Goal: Task Accomplishment & Management: Use online tool/utility

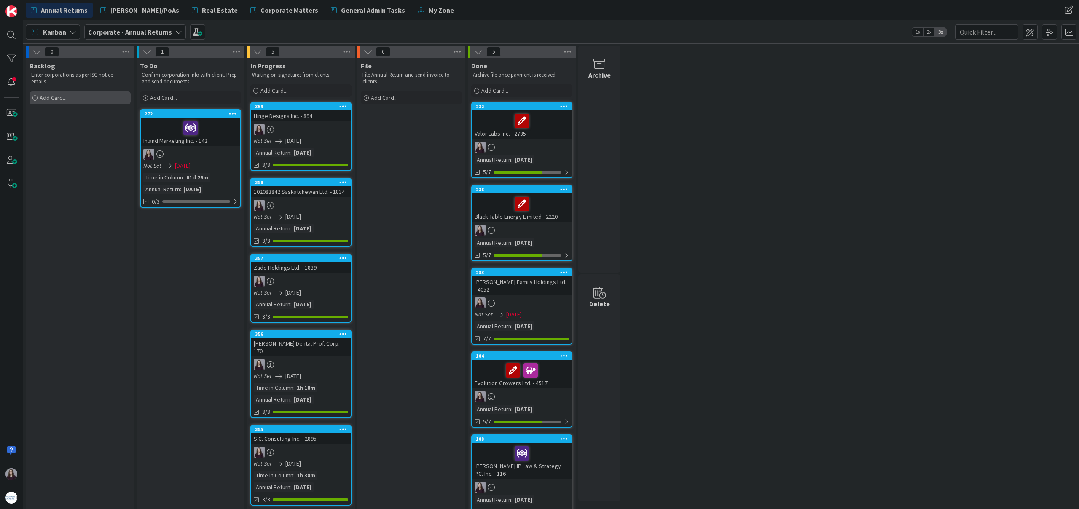
click at [70, 96] on div "Add Card..." at bounding box center [79, 97] width 101 height 13
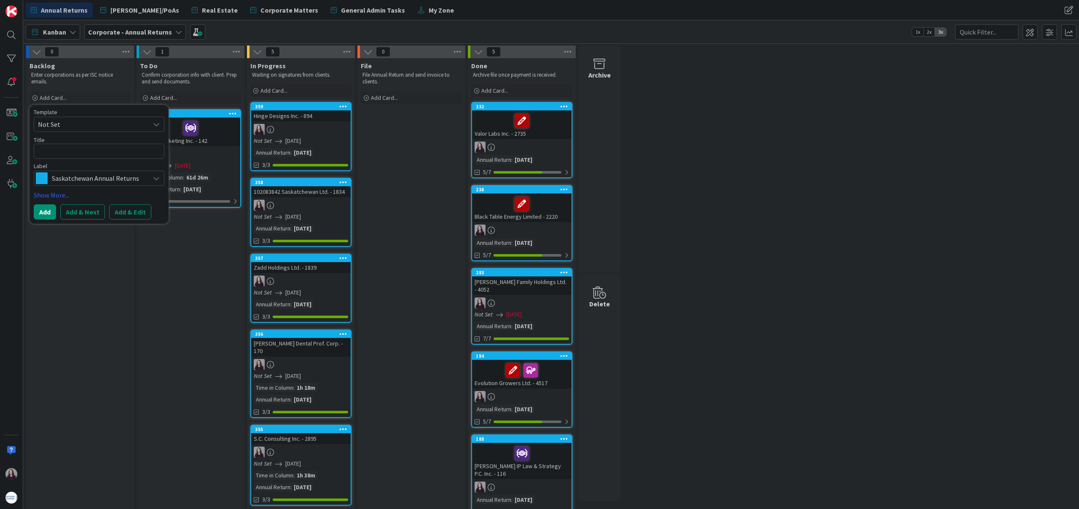
click at [106, 121] on span "Not Set" at bounding box center [90, 124] width 105 height 11
click at [108, 160] on span "Saskatchewan Annual Returns" at bounding box center [106, 160] width 120 height 11
type textarea "x"
click at [128, 210] on button "Add & Edit" at bounding box center [130, 211] width 42 height 15
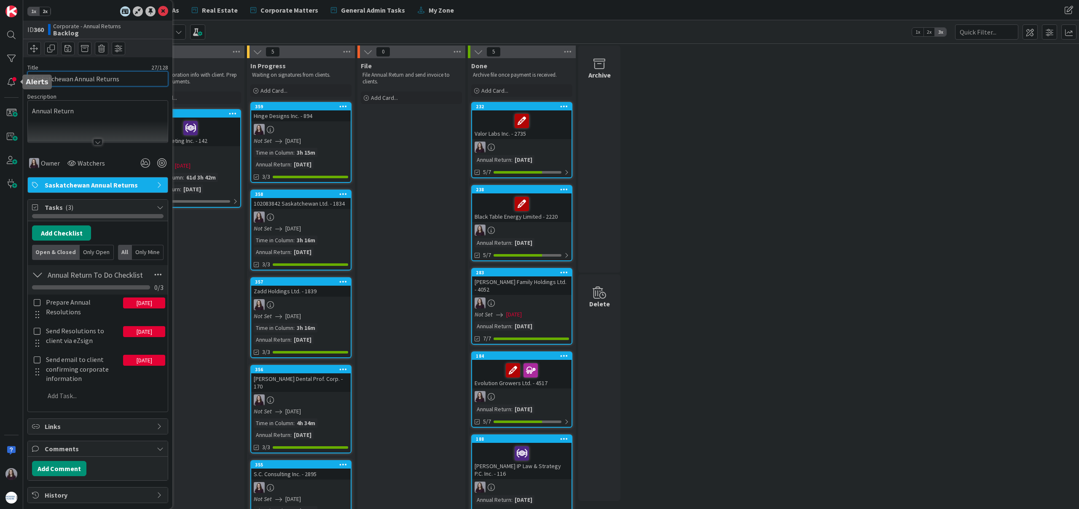
drag, startPoint x: 130, startPoint y: 80, endPoint x: 0, endPoint y: 74, distance: 129.9
click at [0, 74] on div "1x 2x ID 360 Corporate - Annual Returns Backlog Title 27 / 128 Saskatchewan Ann…" at bounding box center [11, 254] width 23 height 509
type input "Shapeshift Development Services Ltd. - 3645"
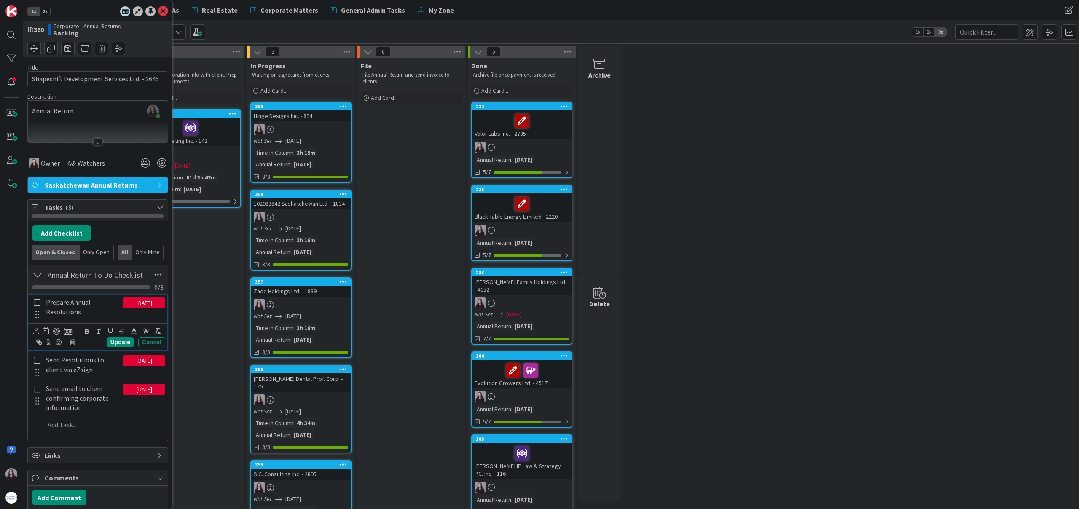
click at [39, 300] on icon at bounding box center [37, 303] width 10 height 8
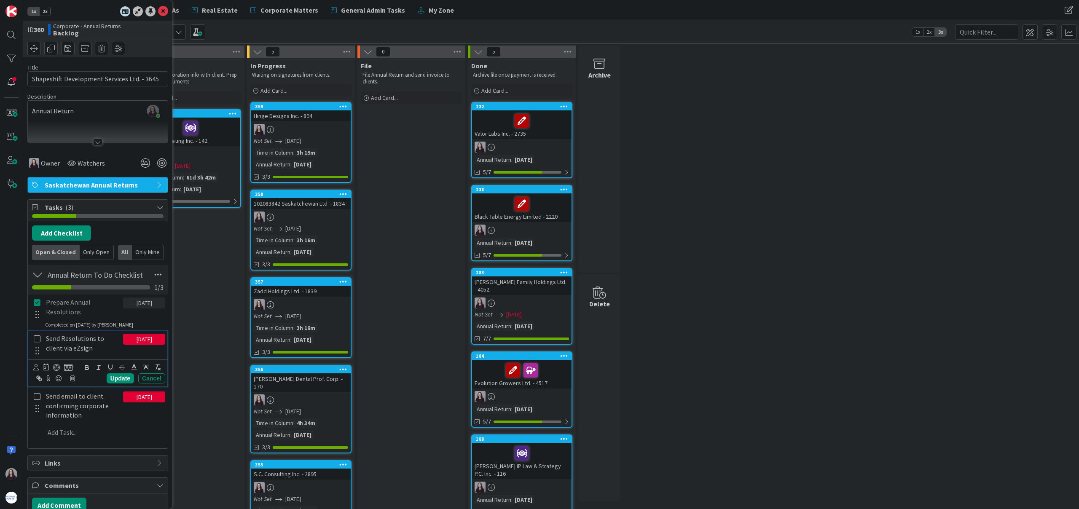
click at [37, 338] on icon at bounding box center [37, 339] width 10 height 8
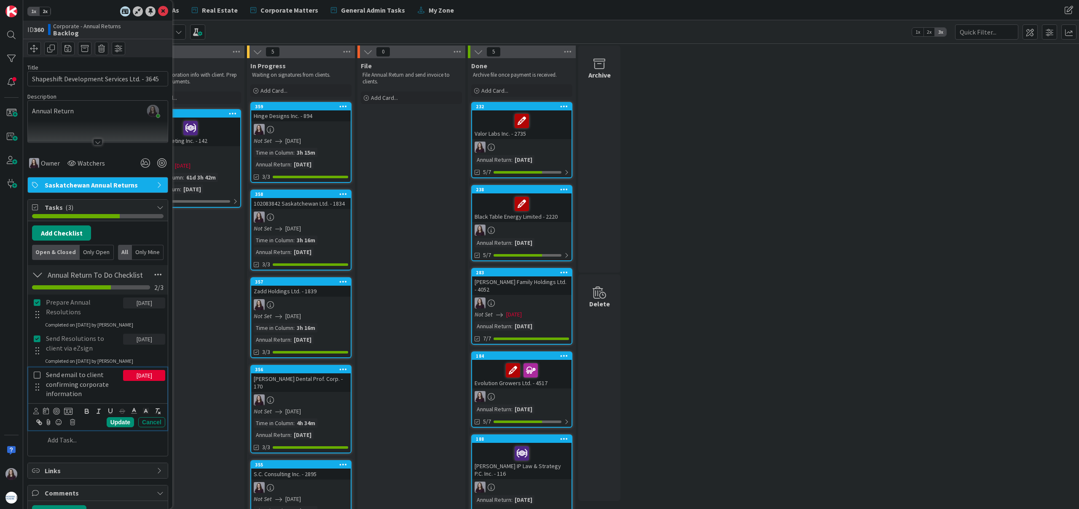
click at [37, 374] on icon at bounding box center [37, 375] width 10 height 8
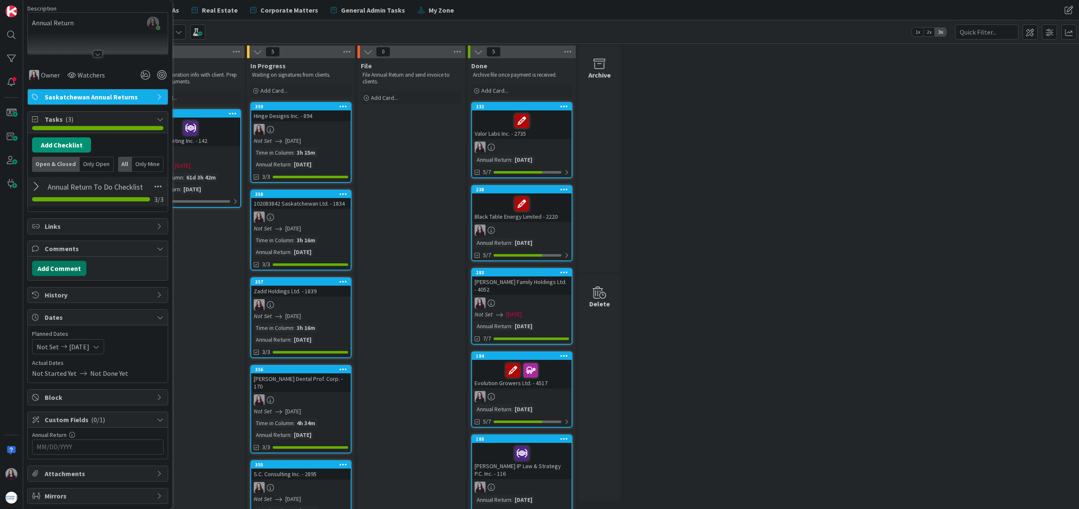
scroll to position [112, 0]
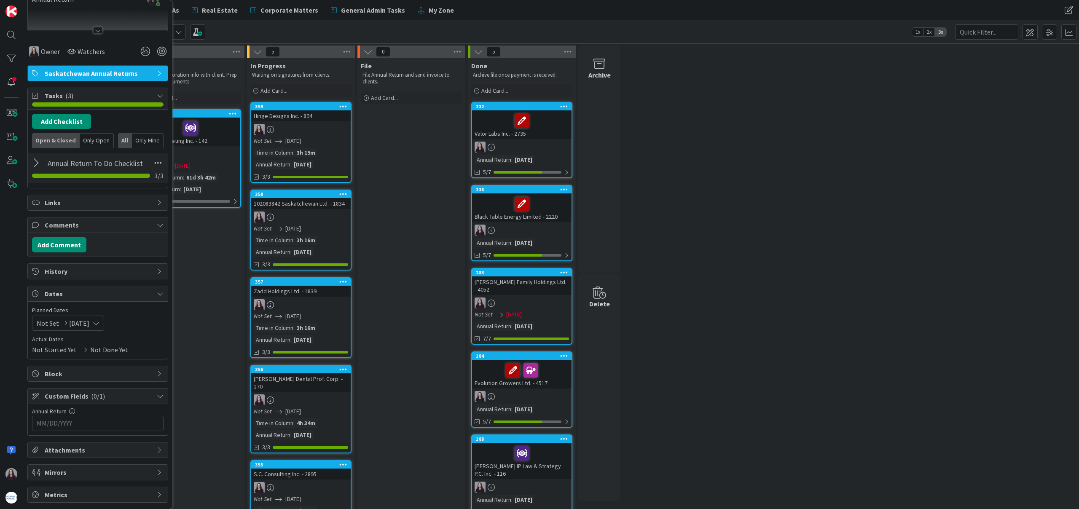
click at [117, 428] on input "MM/DD/YYYY" at bounding box center [98, 423] width 122 height 14
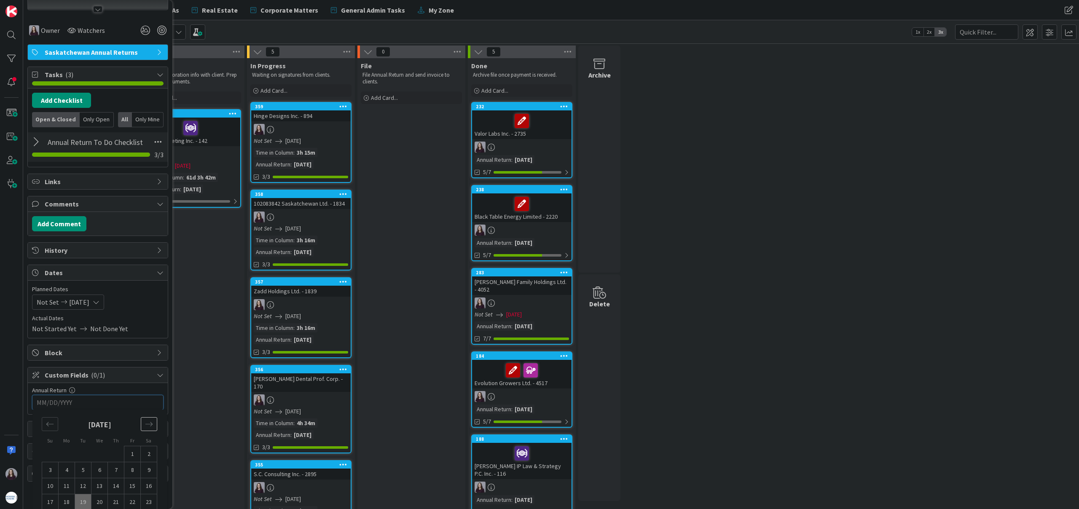
click at [141, 422] on div "Move forward to switch to the next month." at bounding box center [149, 424] width 16 height 14
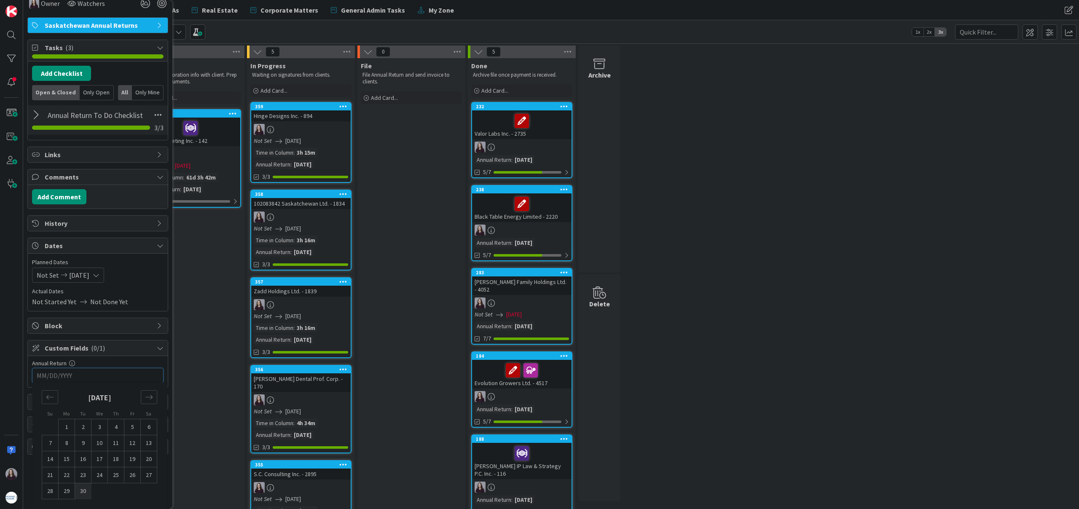
click at [83, 492] on td "30" at bounding box center [83, 491] width 16 height 16
type input "[DATE]"
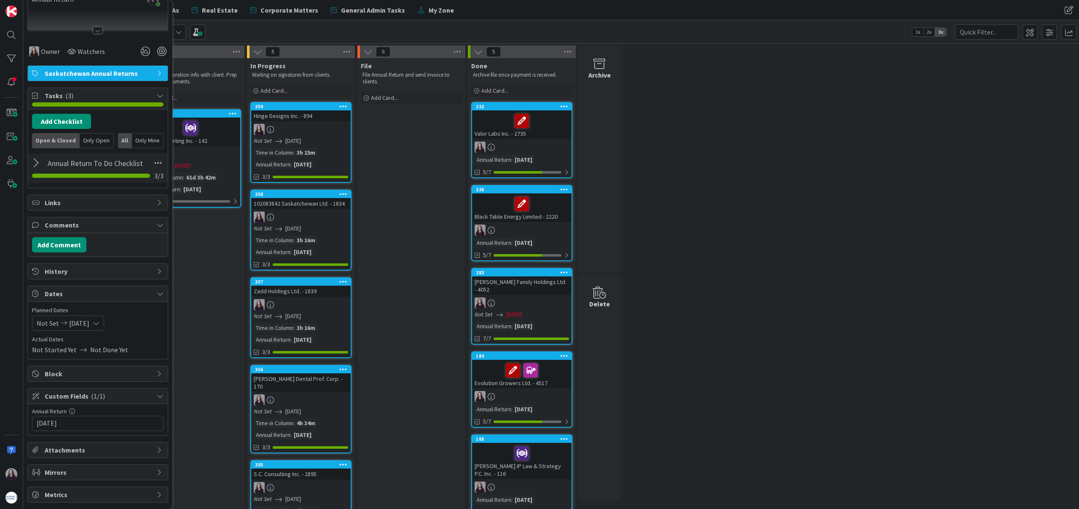
scroll to position [0, 0]
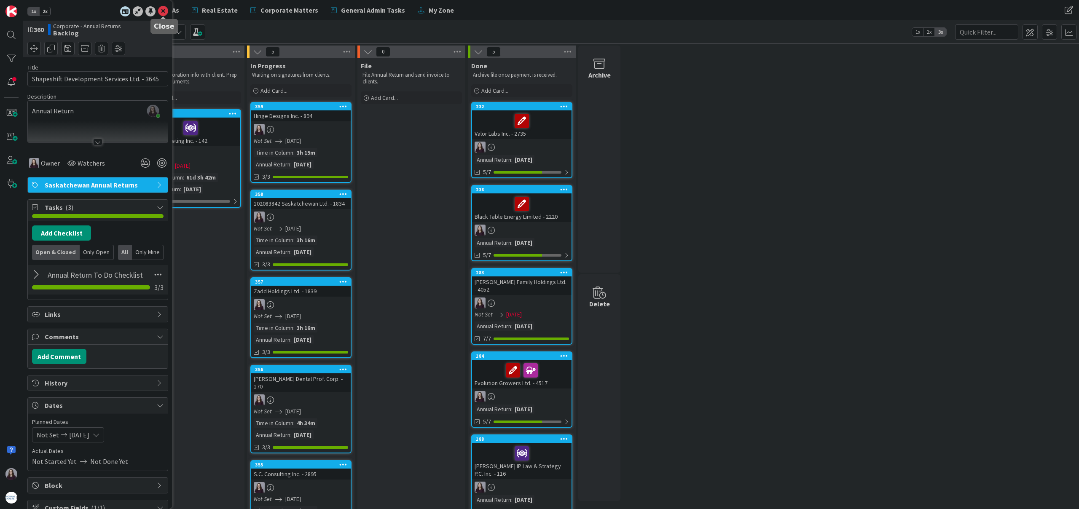
click at [161, 9] on icon at bounding box center [163, 11] width 10 height 10
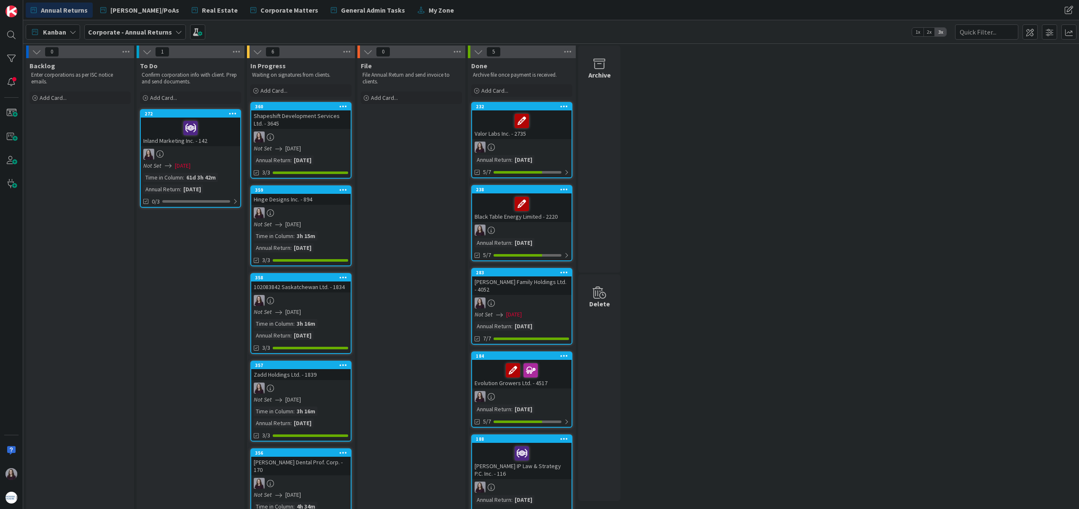
drag, startPoint x: 94, startPoint y: 115, endPoint x: 266, endPoint y: 0, distance: 206.9
click at [72, 96] on div "Add Card..." at bounding box center [79, 97] width 101 height 13
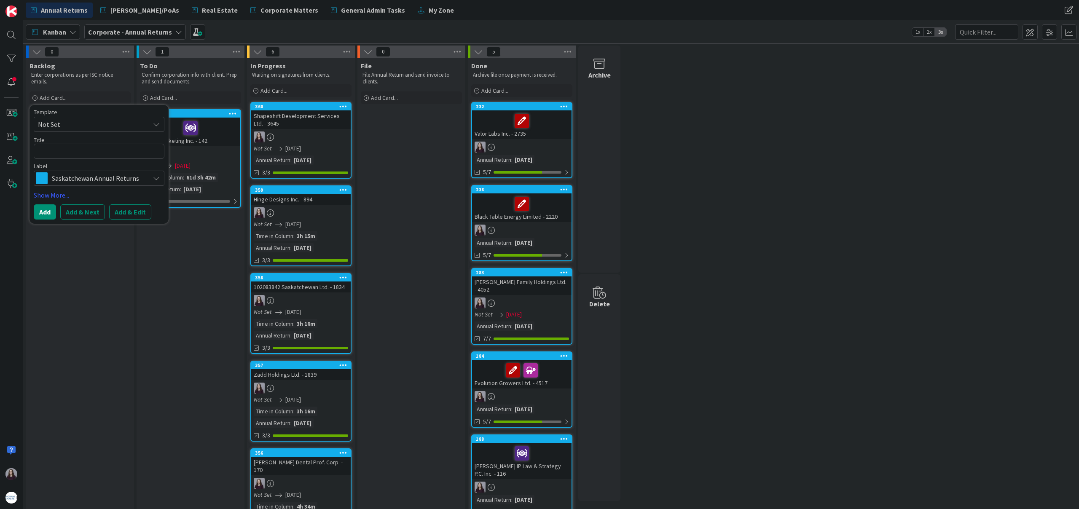
click at [83, 122] on span "Not Set" at bounding box center [90, 124] width 105 height 11
click at [82, 143] on span "Not Set" at bounding box center [100, 144] width 121 height 11
click at [87, 122] on span "Not Set" at bounding box center [90, 124] width 105 height 11
click at [85, 155] on span "Saskatchewan Annual Returns" at bounding box center [106, 160] width 120 height 11
type textarea "x"
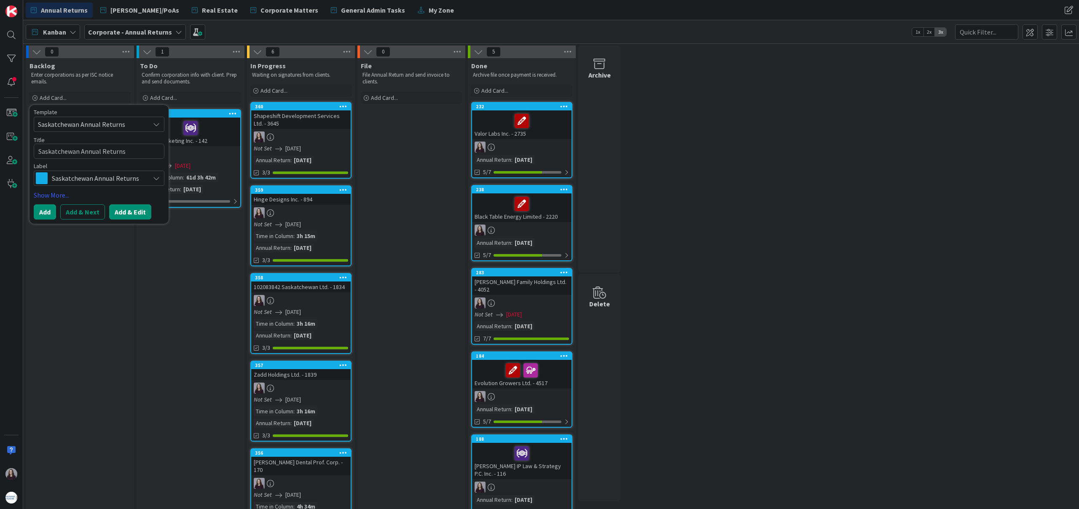
click at [131, 211] on button "Add & Edit" at bounding box center [130, 211] width 42 height 15
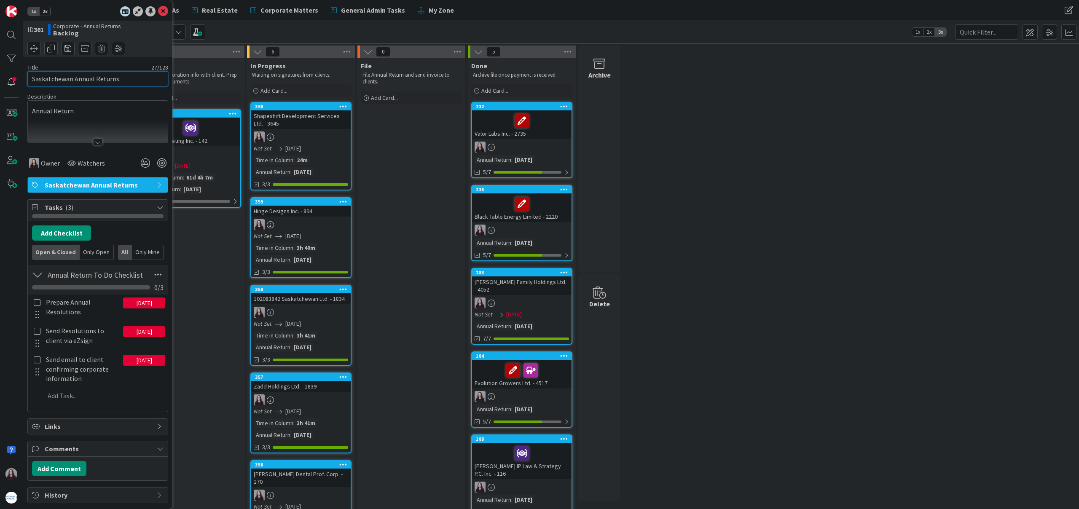
drag, startPoint x: 128, startPoint y: 78, endPoint x: 0, endPoint y: 73, distance: 128.2
click at [0, 73] on div "1x 2x ID 361 Corporate - Annual Returns Backlog Title 27 / 128 Saskatchewan Ann…" at bounding box center [11, 254] width 23 height 509
type input "102057014 Saskatchewan Ltd. - 1680"
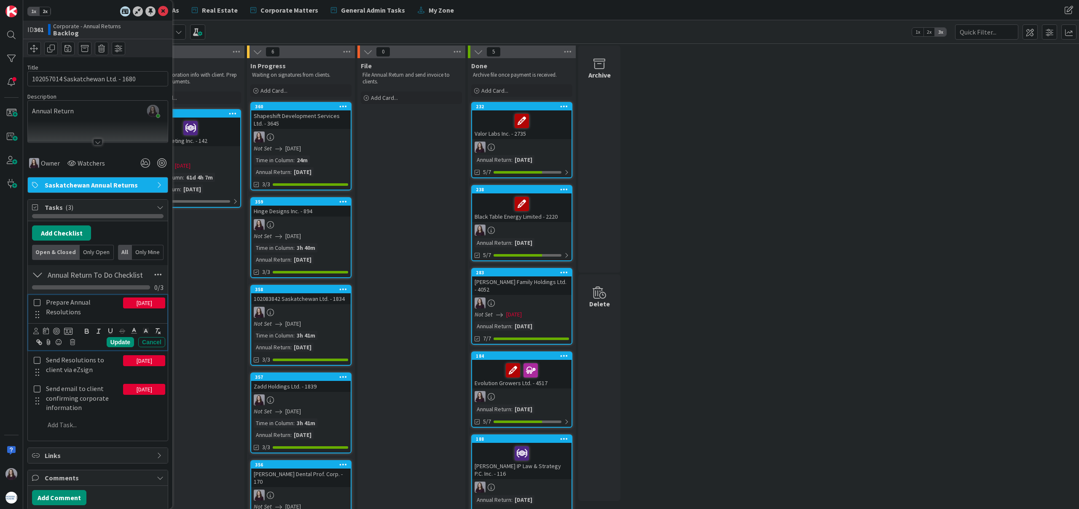
click at [36, 302] on icon at bounding box center [37, 303] width 10 height 8
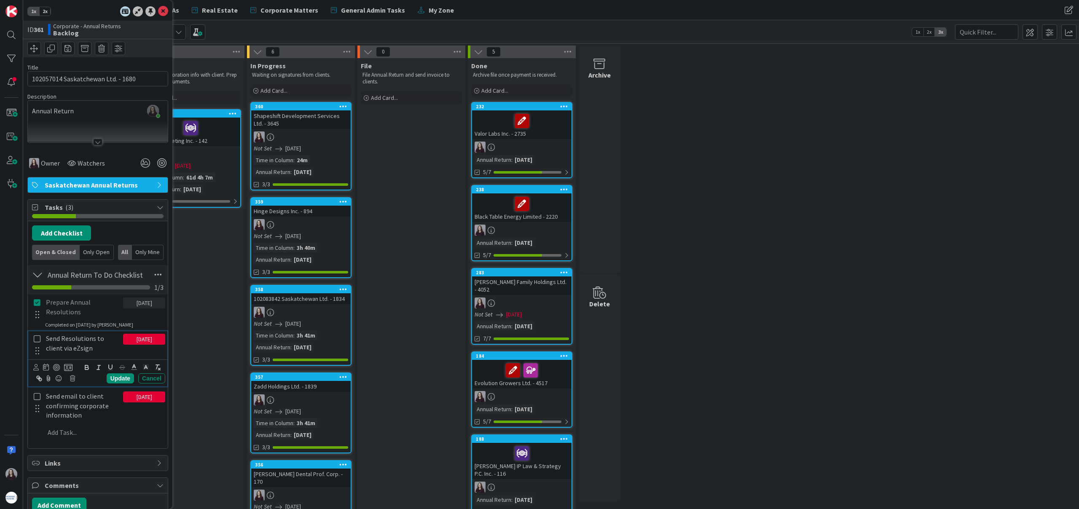
click at [37, 338] on icon at bounding box center [37, 339] width 10 height 8
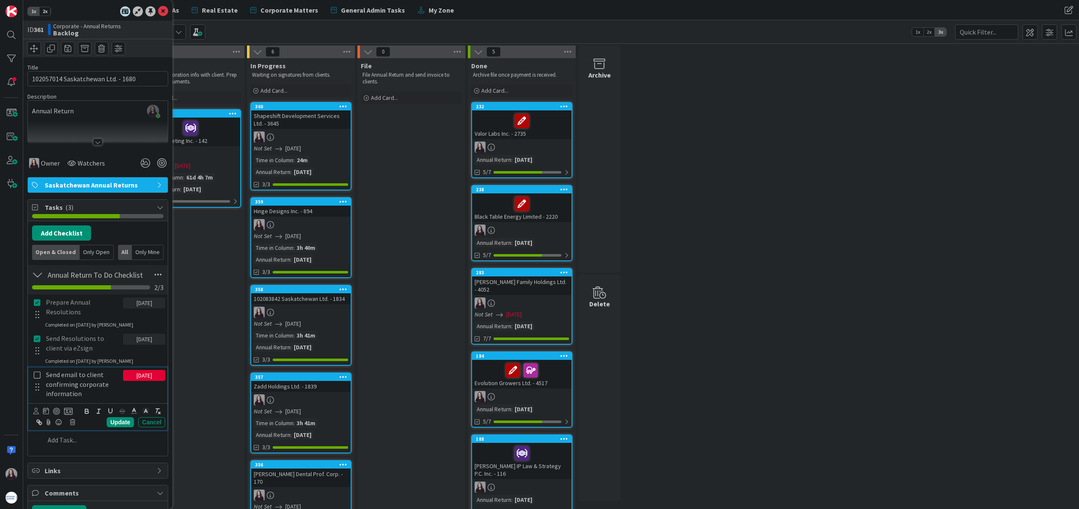
click at [36, 375] on icon at bounding box center [37, 375] width 10 height 8
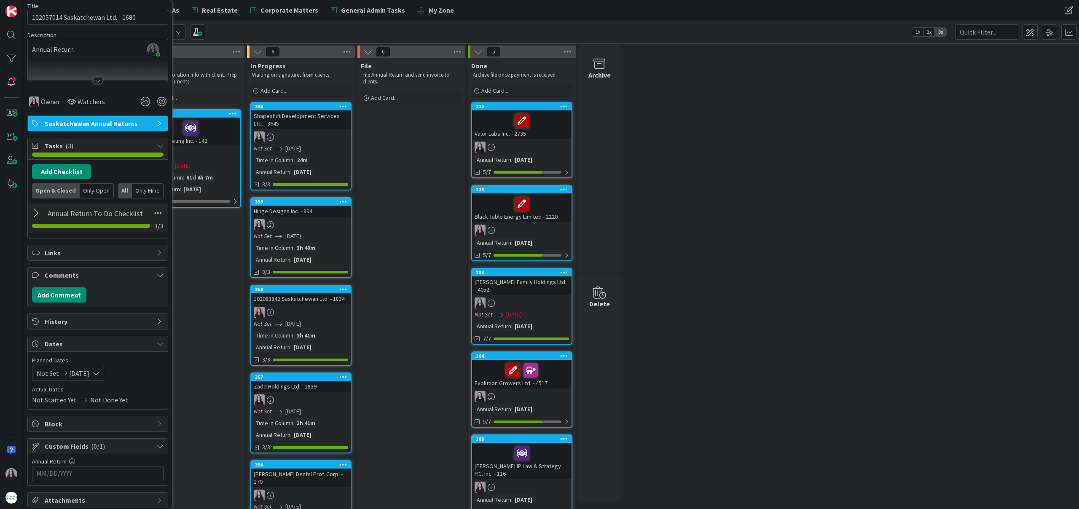
scroll to position [112, 0]
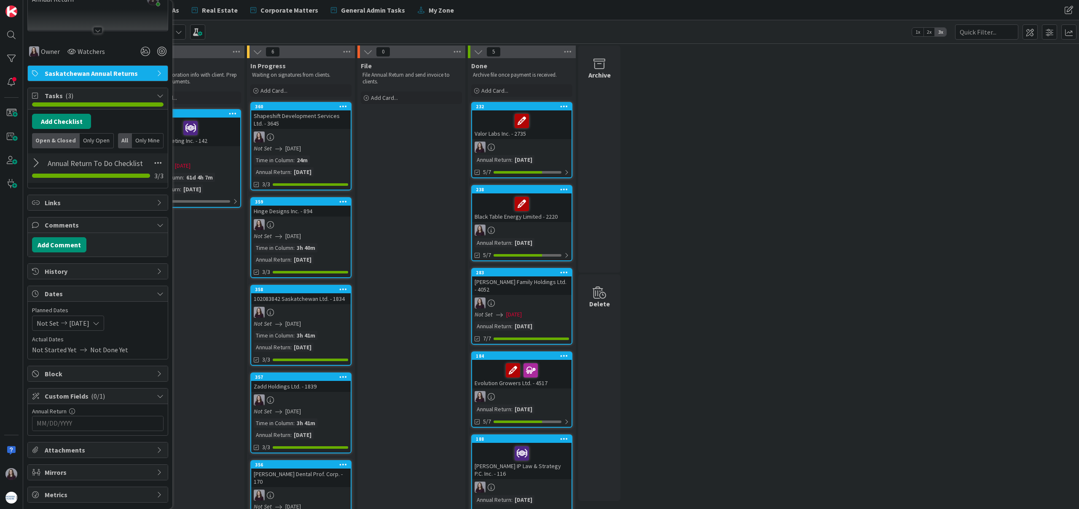
click at [91, 425] on input "MM/DD/YYYY" at bounding box center [98, 423] width 122 height 14
click at [145, 447] on icon "Move forward to switch to the next month." at bounding box center [149, 445] width 8 height 8
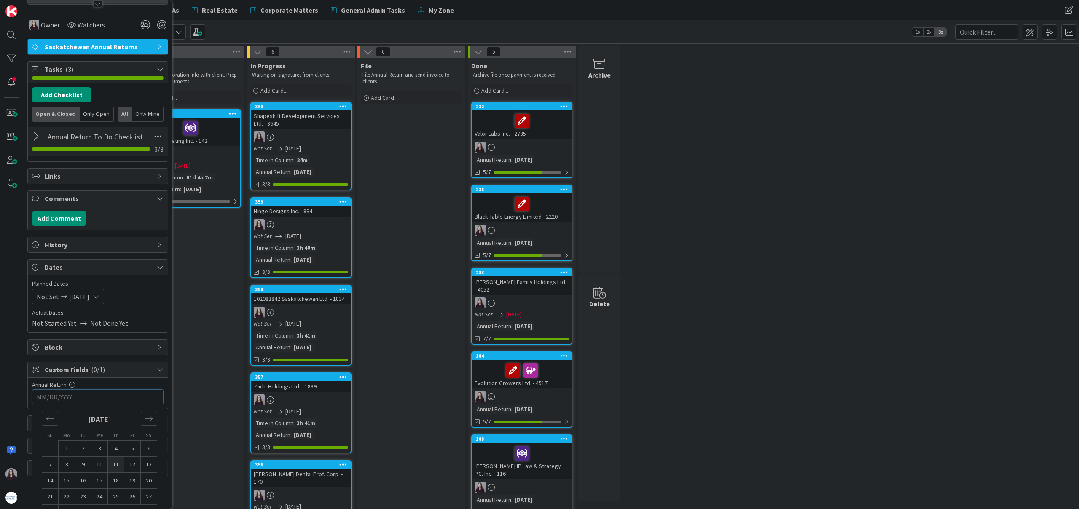
scroll to position [160, 0]
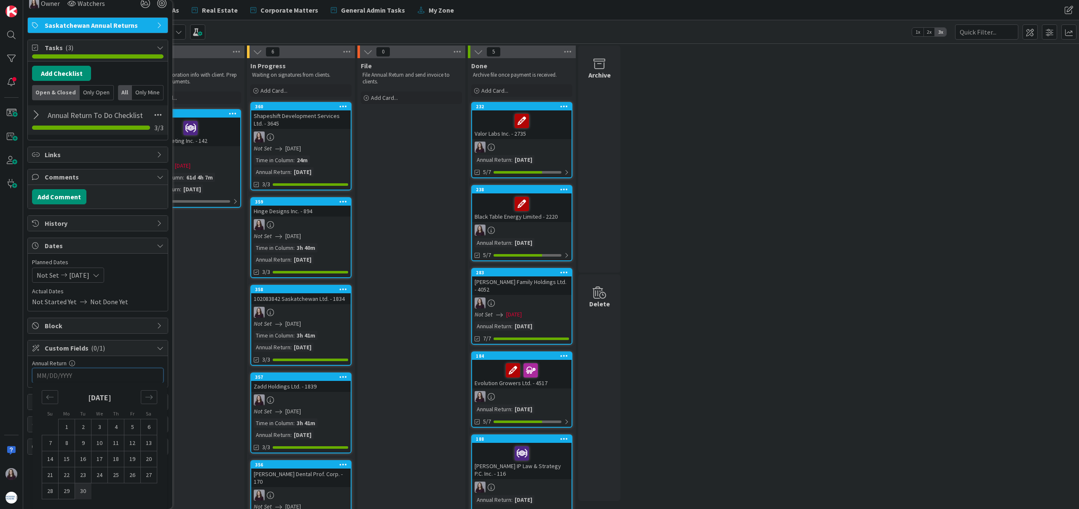
click at [84, 492] on td "30" at bounding box center [83, 491] width 16 height 16
type input "[DATE]"
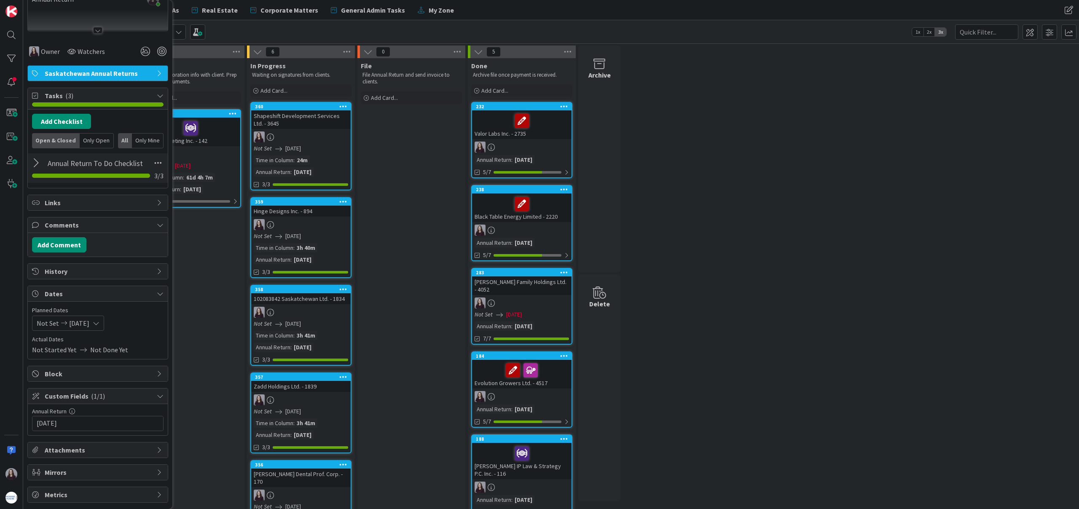
scroll to position [0, 0]
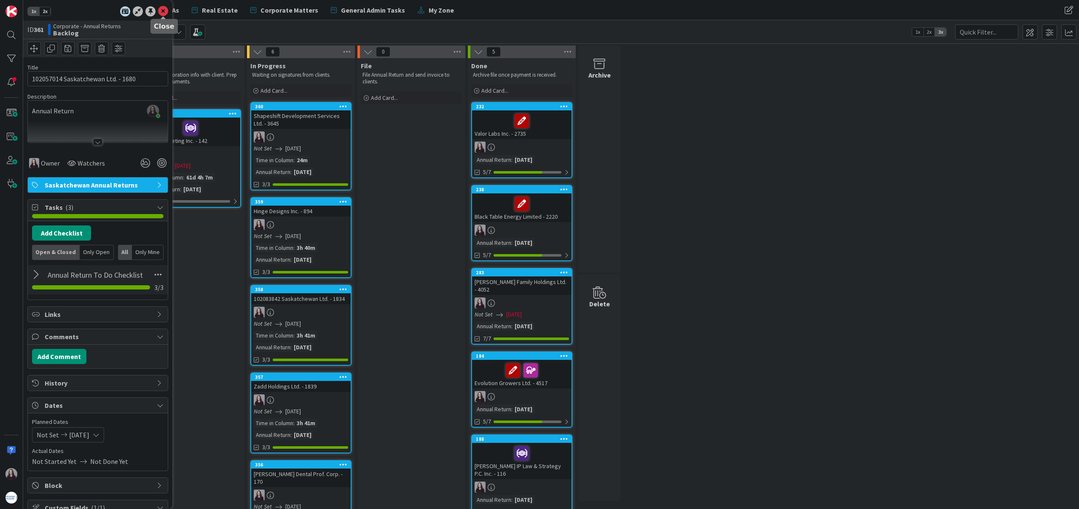
click at [161, 11] on icon at bounding box center [163, 11] width 10 height 10
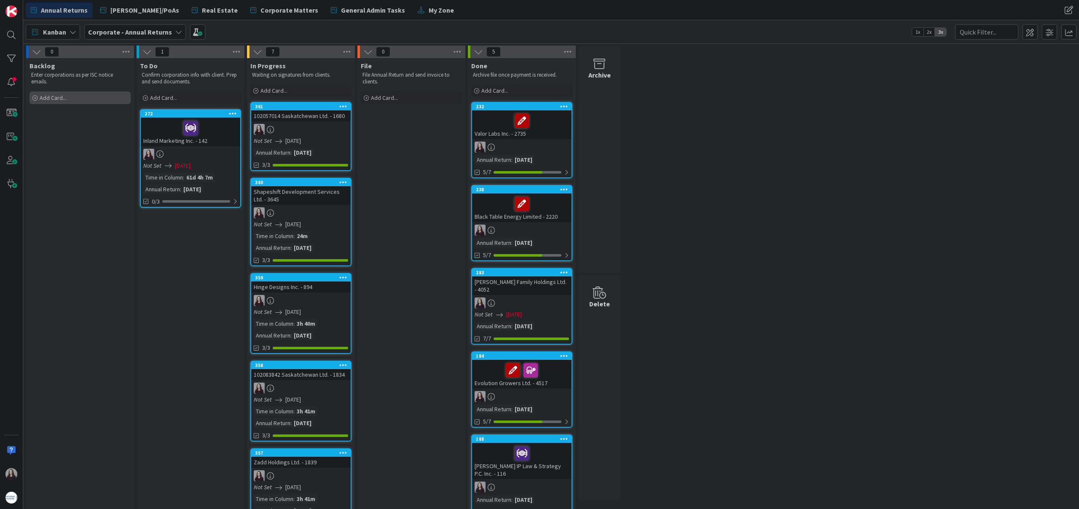
click at [76, 93] on div "Add Card..." at bounding box center [79, 97] width 101 height 13
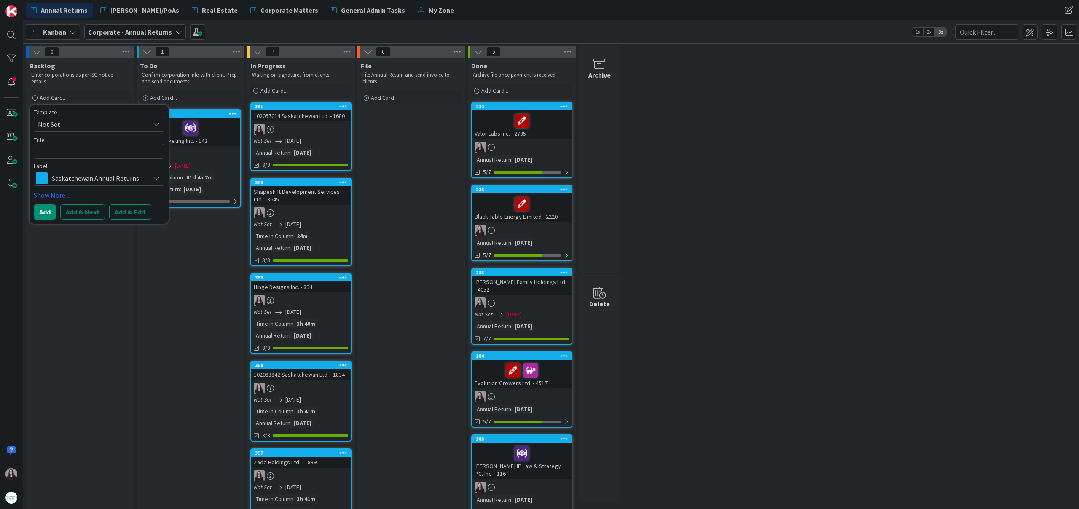
click at [145, 126] on span "Not Set" at bounding box center [99, 124] width 131 height 15
click at [138, 159] on span "Saskatchewan Annual Returns" at bounding box center [106, 160] width 120 height 11
type textarea "x"
click at [132, 216] on button "Add & Edit" at bounding box center [130, 211] width 42 height 15
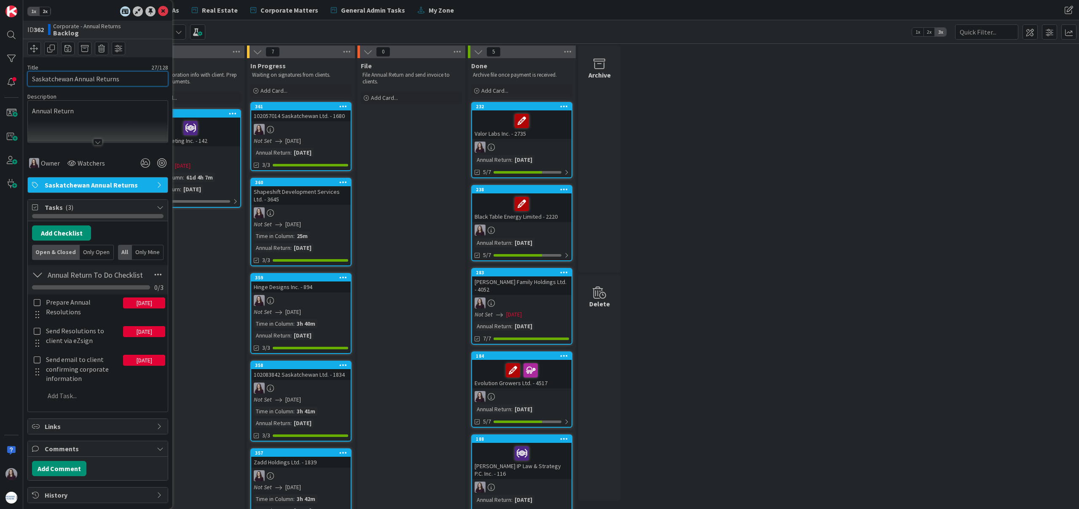
drag, startPoint x: 121, startPoint y: 77, endPoint x: 23, endPoint y: 72, distance: 98.3
click at [23, 72] on div "1x 2x ID 362 Corporate - Annual Returns Backlog Title 27 / 128 Saskatchewan Ann…" at bounding box center [97, 254] width 149 height 509
type input "Dr. T.Z. [PERSON_NAME] Med Prof. Corp. - 1484"
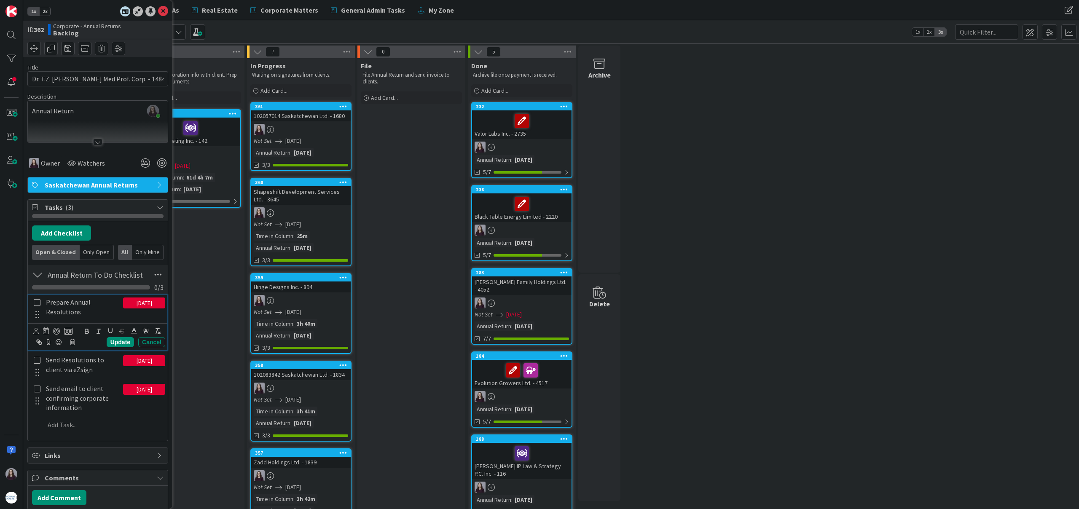
click at [38, 302] on icon at bounding box center [37, 303] width 10 height 8
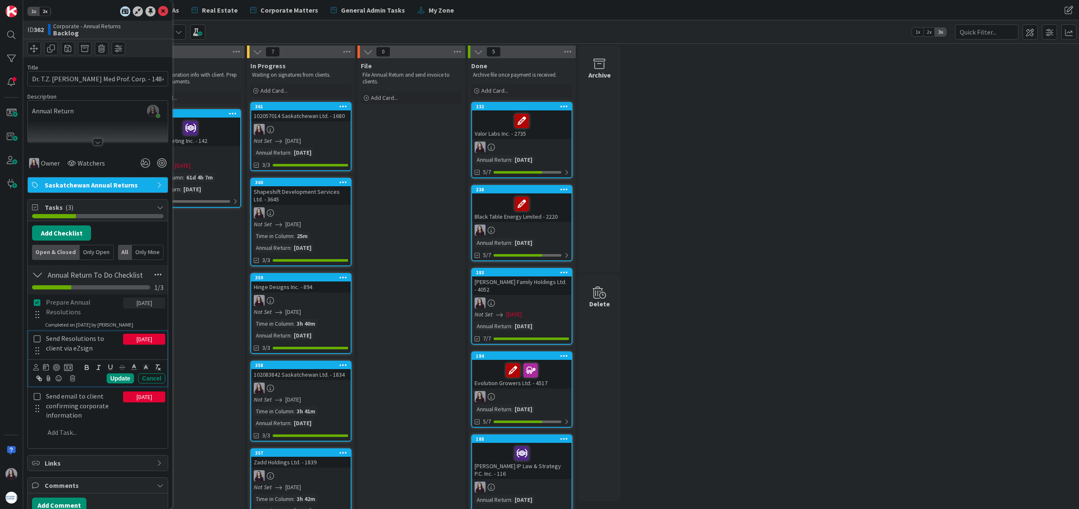
click at [37, 336] on icon at bounding box center [37, 339] width 10 height 8
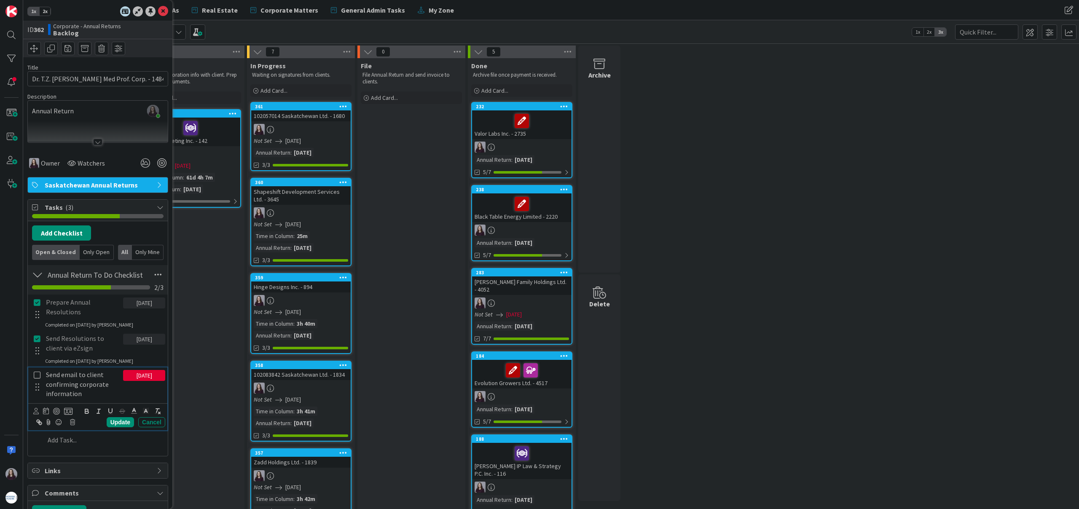
click at [37, 373] on icon at bounding box center [37, 375] width 10 height 8
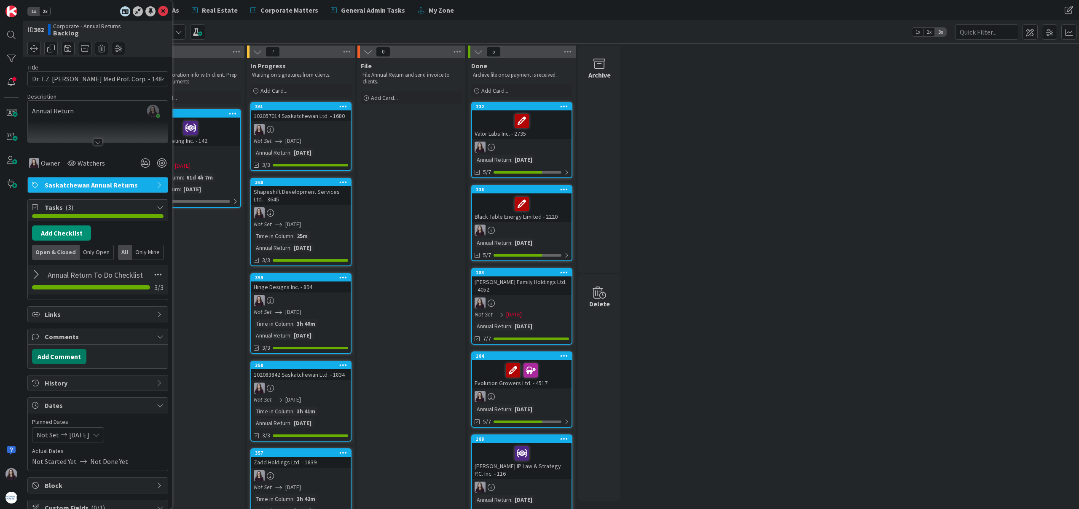
scroll to position [112, 0]
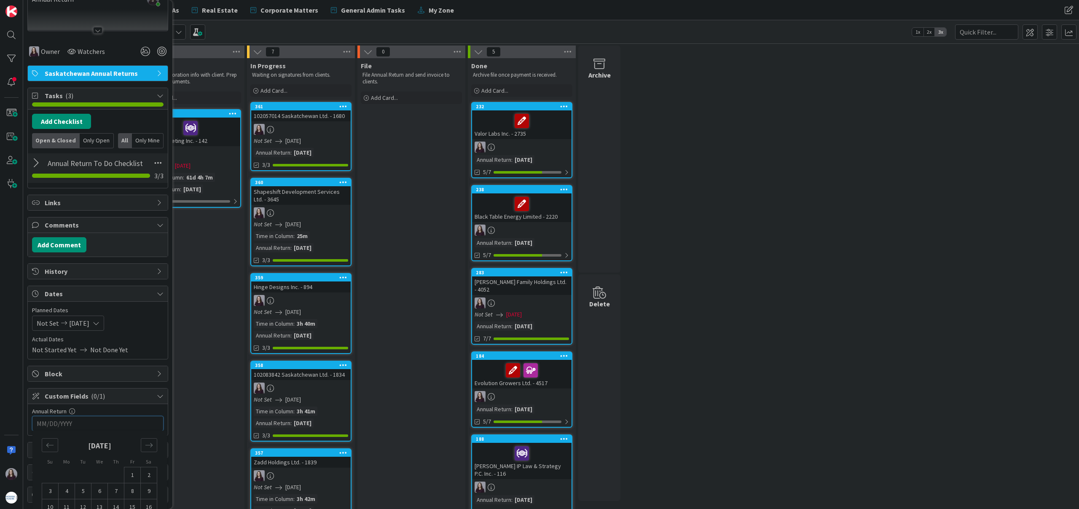
click at [127, 428] on input "MM/DD/YYYY" at bounding box center [98, 423] width 122 height 14
click at [149, 444] on icon "Move forward to switch to the next month." at bounding box center [149, 445] width 8 height 8
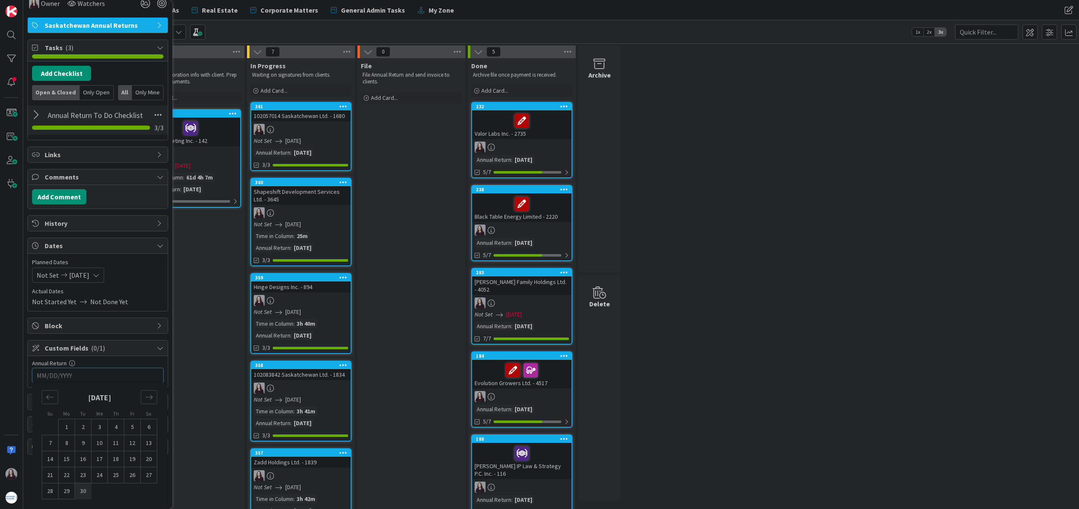
click at [88, 491] on td "30" at bounding box center [83, 491] width 16 height 16
type input "[DATE]"
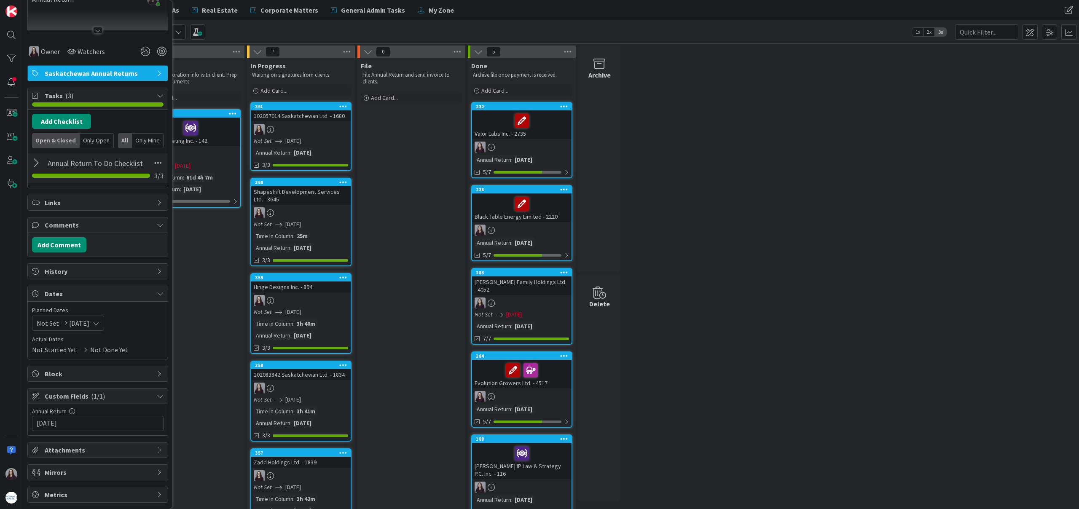
scroll to position [0, 0]
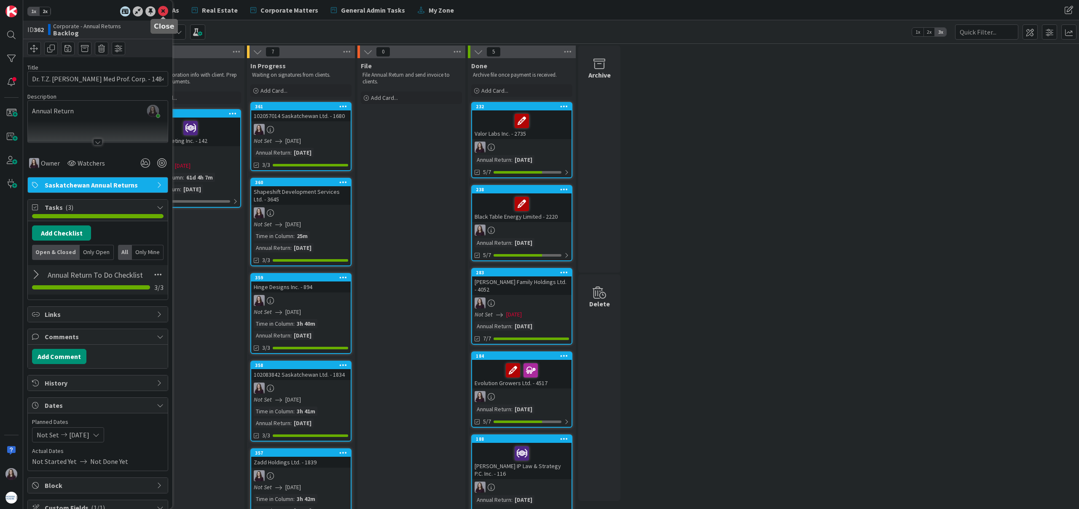
click at [161, 10] on icon at bounding box center [163, 11] width 10 height 10
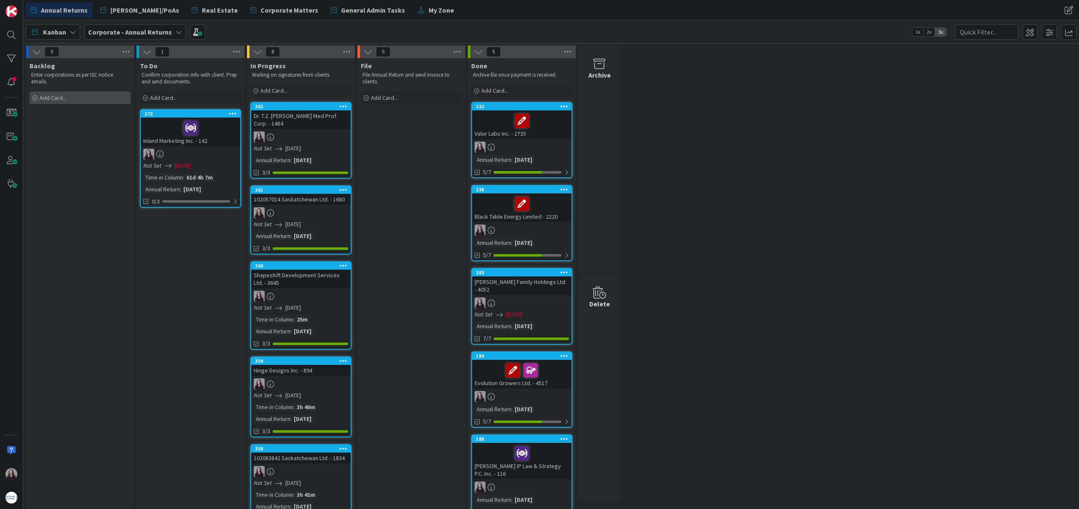
click at [49, 100] on span "Add Card..." at bounding box center [53, 98] width 27 height 8
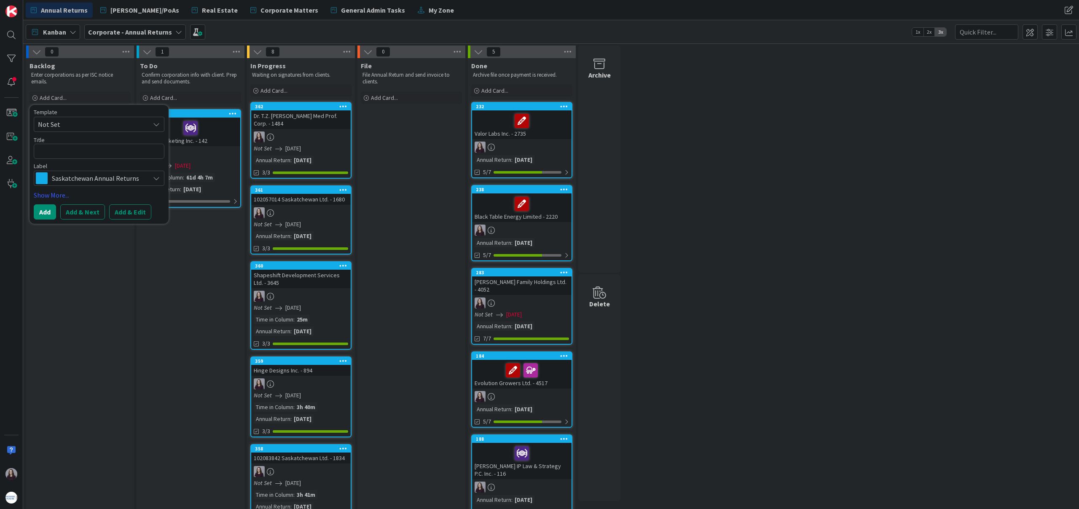
click at [96, 118] on span "Not Set" at bounding box center [99, 124] width 131 height 15
click at [102, 160] on span "Saskatchewan Annual Returns" at bounding box center [106, 160] width 120 height 11
type textarea "x"
click at [138, 210] on button "Add & Edit" at bounding box center [130, 211] width 42 height 15
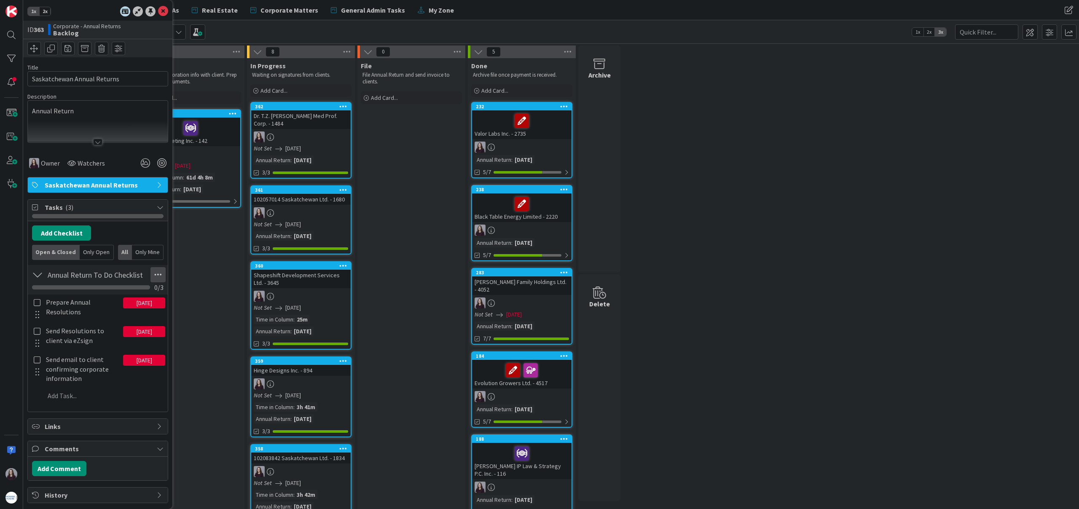
click at [158, 276] on icon at bounding box center [157, 274] width 15 height 15
click at [158, 275] on icon at bounding box center [157, 274] width 15 height 15
drag, startPoint x: 124, startPoint y: 78, endPoint x: 10, endPoint y: 86, distance: 114.0
click at [10, 86] on div "1x 2x ID 363 Corporate - Annual Returns Backlog Title 27 / 128 Saskatchewan Ann…" at bounding box center [11, 254] width 23 height 509
type input "102197193 Saskatchewan Ltd. - 4092"
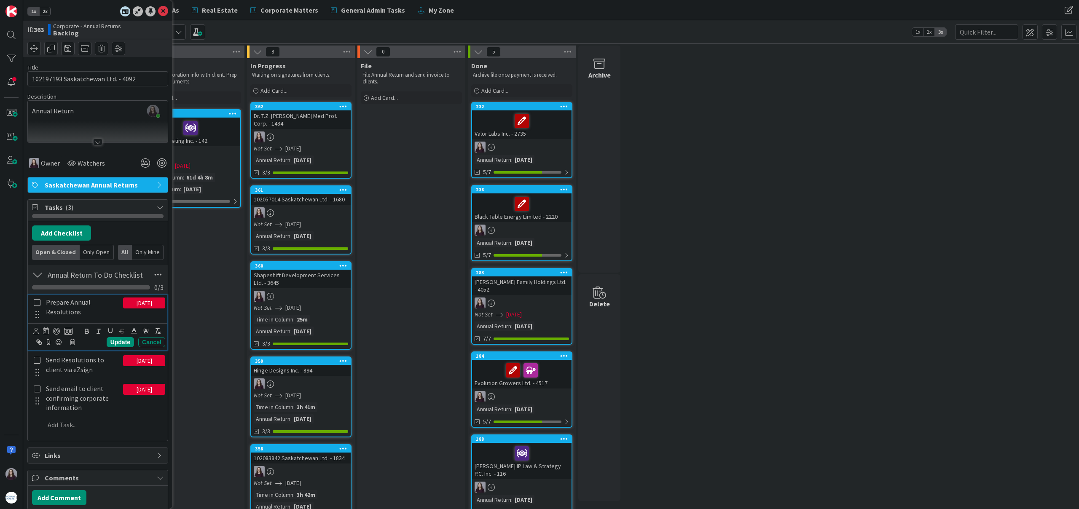
click at [37, 303] on icon at bounding box center [37, 303] width 10 height 8
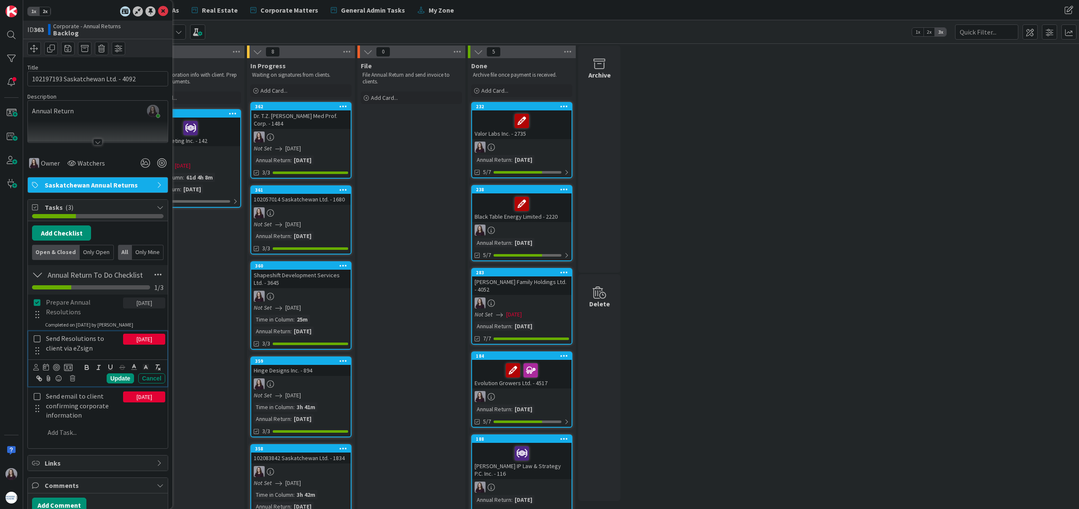
click at [35, 337] on icon at bounding box center [37, 339] width 10 height 8
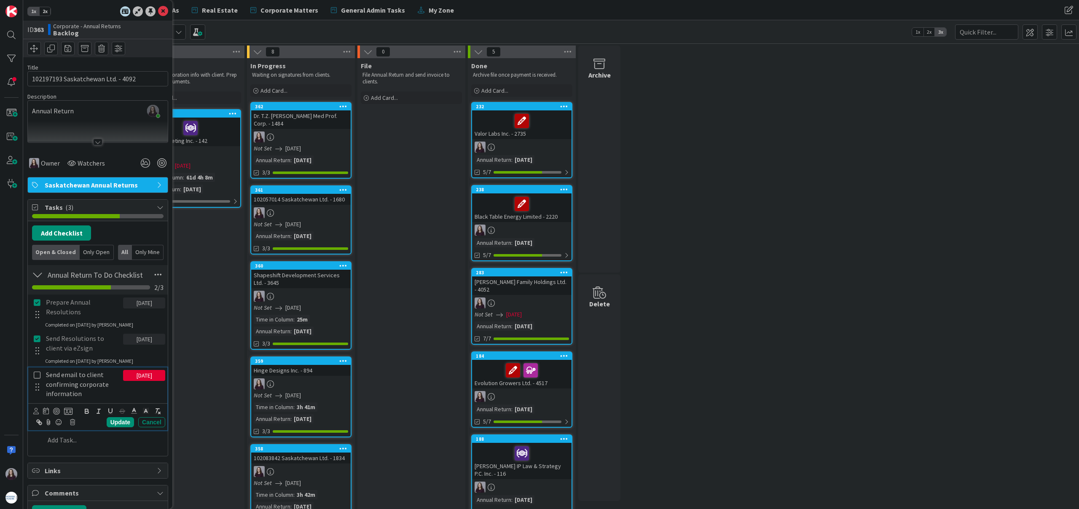
click at [35, 373] on icon at bounding box center [37, 375] width 10 height 8
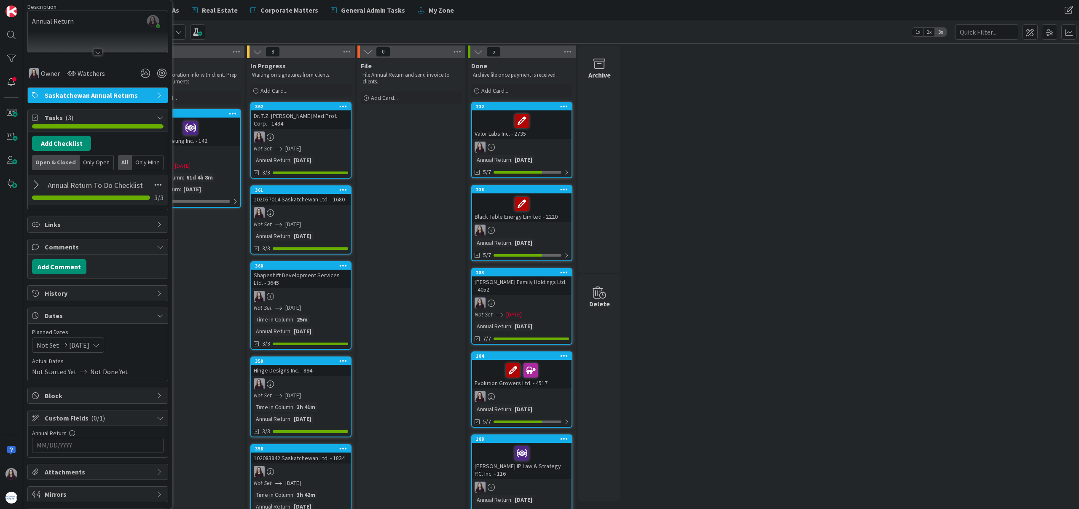
scroll to position [105, 0]
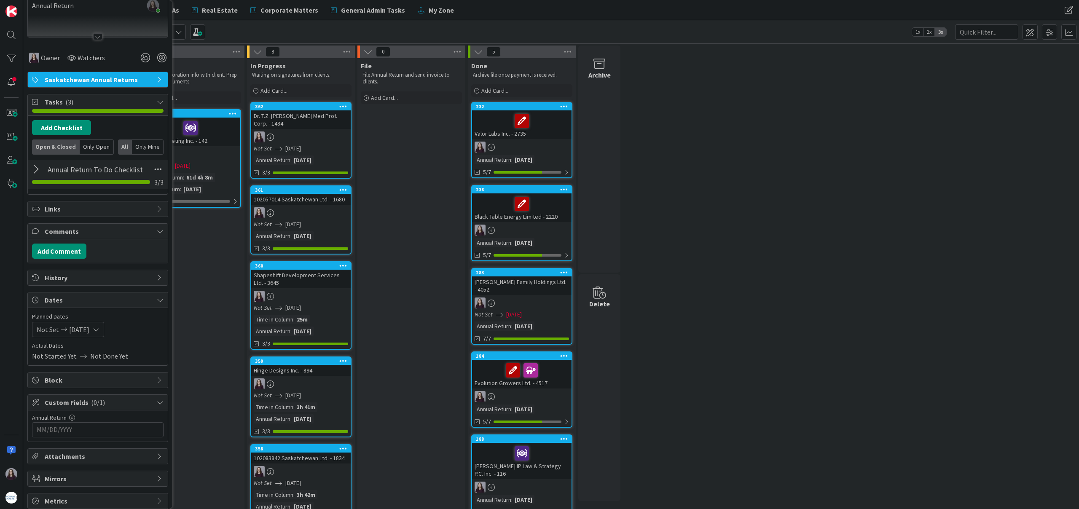
click at [92, 432] on input "MM/DD/YYYY" at bounding box center [98, 430] width 122 height 14
click at [145, 451] on icon "Move forward to switch to the next month." at bounding box center [149, 451] width 8 height 8
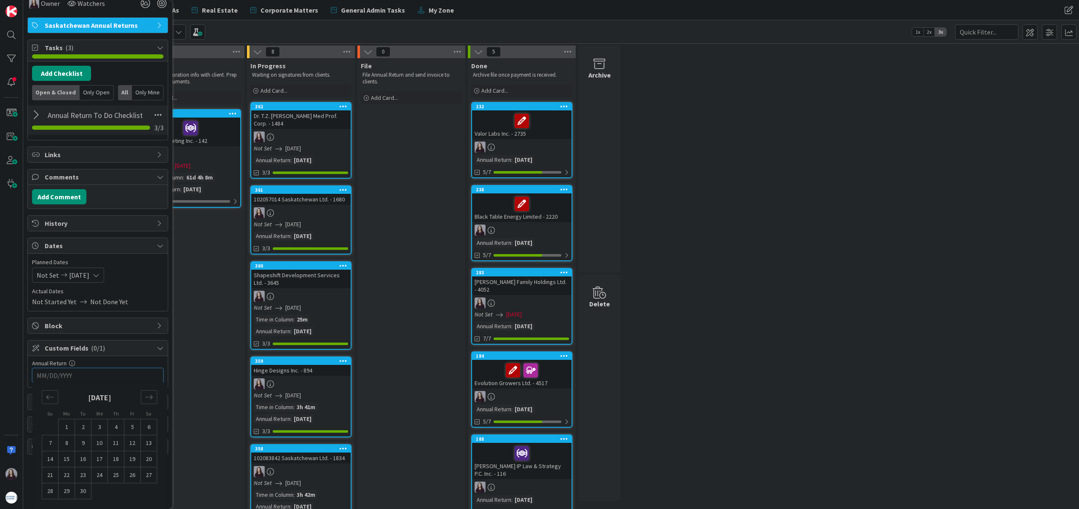
click at [86, 491] on td "30" at bounding box center [83, 491] width 16 height 16
type input "[DATE]"
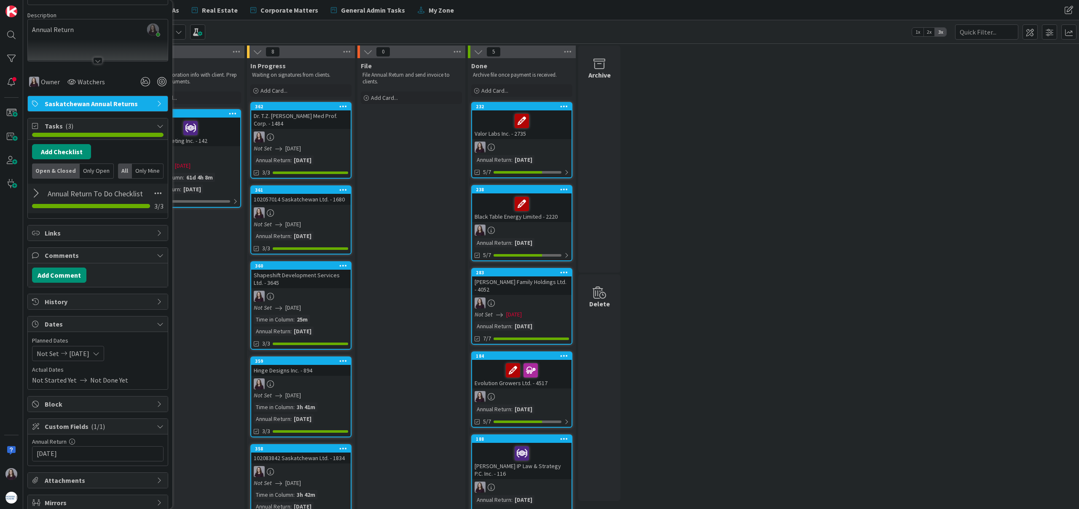
scroll to position [0, 0]
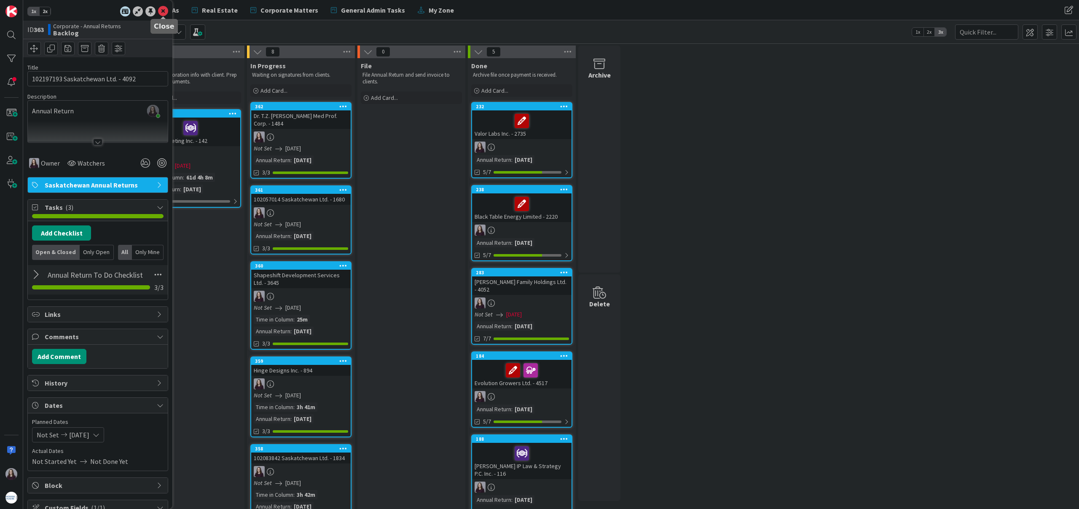
click at [164, 15] on icon at bounding box center [163, 11] width 10 height 10
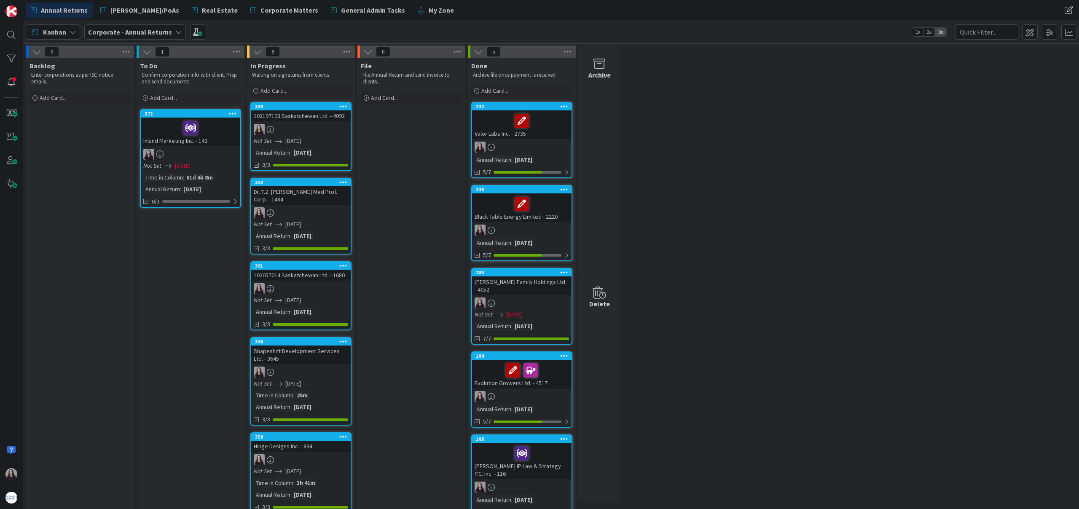
click at [326, 144] on div "Not Set [DATE]" at bounding box center [302, 141] width 97 height 9
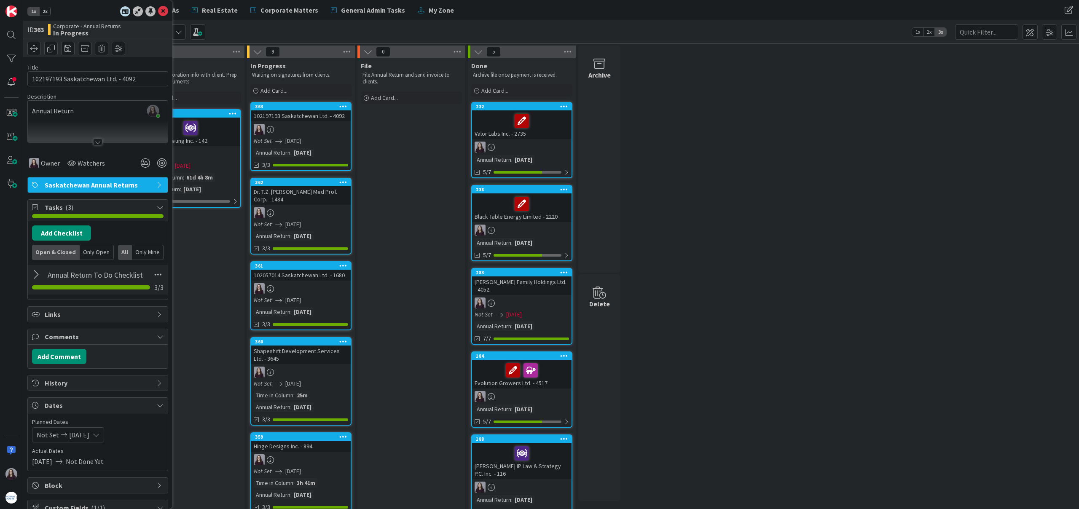
click at [104, 433] on div "Not Set [DATE]" at bounding box center [68, 434] width 72 height 15
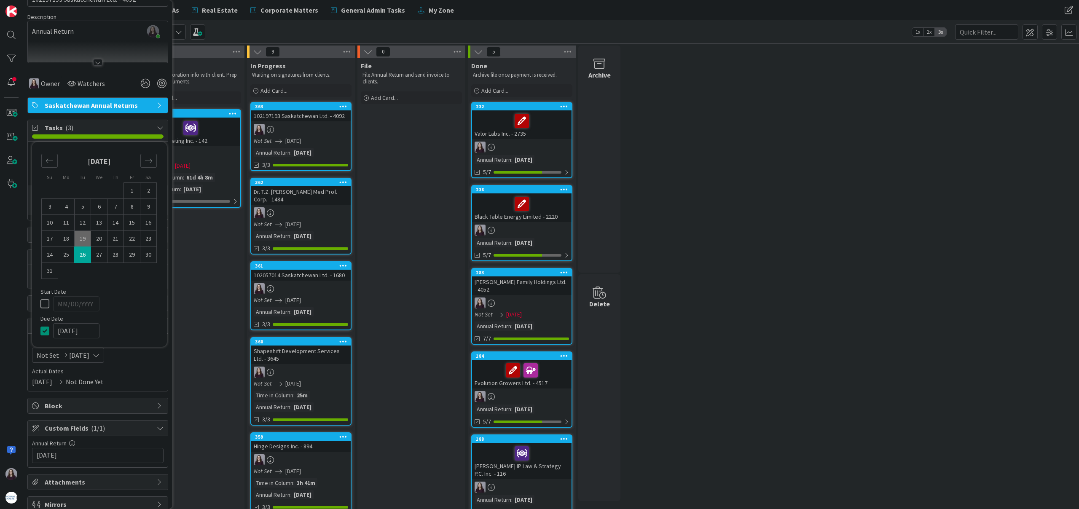
scroll to position [80, 0]
click at [45, 330] on icon at bounding box center [46, 330] width 13 height 10
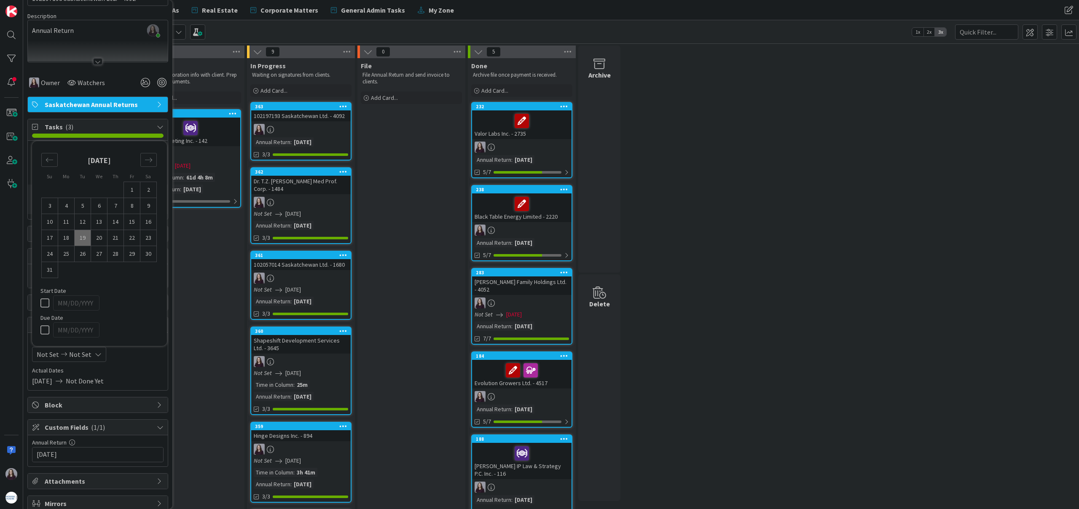
click at [109, 324] on div at bounding box center [105, 329] width 105 height 15
click at [329, 211] on div "Not Set [DATE]" at bounding box center [302, 213] width 97 height 9
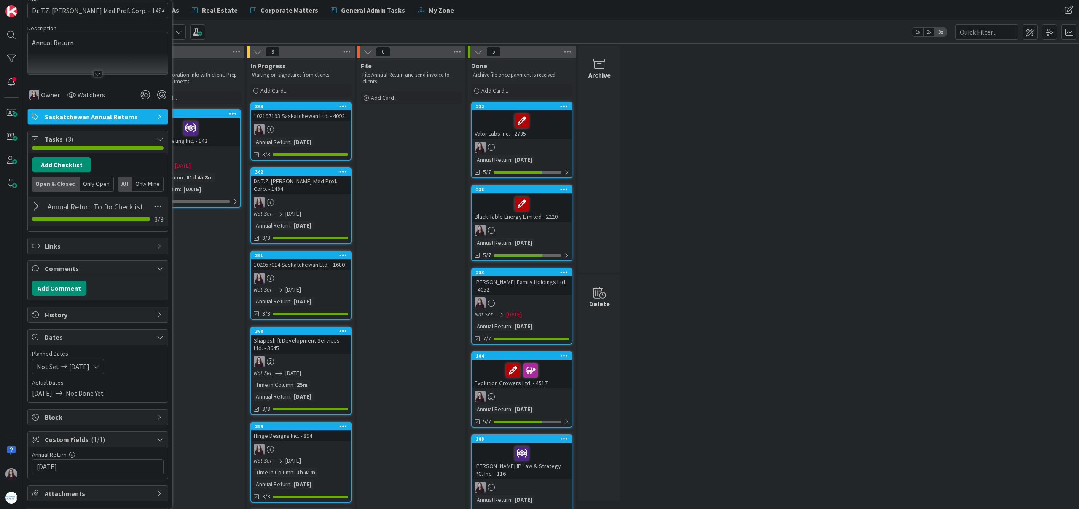
scroll to position [92, 0]
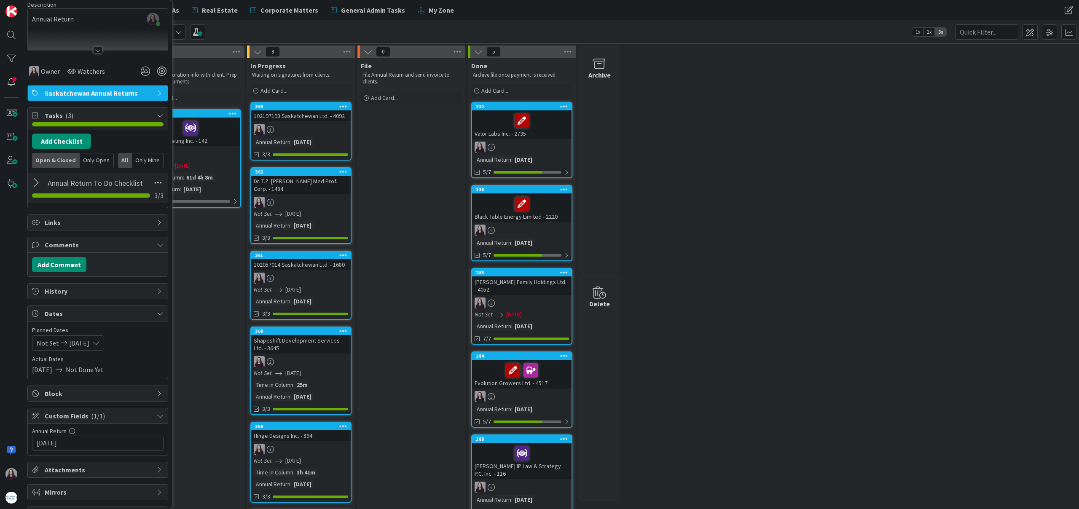
click at [99, 344] on icon at bounding box center [96, 343] width 7 height 7
click at [83, 466] on td "26" at bounding box center [83, 464] width 16 height 16
type input "[DATE]"
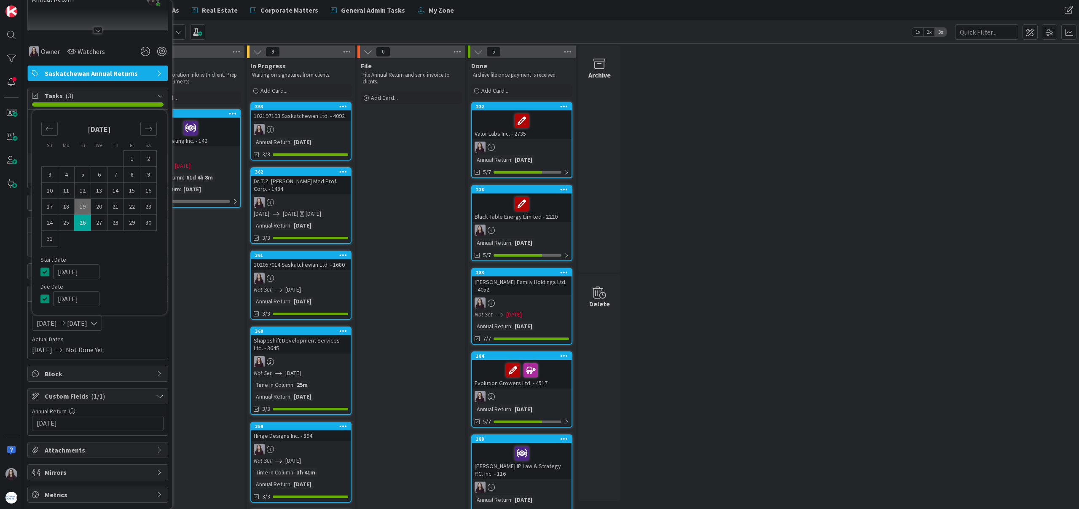
click at [45, 270] on icon at bounding box center [46, 272] width 13 height 10
click at [41, 300] on icon at bounding box center [46, 299] width 13 height 10
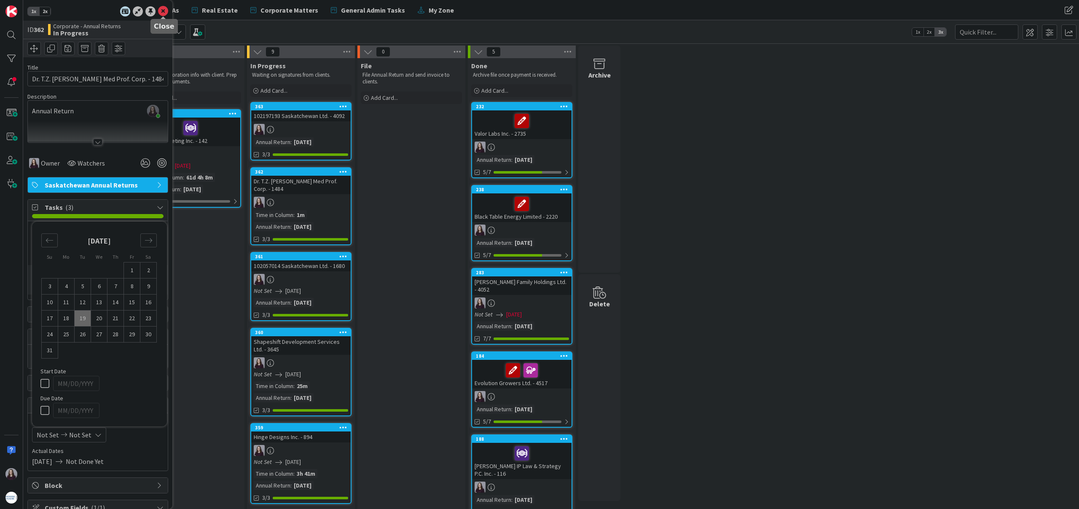
click at [164, 10] on icon at bounding box center [163, 11] width 10 height 10
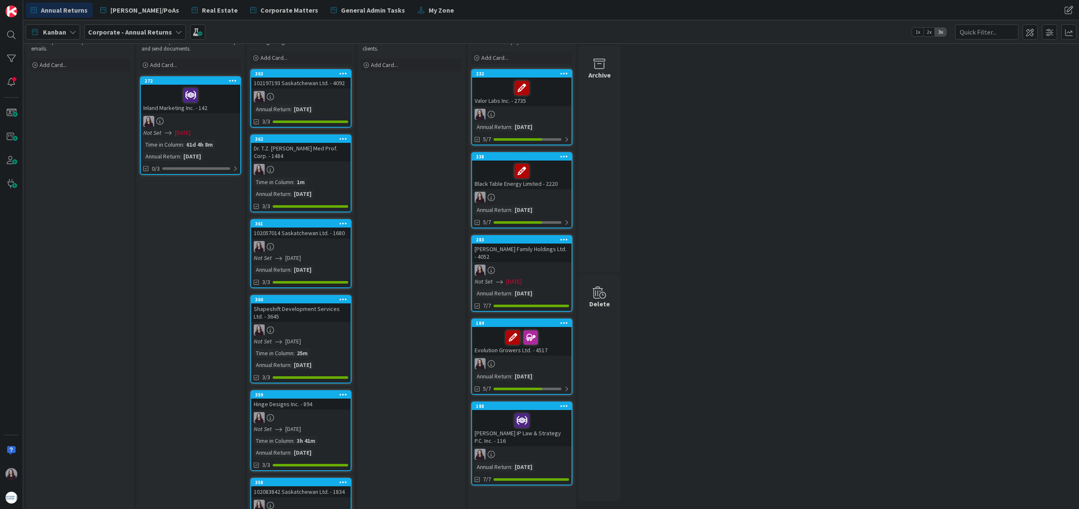
scroll to position [40, 0]
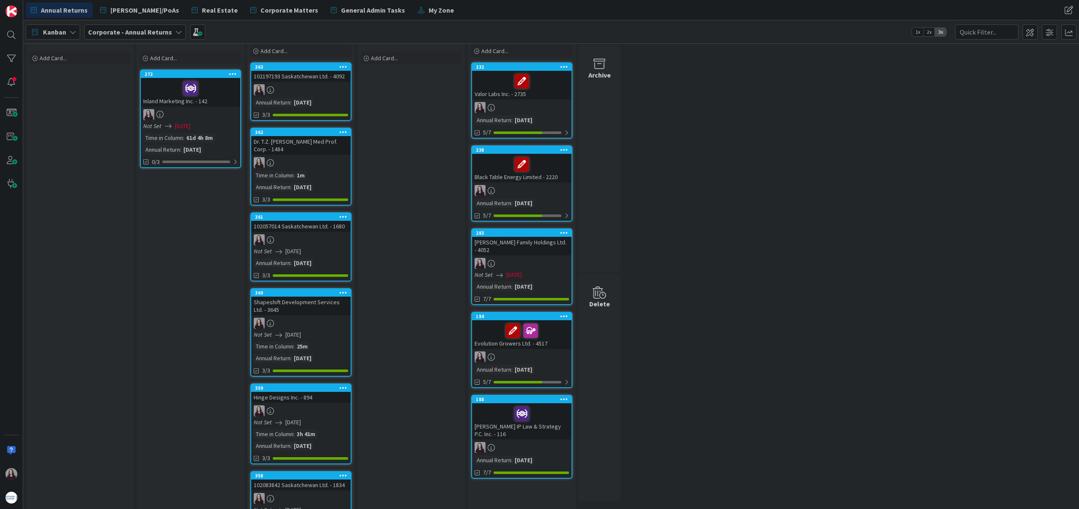
click at [324, 248] on div "Not Set [DATE]" at bounding box center [302, 251] width 97 height 9
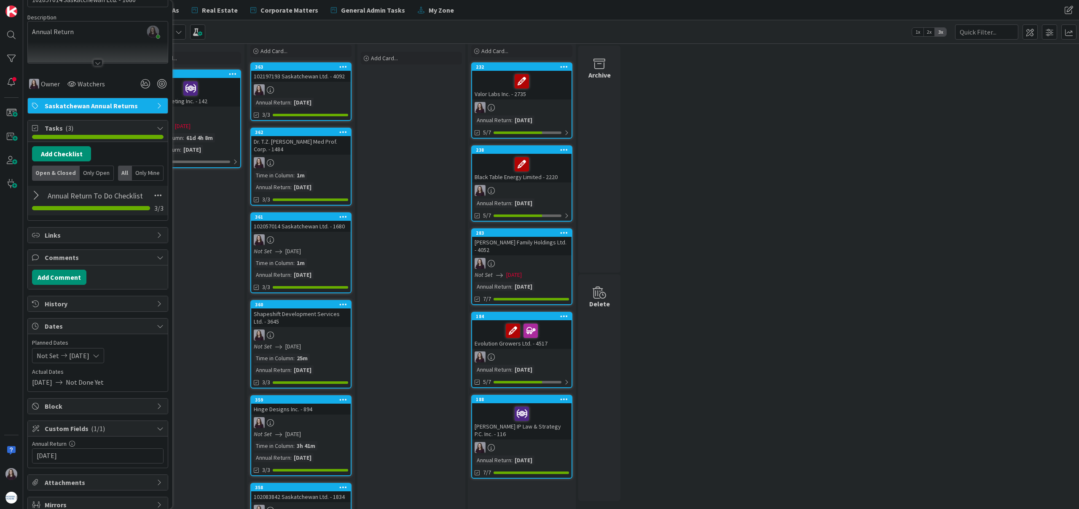
scroll to position [112, 0]
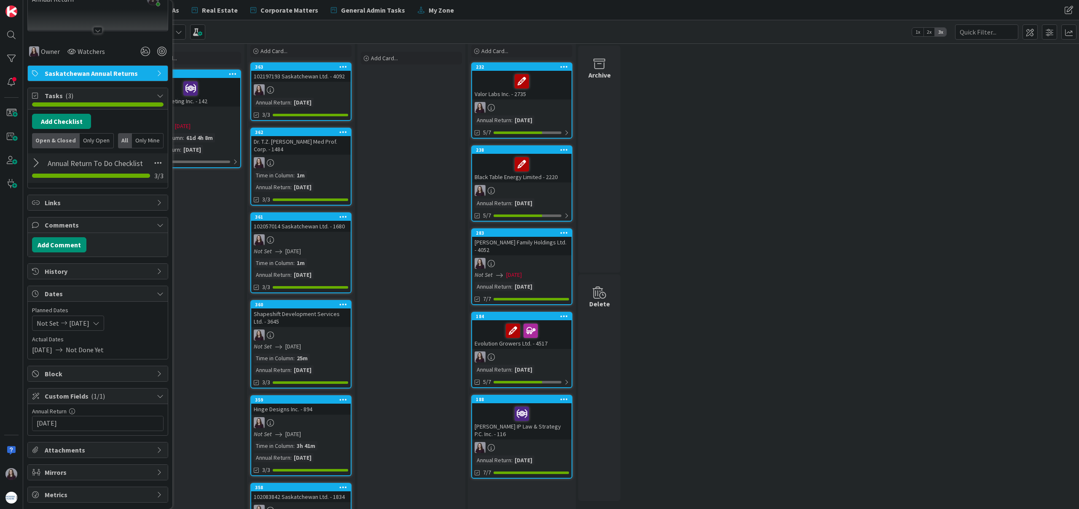
click at [99, 326] on icon at bounding box center [96, 323] width 7 height 7
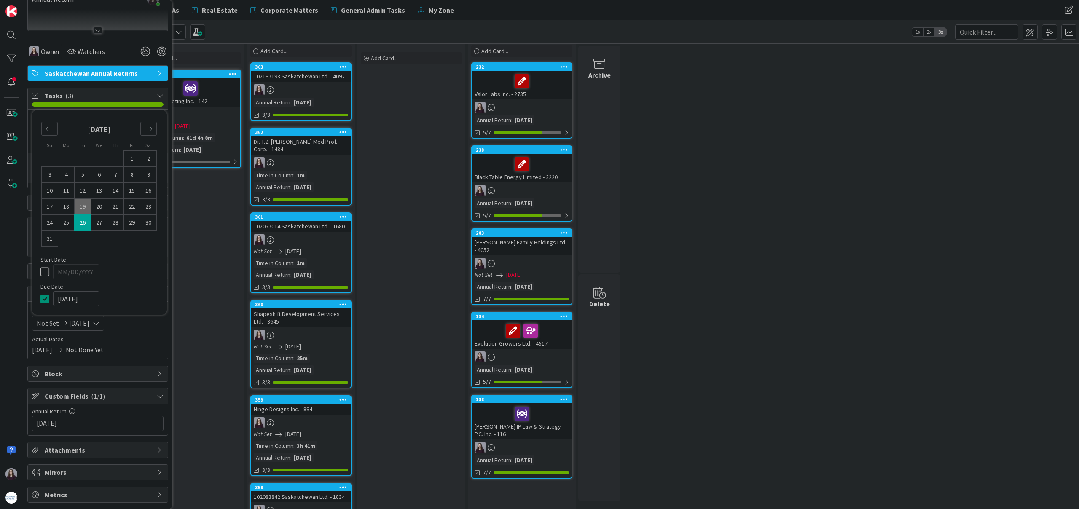
click at [44, 295] on icon at bounding box center [46, 299] width 13 height 10
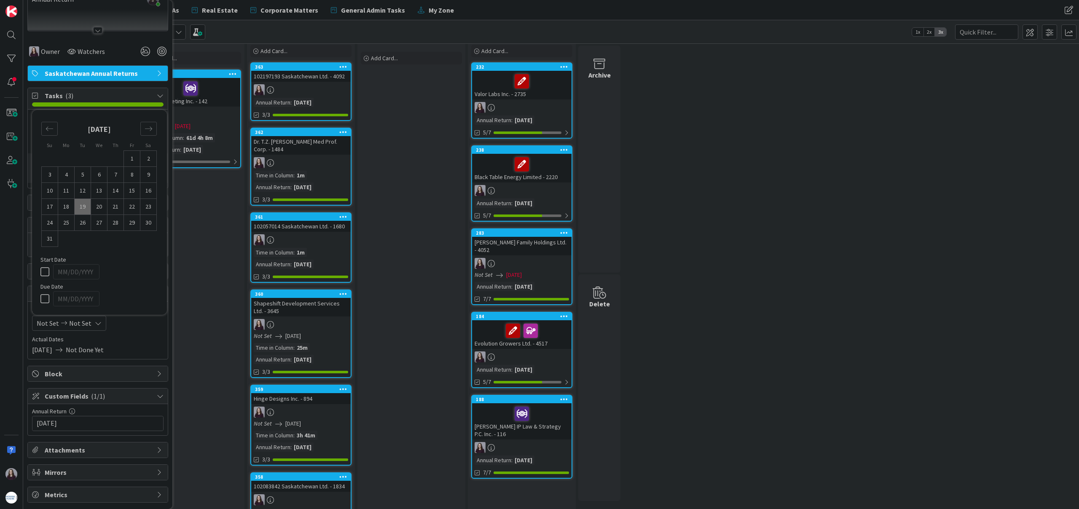
scroll to position [0, 0]
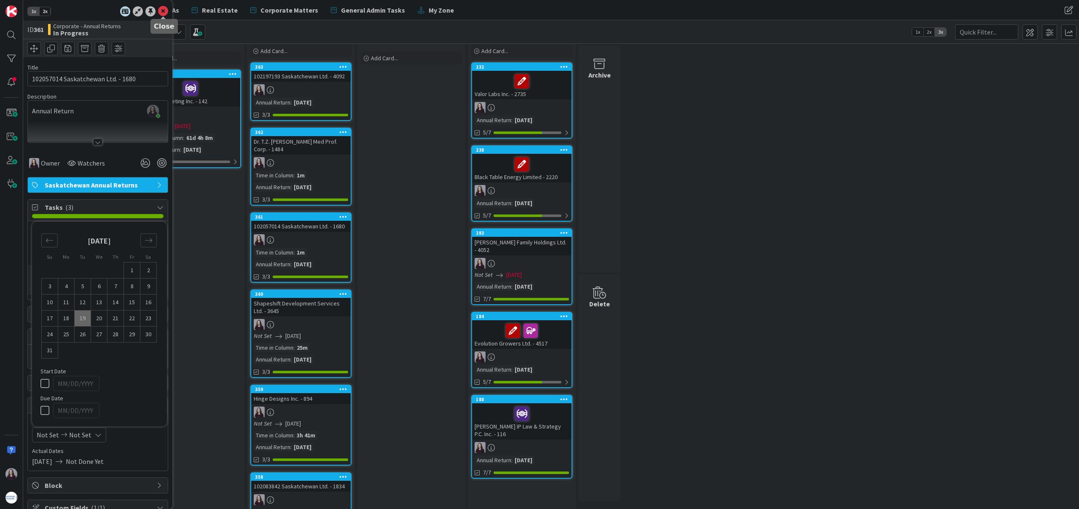
click at [161, 12] on icon at bounding box center [163, 11] width 10 height 10
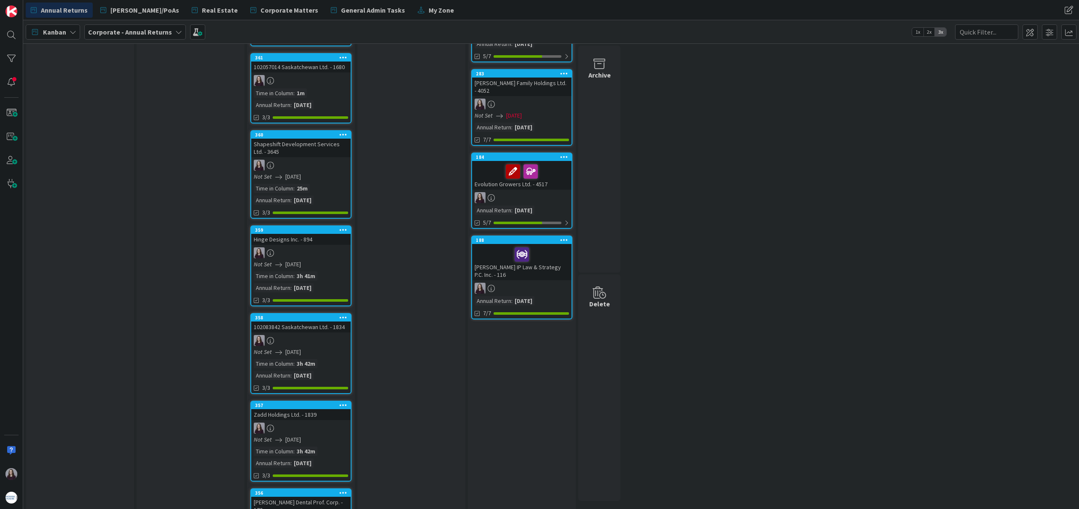
scroll to position [196, 0]
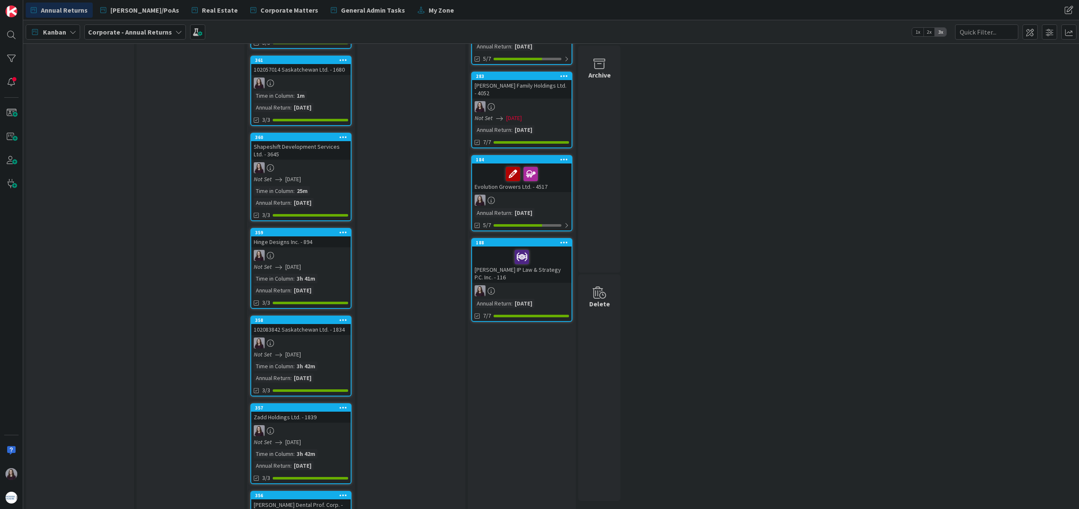
click at [332, 166] on div at bounding box center [300, 167] width 99 height 11
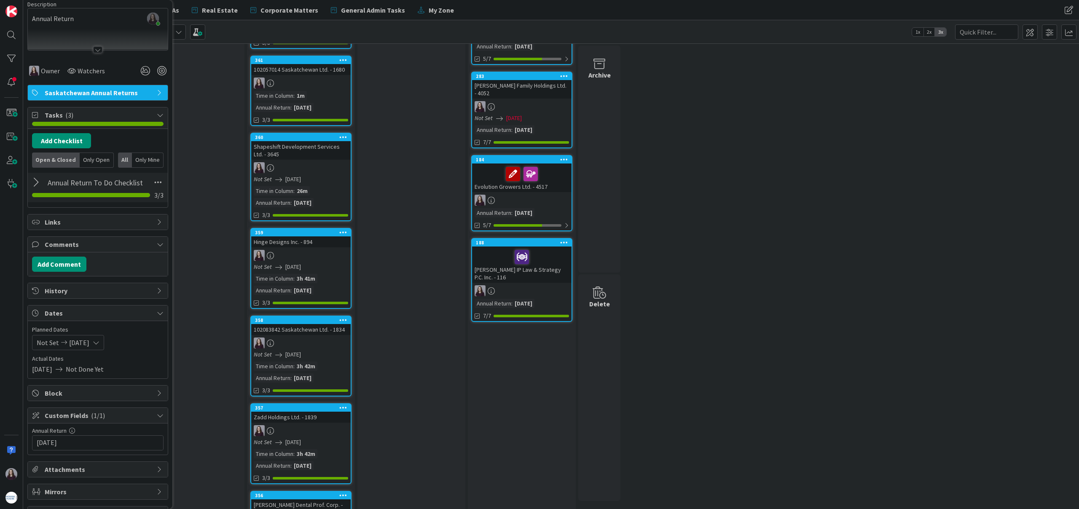
scroll to position [103, 0]
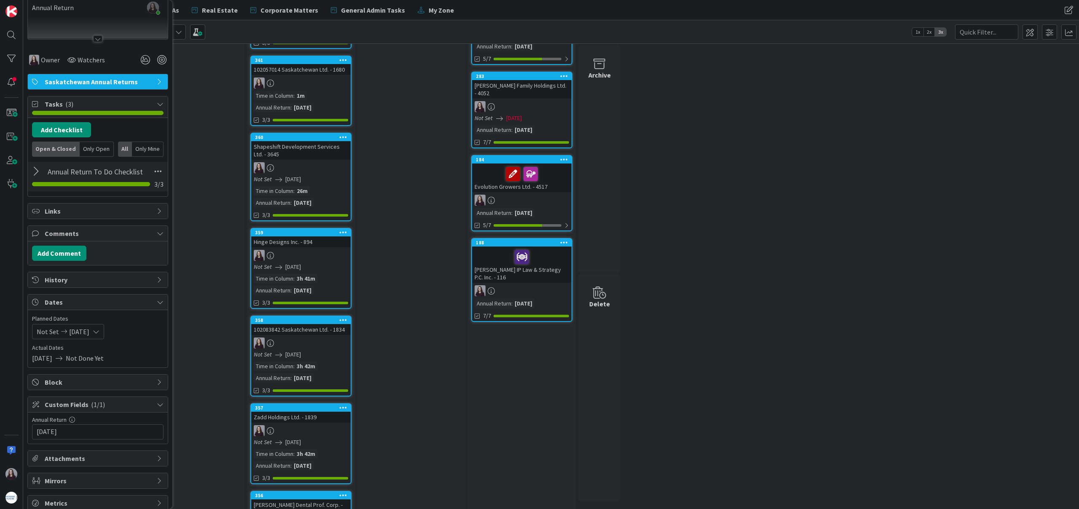
click at [99, 328] on icon at bounding box center [96, 331] width 7 height 7
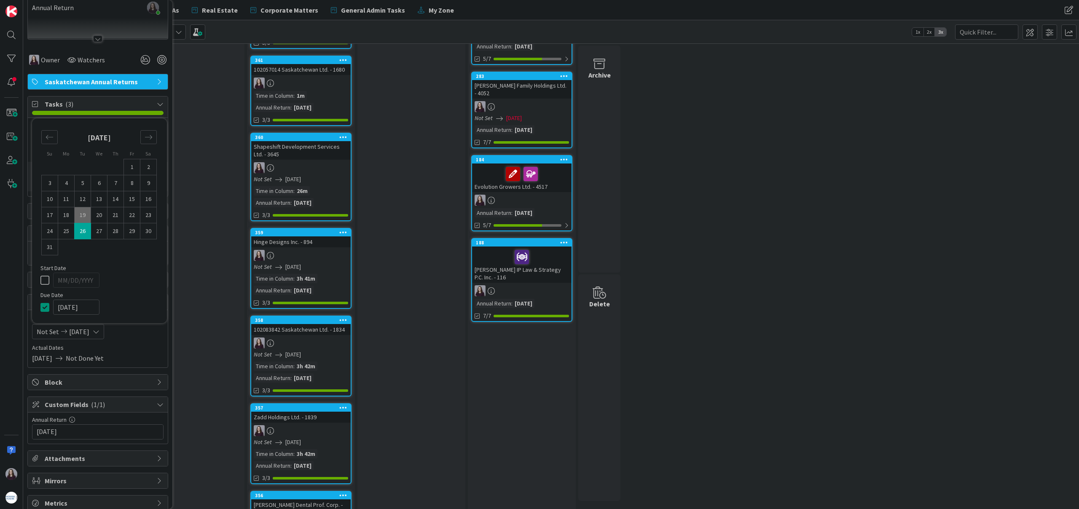
scroll to position [112, 0]
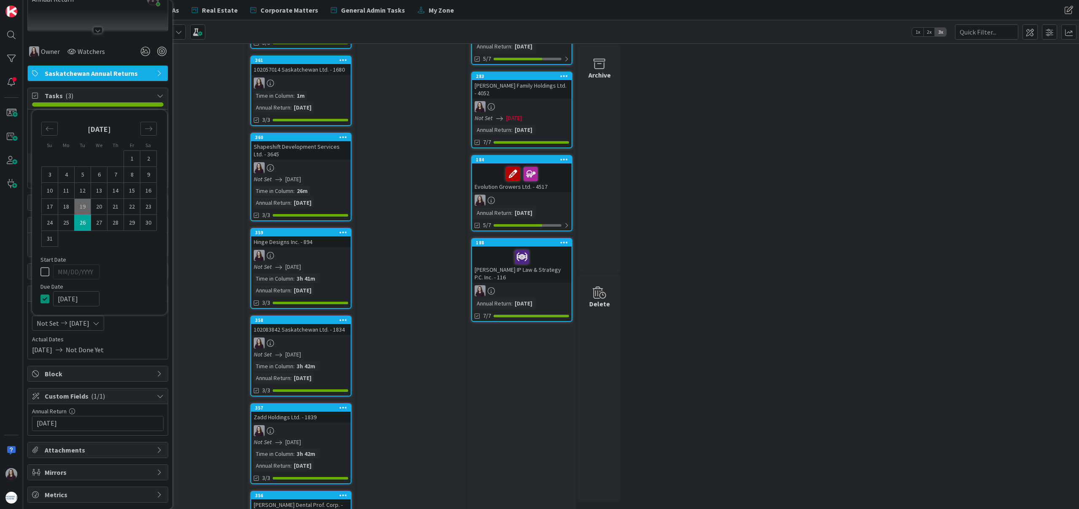
click at [43, 300] on icon at bounding box center [46, 299] width 13 height 10
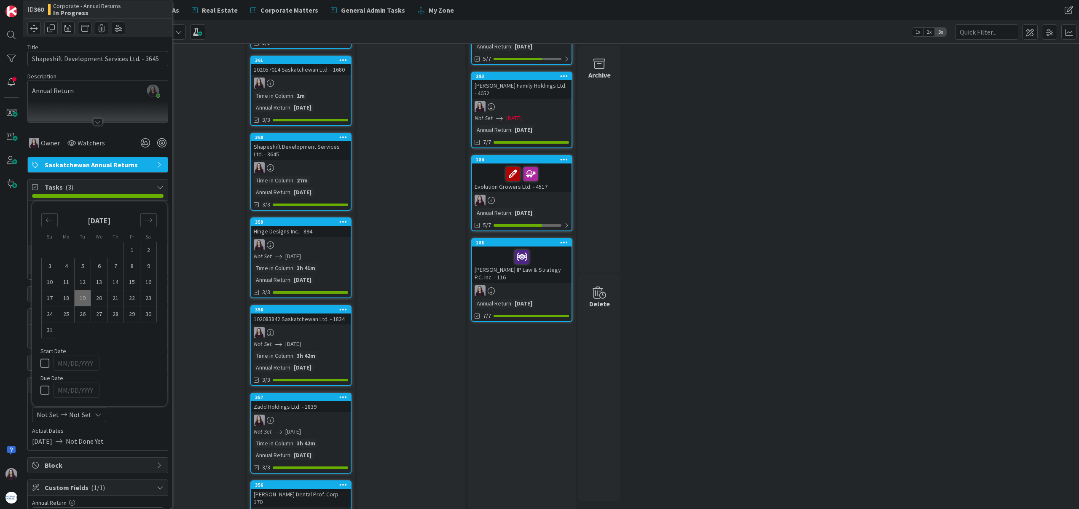
scroll to position [0, 0]
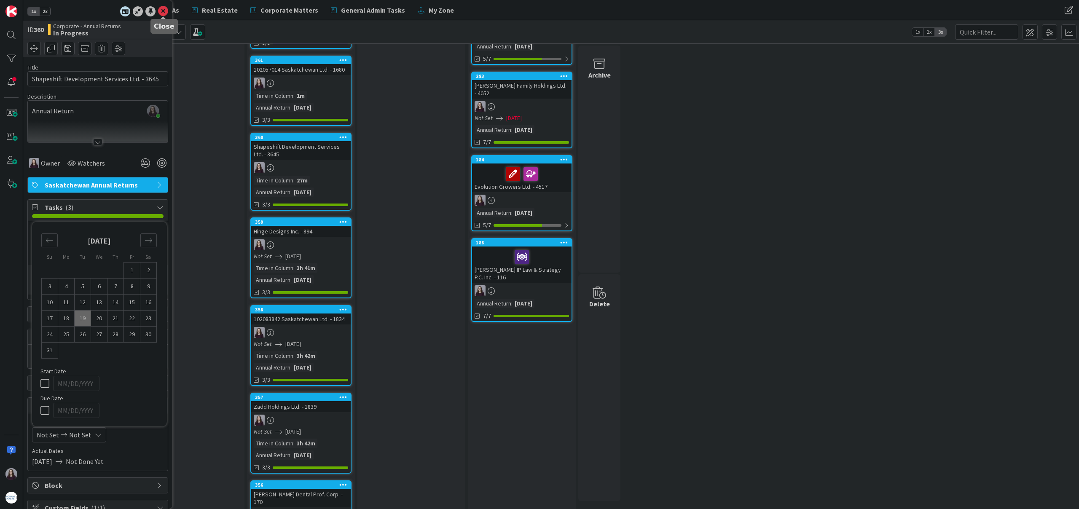
click at [161, 8] on icon at bounding box center [163, 11] width 10 height 10
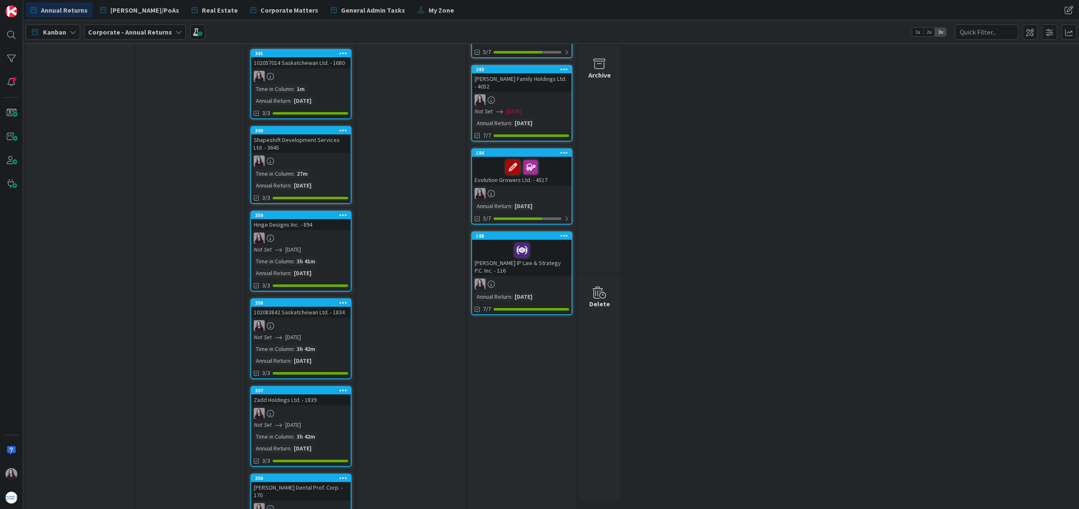
scroll to position [204, 0]
click at [313, 252] on div "Not Set [DATE]" at bounding box center [302, 248] width 97 height 9
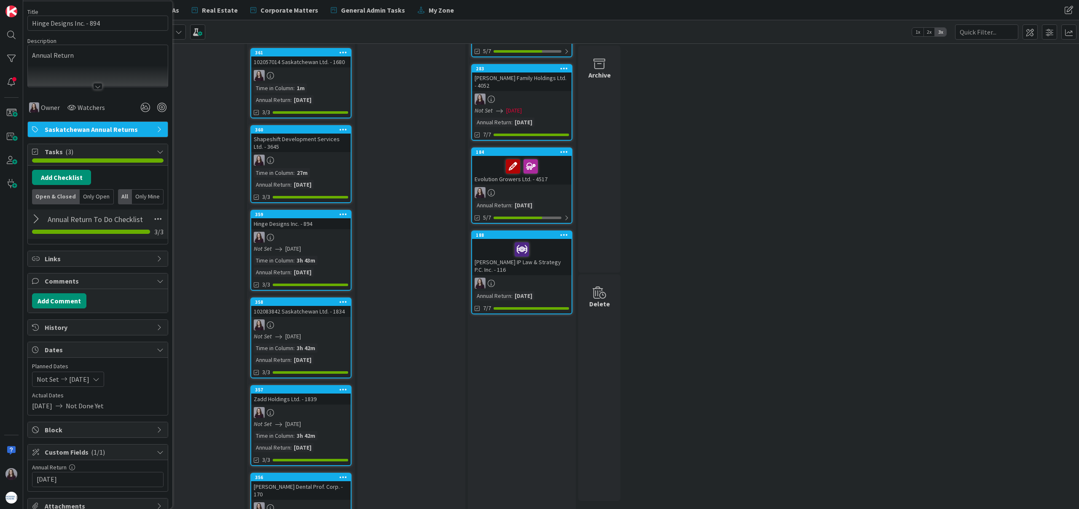
scroll to position [112, 0]
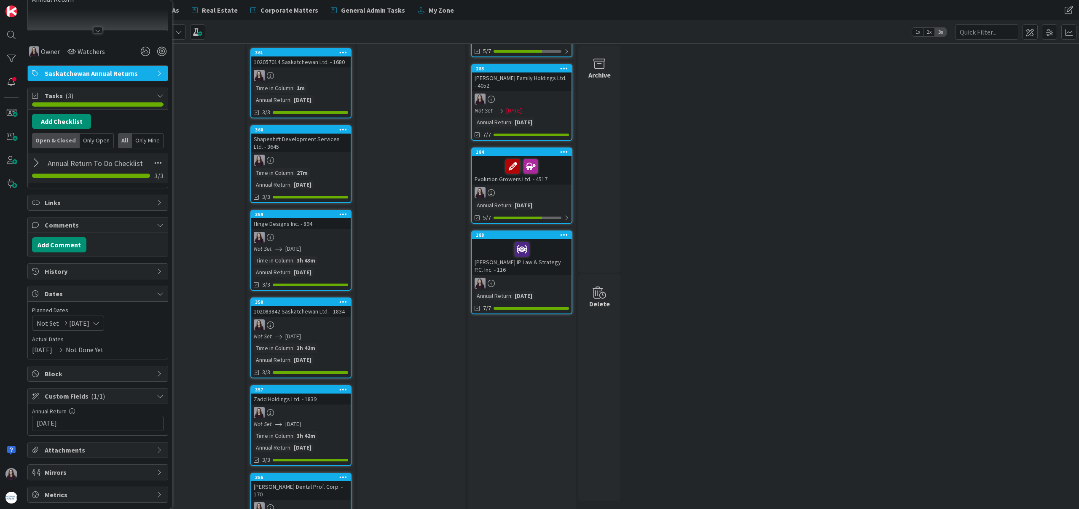
click at [89, 324] on span "[DATE]" at bounding box center [79, 323] width 20 height 10
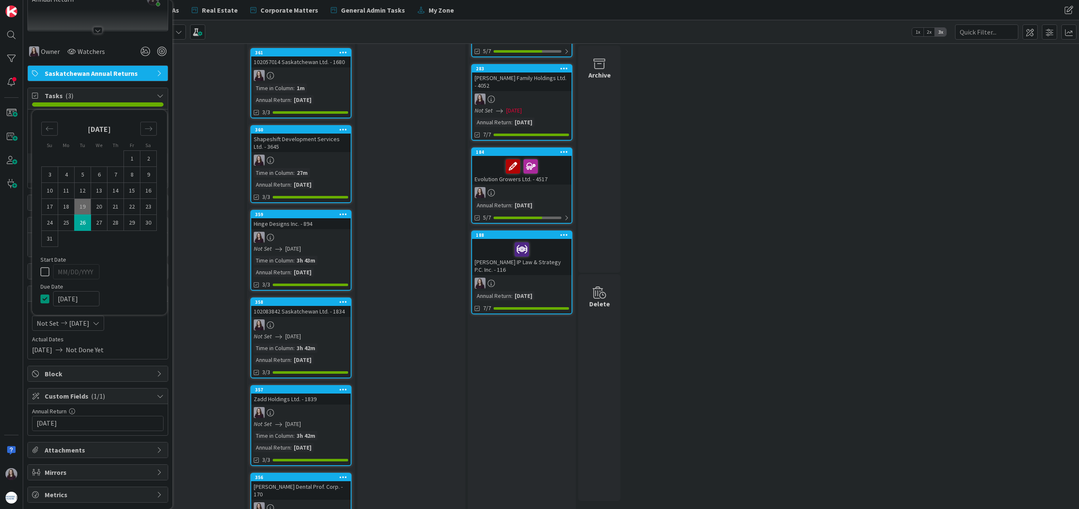
click at [44, 296] on icon at bounding box center [46, 299] width 13 height 10
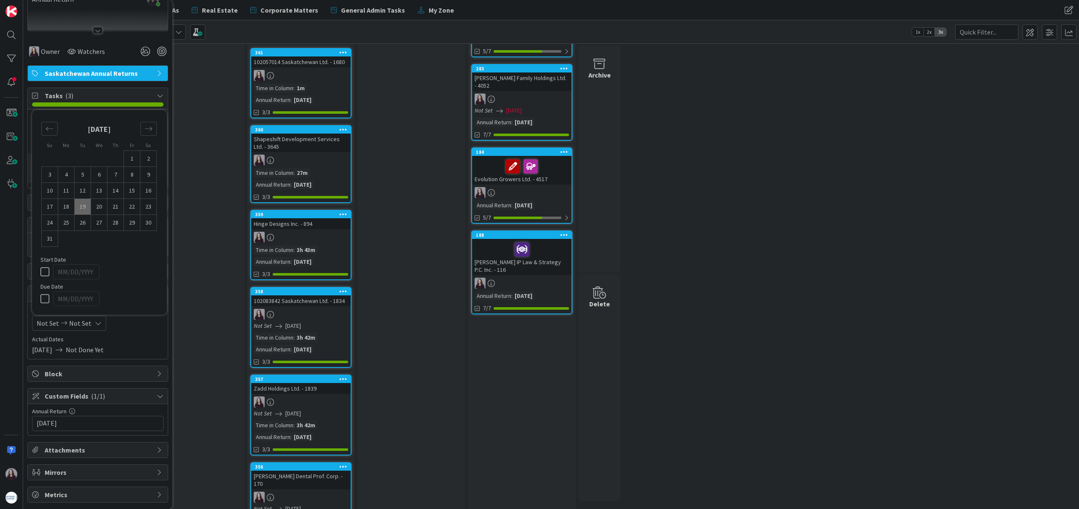
scroll to position [0, 0]
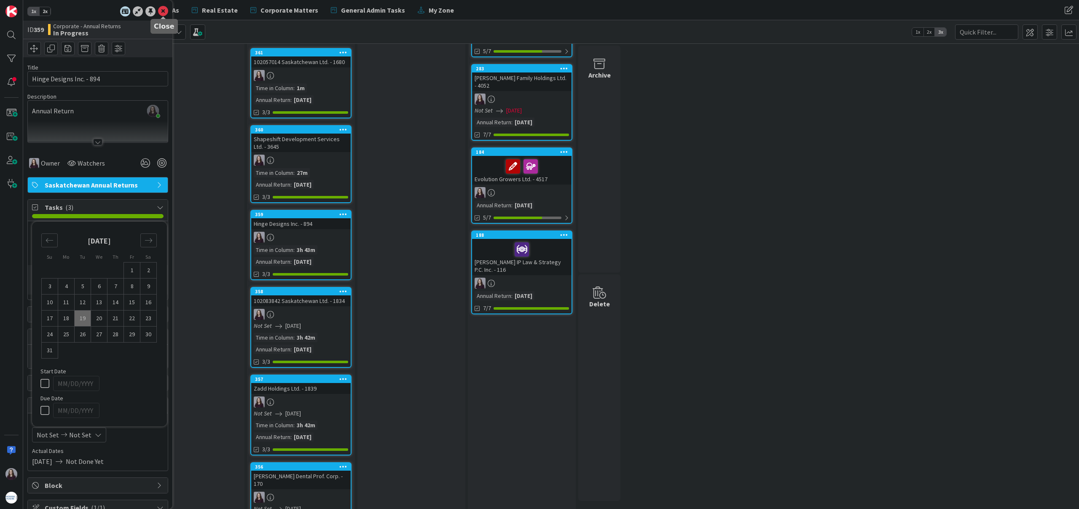
click at [163, 12] on icon at bounding box center [163, 11] width 10 height 10
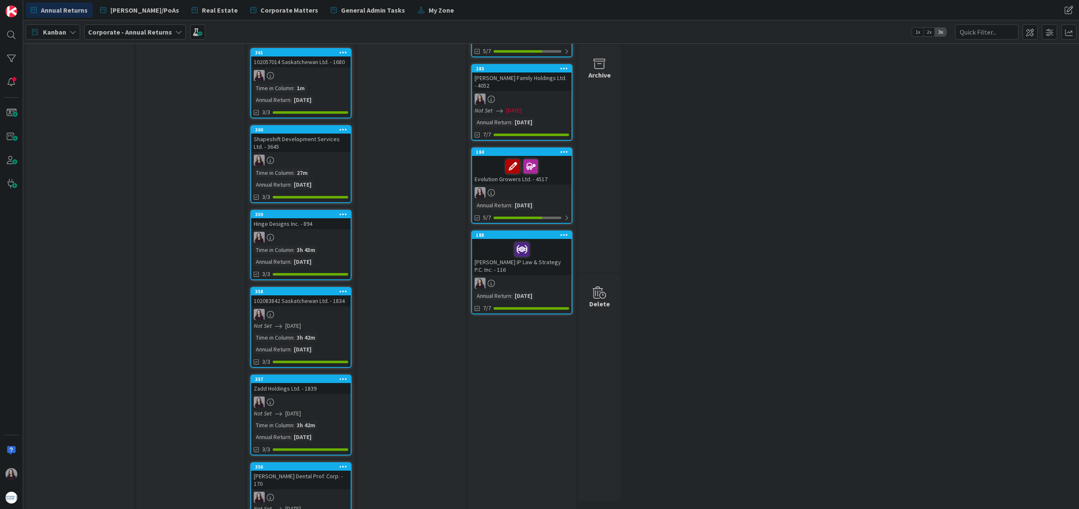
scroll to position [205, 0]
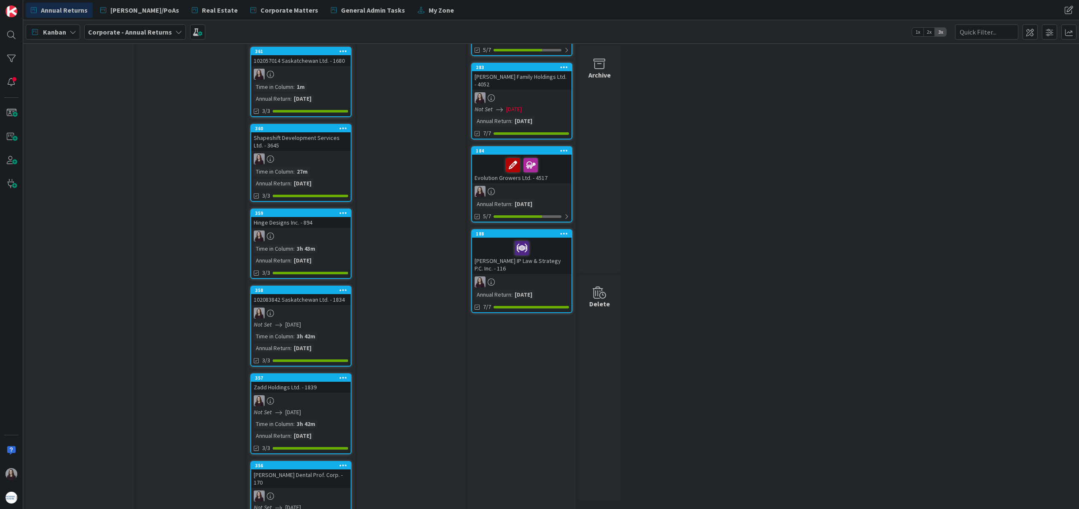
click at [333, 332] on div "Time in Column : 3h 42m Annual Return : [DATE]" at bounding box center [301, 342] width 94 height 21
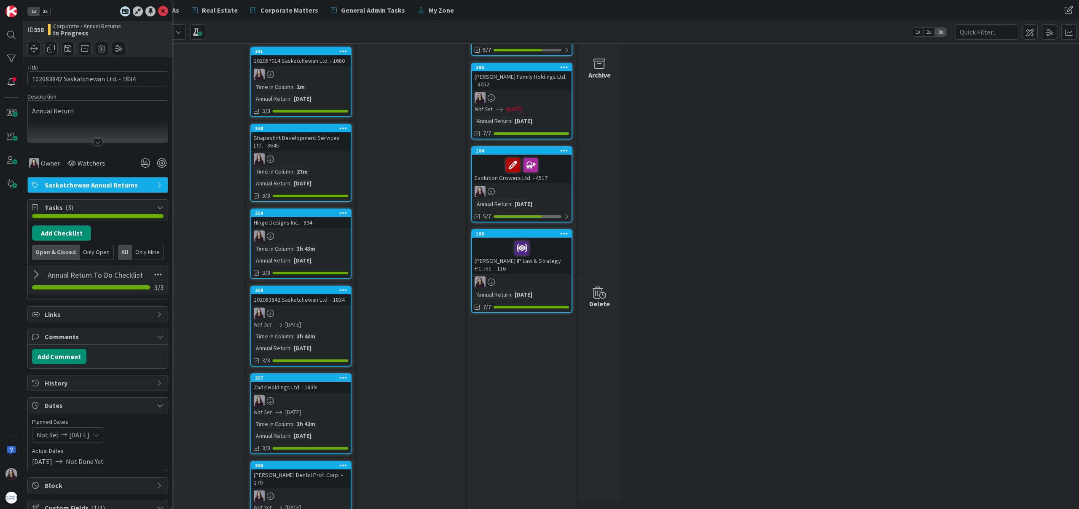
click at [99, 438] on icon at bounding box center [96, 434] width 7 height 7
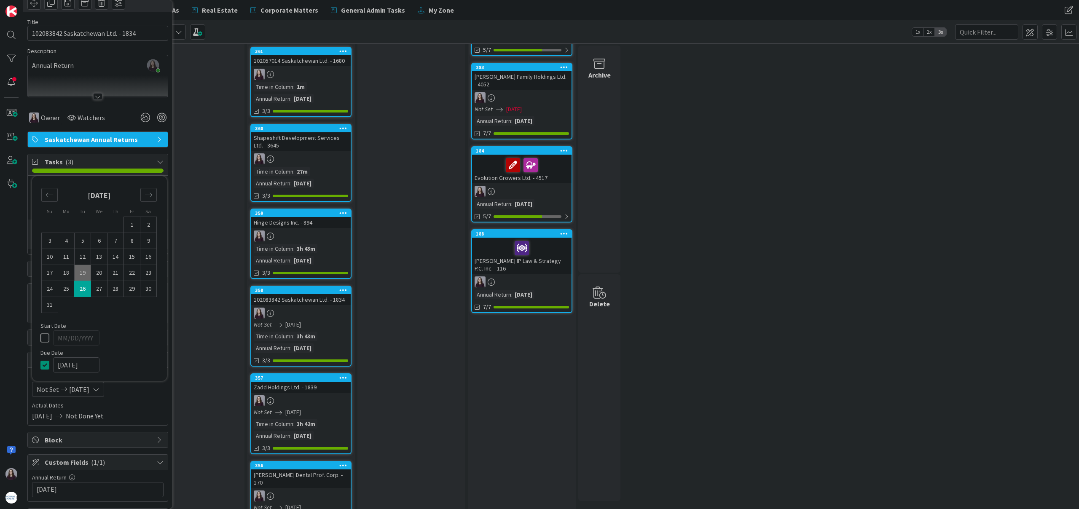
scroll to position [112, 0]
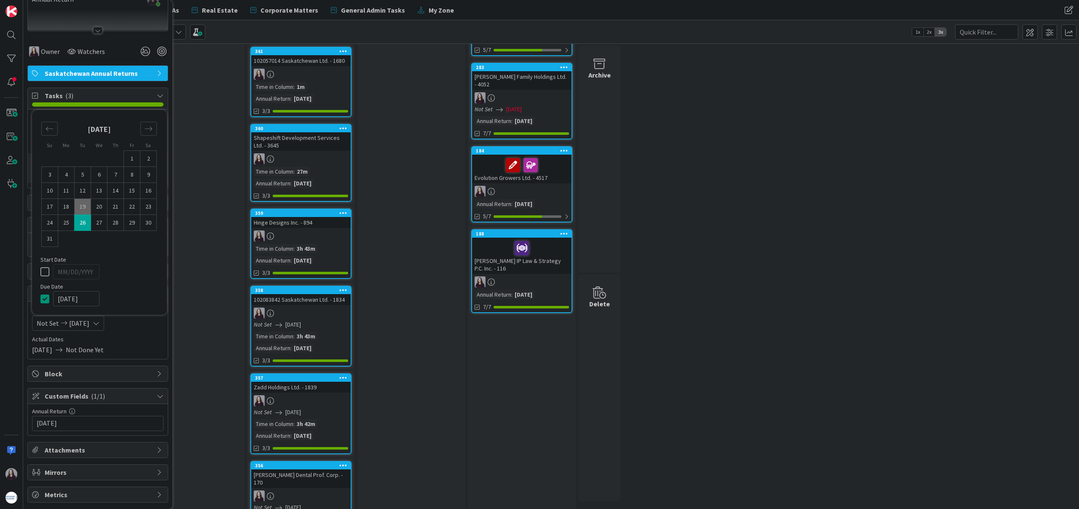
click at [43, 298] on icon at bounding box center [46, 299] width 13 height 10
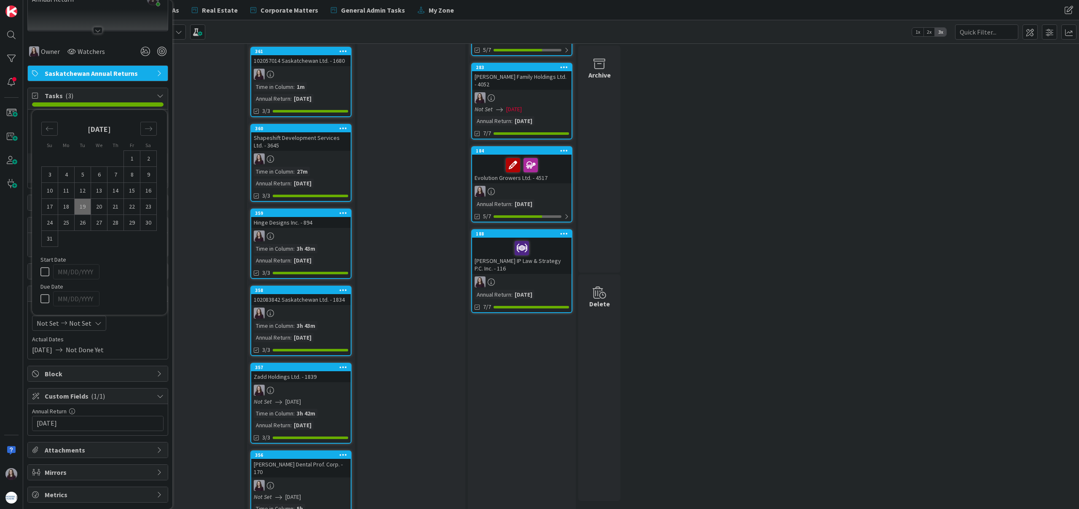
click at [321, 391] on div at bounding box center [300, 390] width 99 height 11
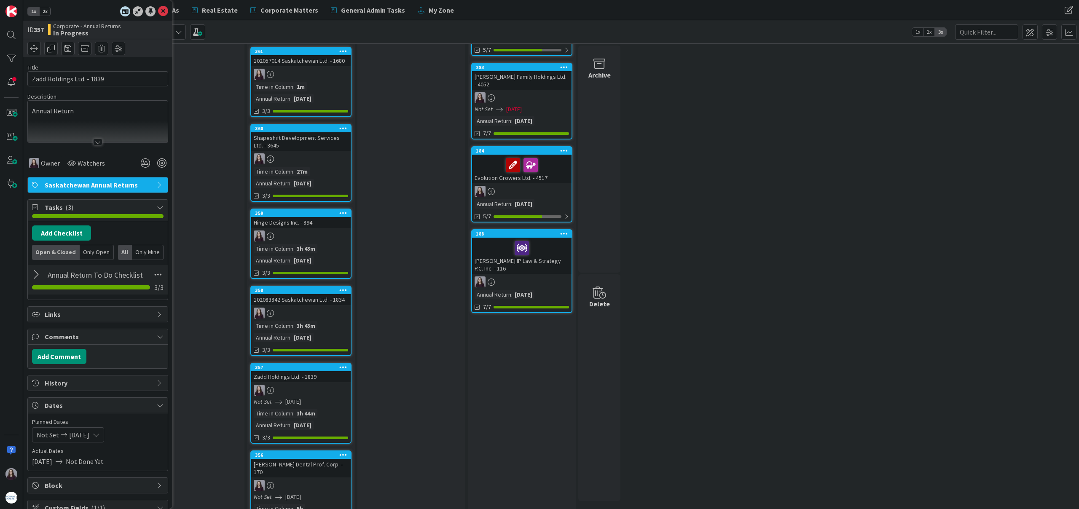
click at [99, 432] on icon at bounding box center [96, 434] width 7 height 7
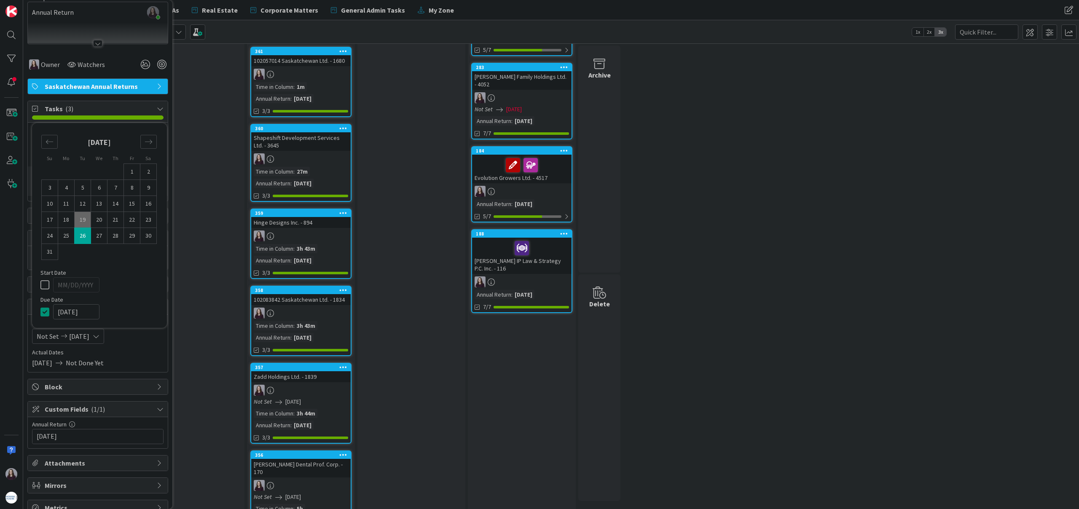
scroll to position [112, 0]
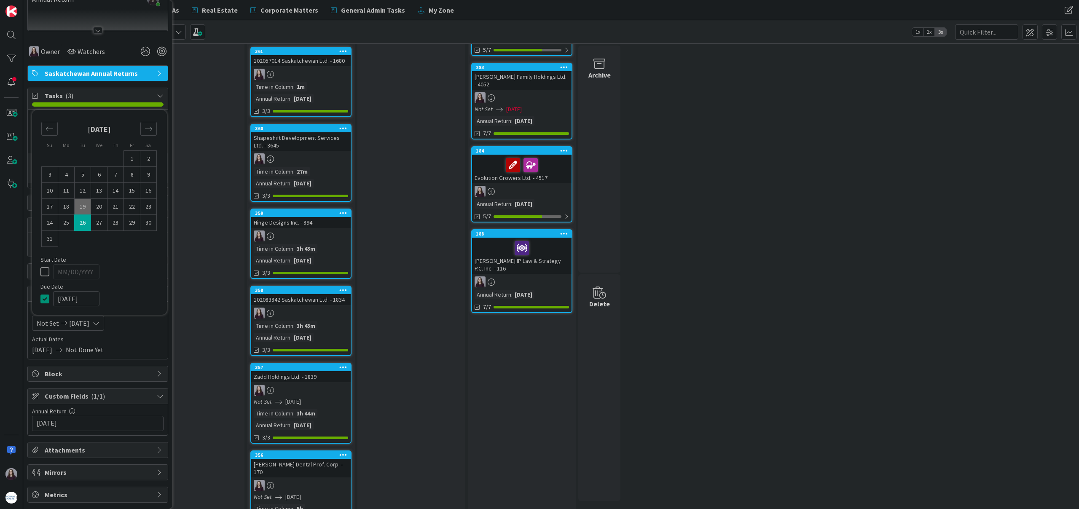
click at [46, 297] on icon at bounding box center [46, 299] width 13 height 10
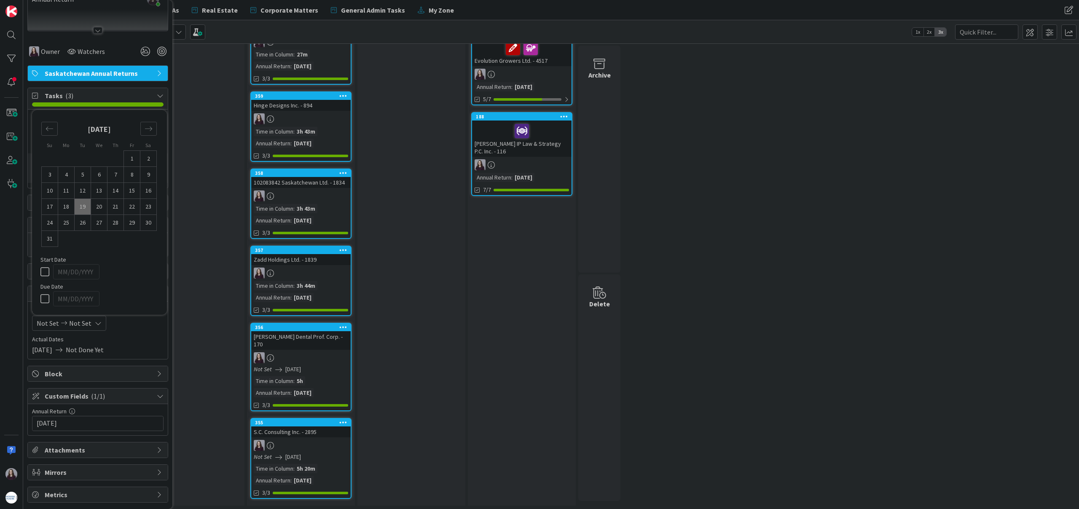
scroll to position [323, 0]
click at [326, 367] on div "Not Set [DATE]" at bounding box center [302, 368] width 97 height 9
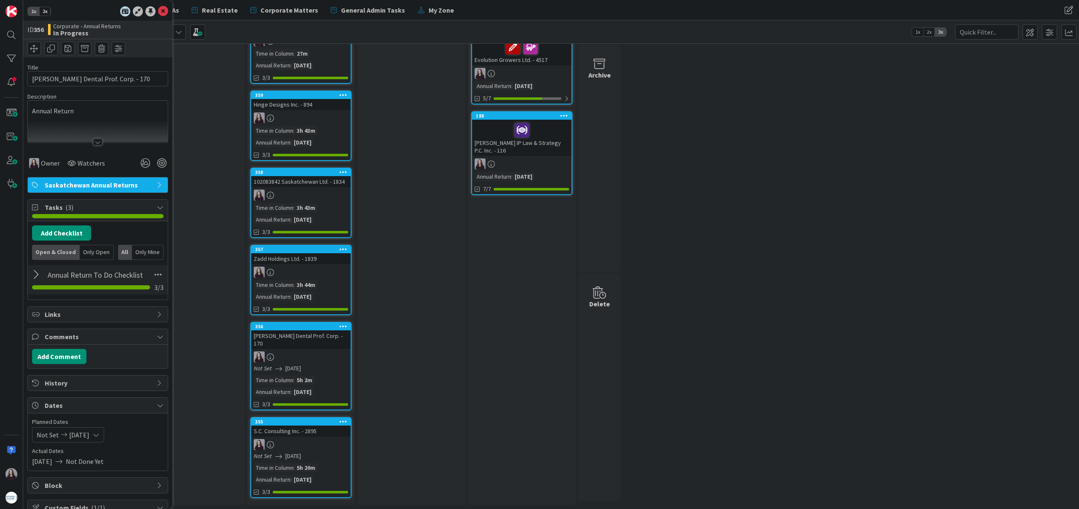
click at [99, 432] on icon at bounding box center [96, 434] width 7 height 7
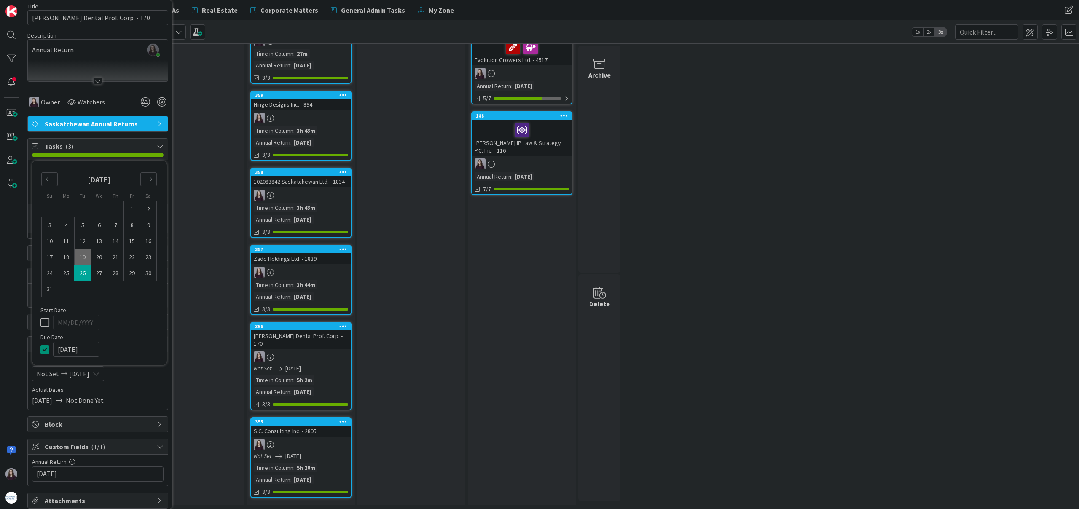
scroll to position [112, 0]
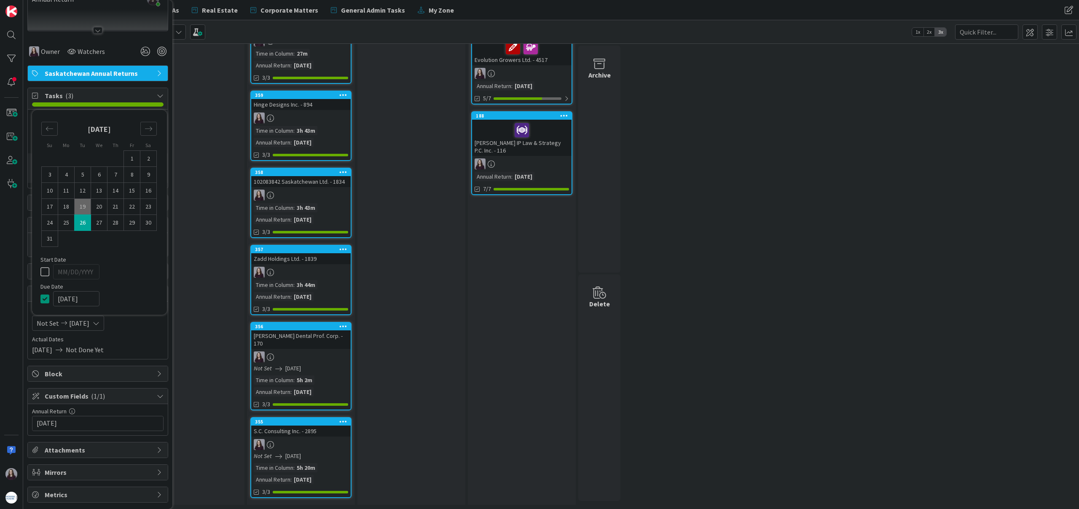
click at [46, 298] on icon at bounding box center [46, 299] width 13 height 10
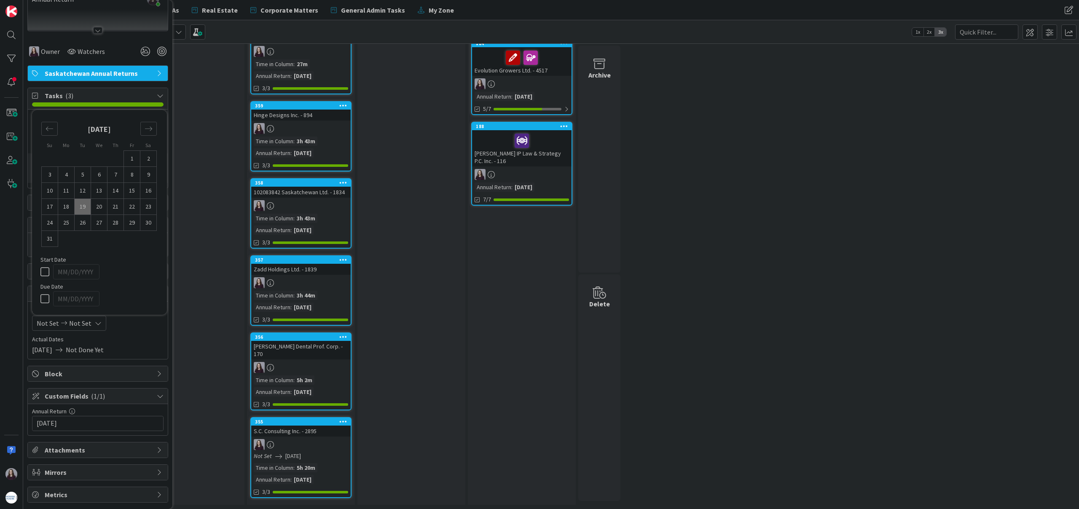
click at [311, 450] on link "355 S.C. Consulting Inc. - 2895 Not Set [DATE] Time in [GEOGRAPHIC_DATA] : 5h 2…" at bounding box center [300, 457] width 101 height 81
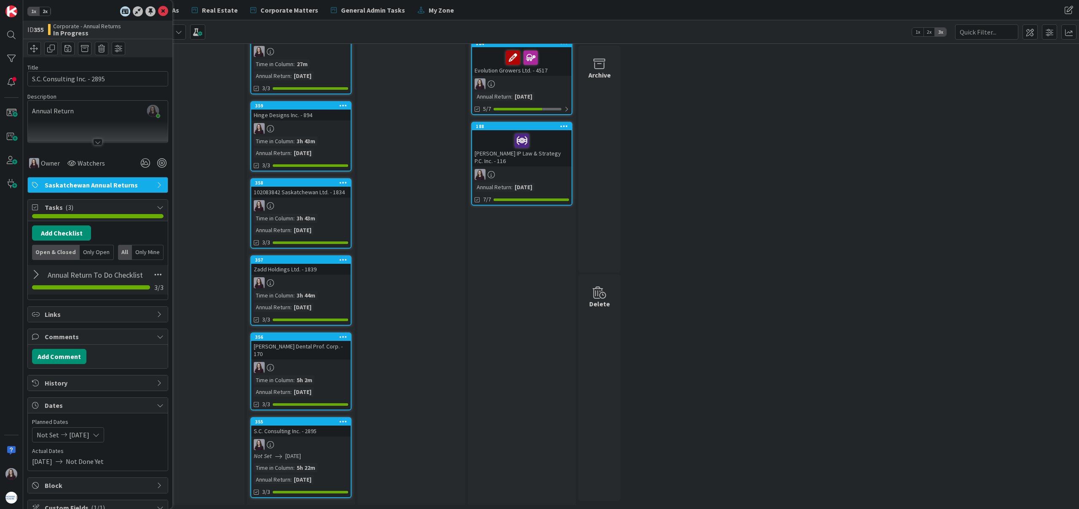
click at [104, 432] on div "Not Set [DATE]" at bounding box center [68, 434] width 72 height 15
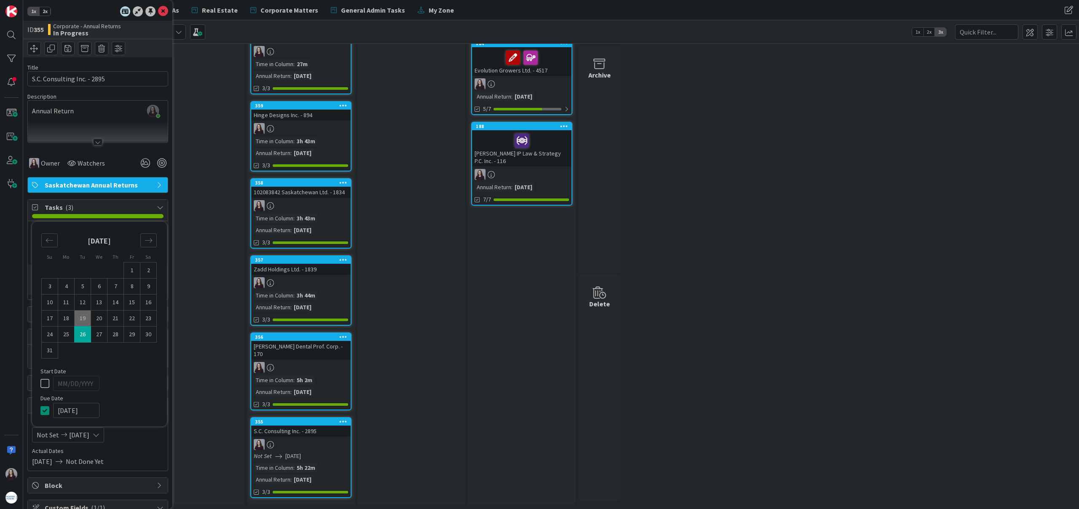
scroll to position [112, 0]
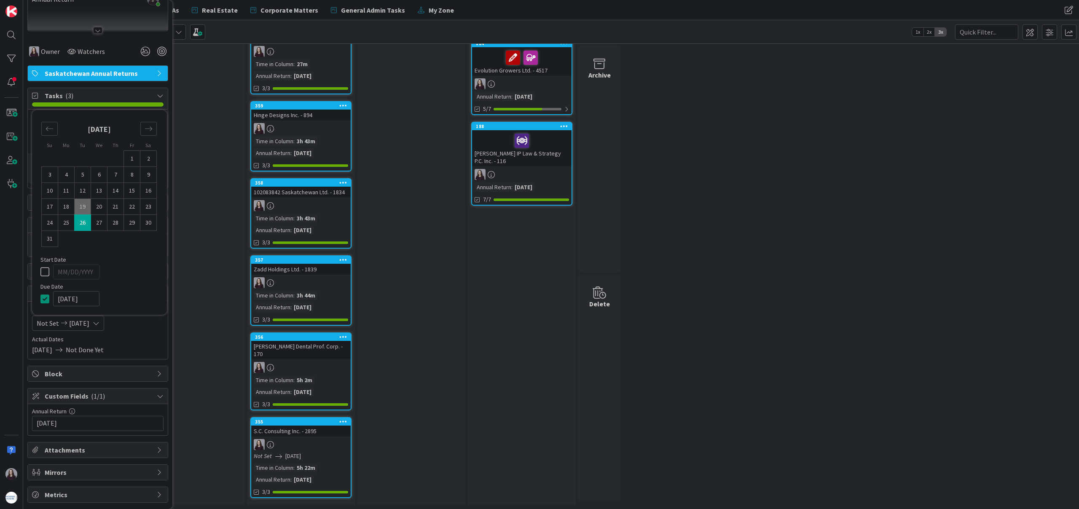
click at [99, 323] on icon at bounding box center [96, 323] width 7 height 7
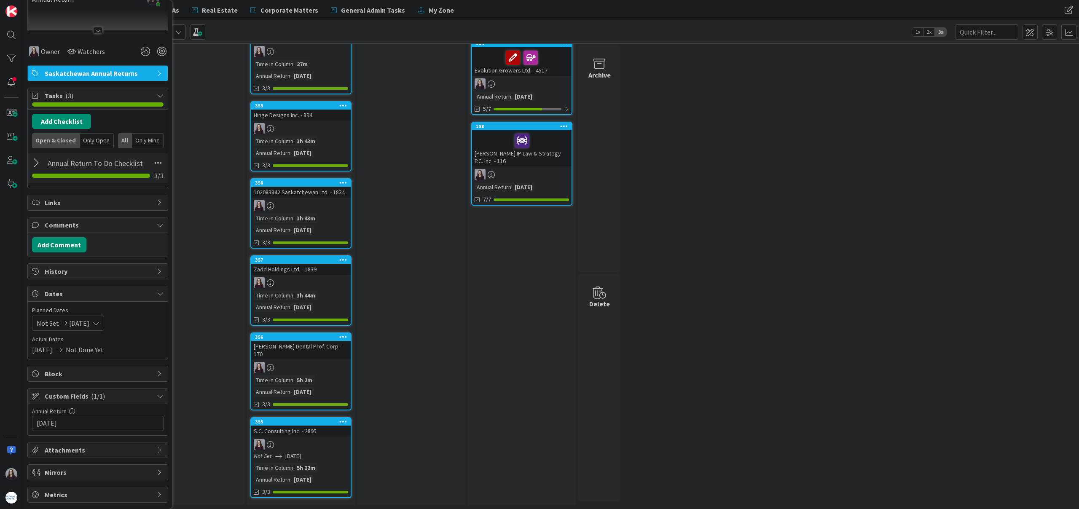
click at [99, 323] on icon at bounding box center [96, 323] width 7 height 7
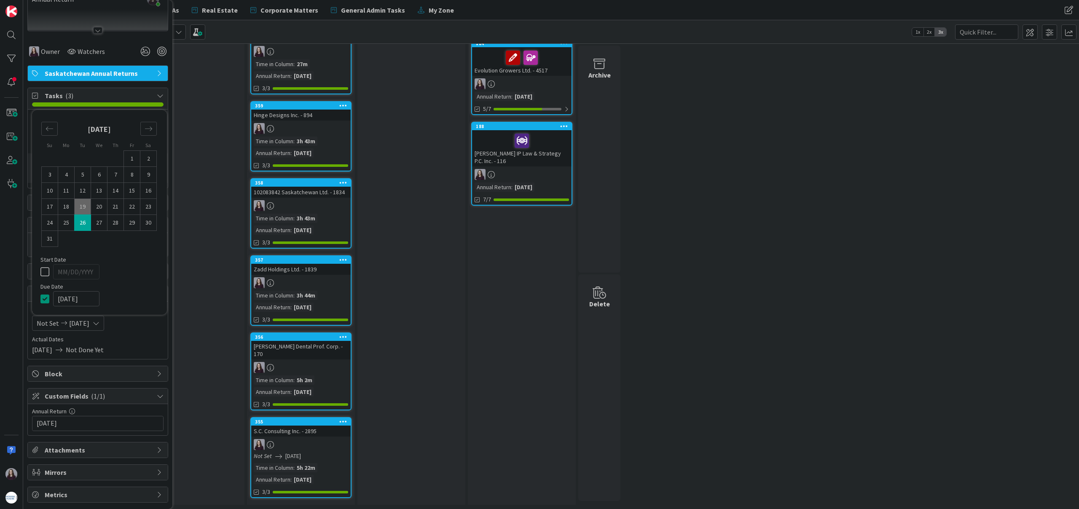
click at [48, 300] on icon at bounding box center [46, 299] width 13 height 10
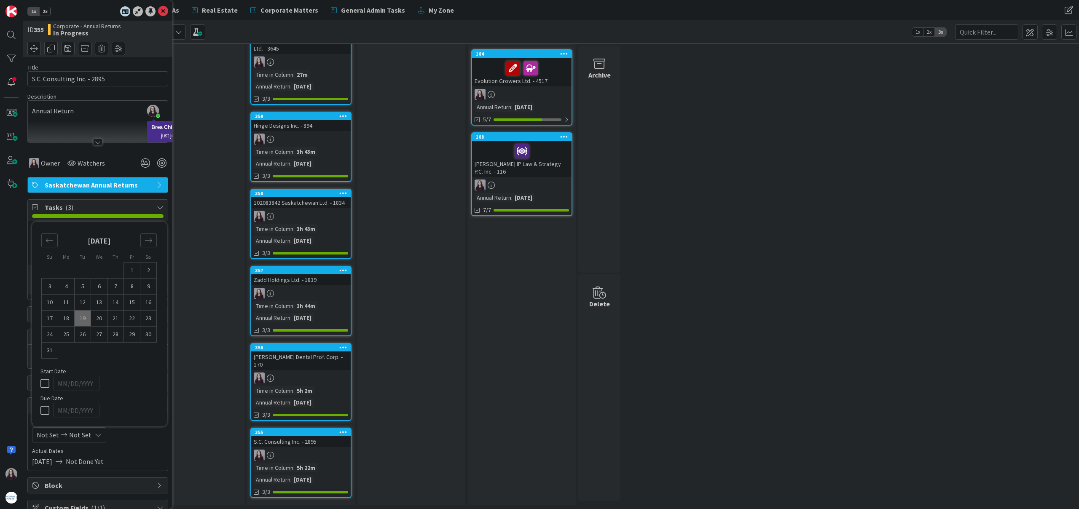
scroll to position [0, 0]
click at [161, 11] on icon at bounding box center [163, 11] width 10 height 10
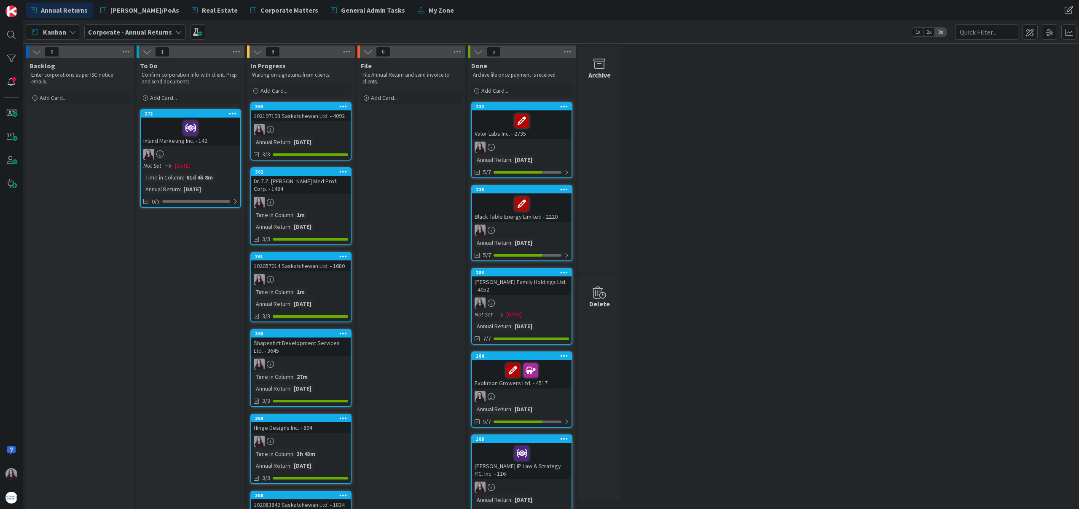
scroll to position [0, 0]
click at [88, 96] on div "Add Card..." at bounding box center [79, 97] width 101 height 13
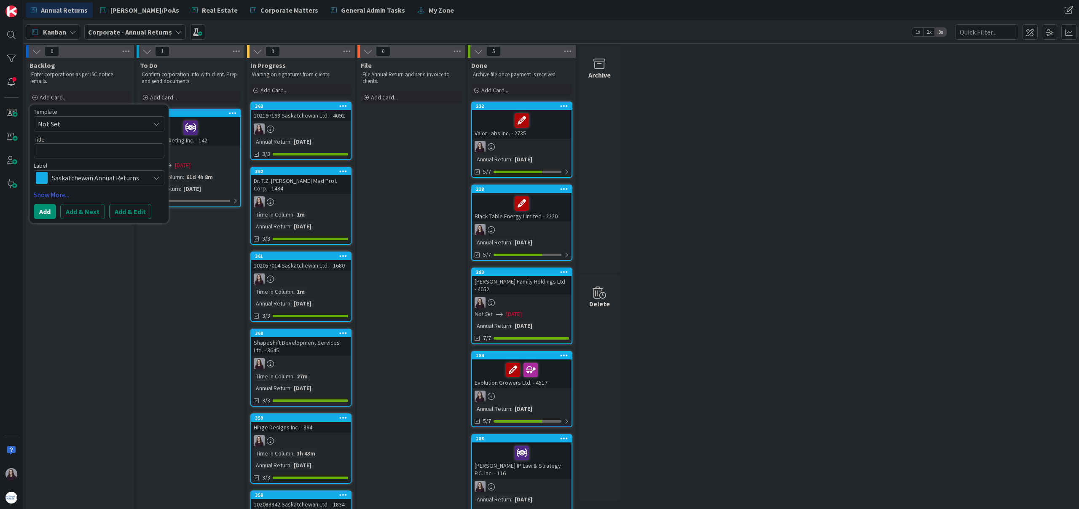
click at [111, 123] on span "Not Set" at bounding box center [90, 123] width 105 height 11
click at [112, 162] on span "Saskatchewan Annual Returns" at bounding box center [106, 160] width 120 height 11
type textarea "x"
click at [139, 211] on button "Add & Edit" at bounding box center [130, 211] width 42 height 15
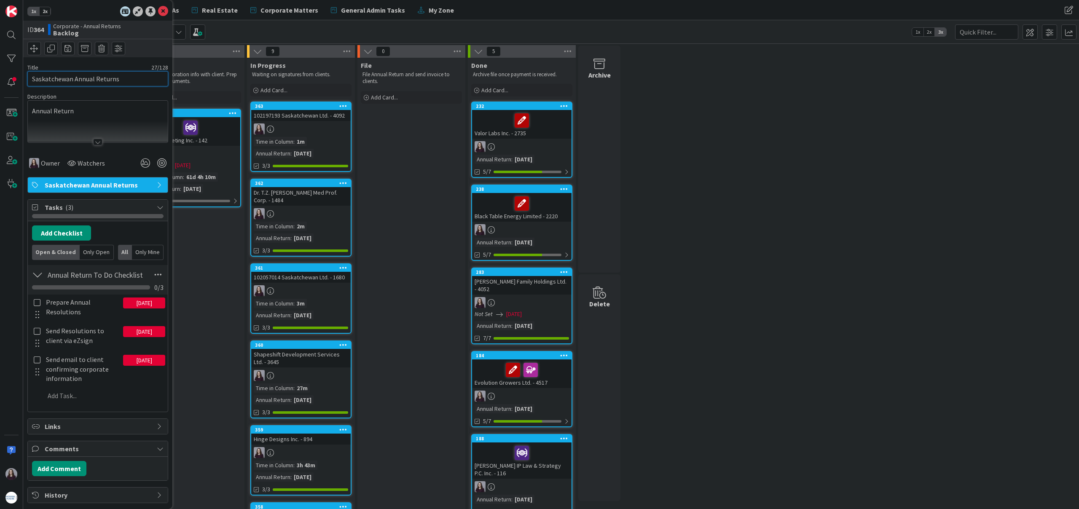
drag, startPoint x: 124, startPoint y: 78, endPoint x: 0, endPoint y: 148, distance: 142.4
click at [0, 140] on div "1x 2x ID 364 Corporate - Annual Returns Backlog Title 27 / 128 Saskatchewan Ann…" at bounding box center [11, 254] width 23 height 509
type input "102132795 Saskatchewan Ltd. - 2742"
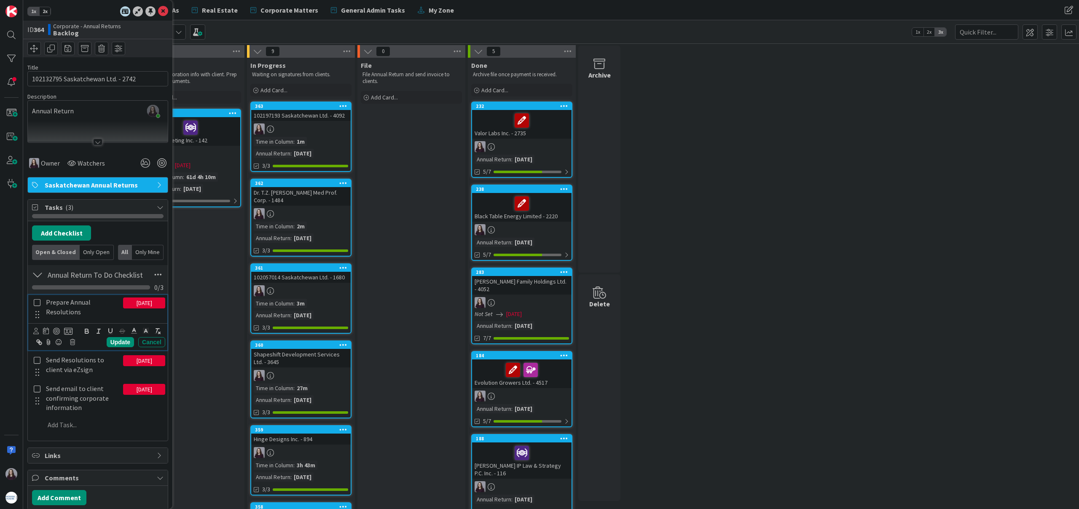
click at [39, 302] on icon at bounding box center [37, 303] width 10 height 8
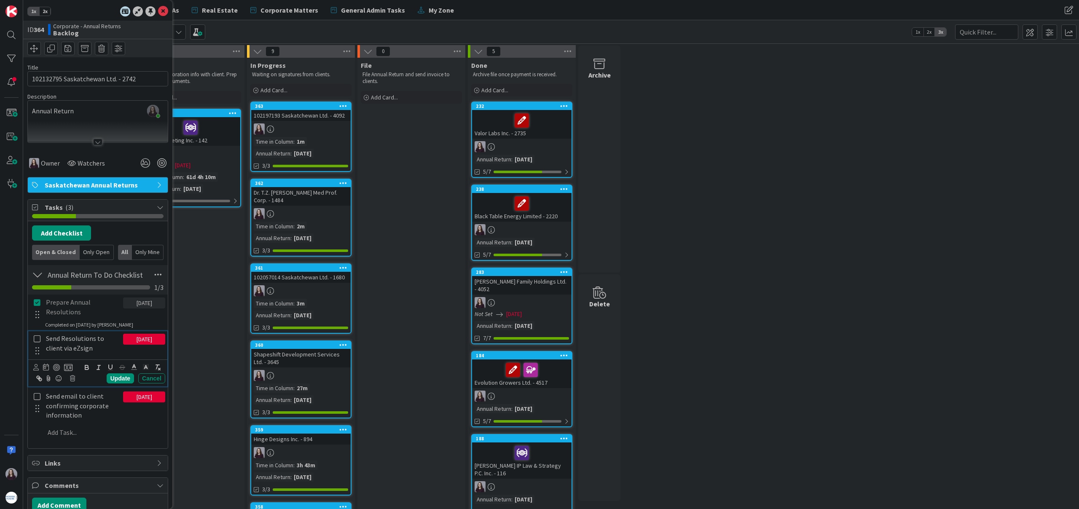
click at [39, 338] on icon at bounding box center [37, 339] width 10 height 8
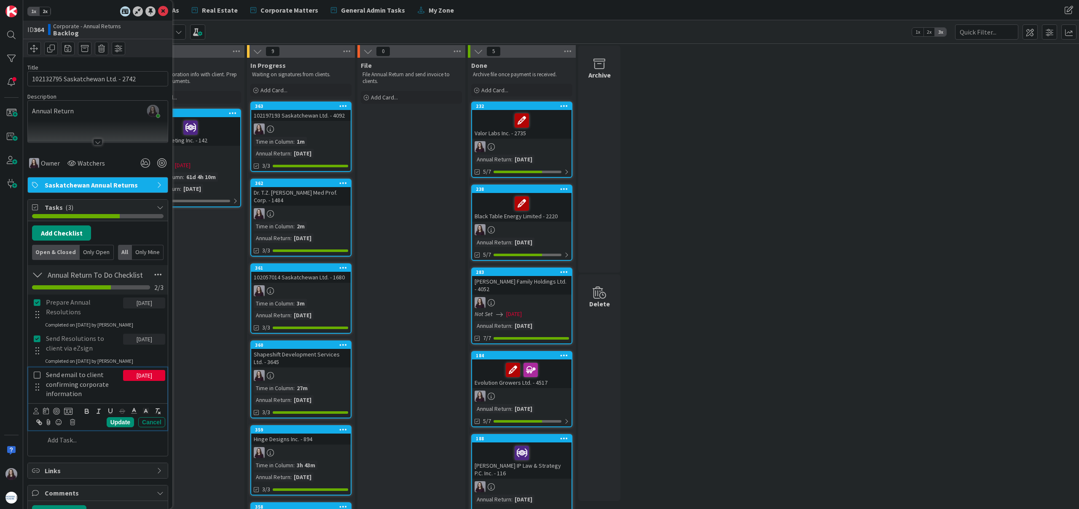
click at [35, 376] on icon at bounding box center [37, 375] width 10 height 8
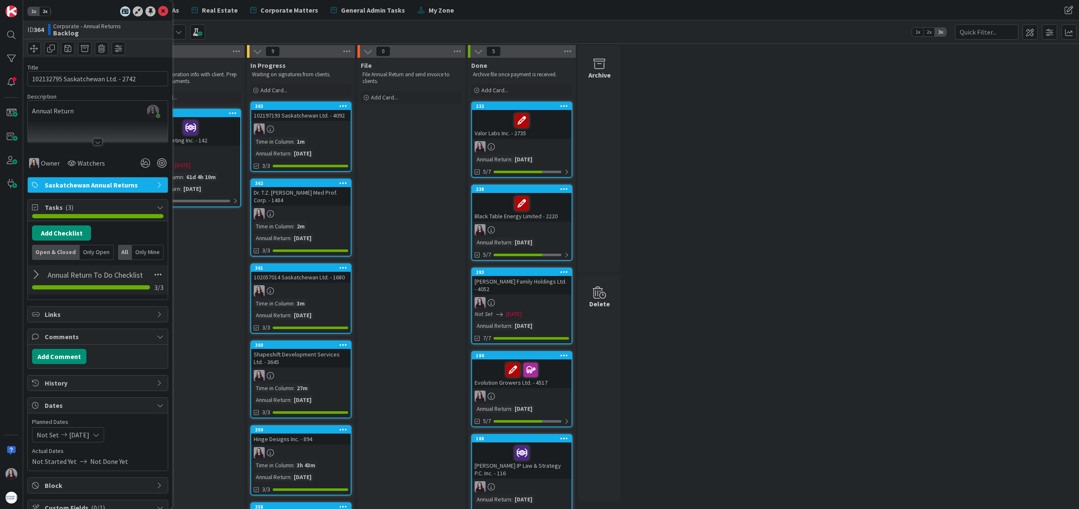
scroll to position [112, 0]
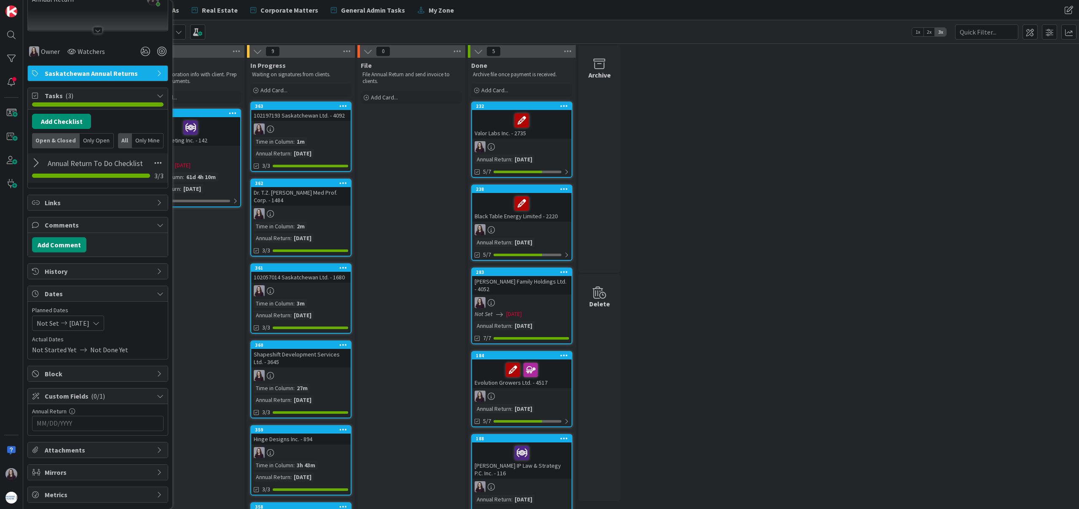
click at [99, 321] on icon at bounding box center [96, 323] width 7 height 7
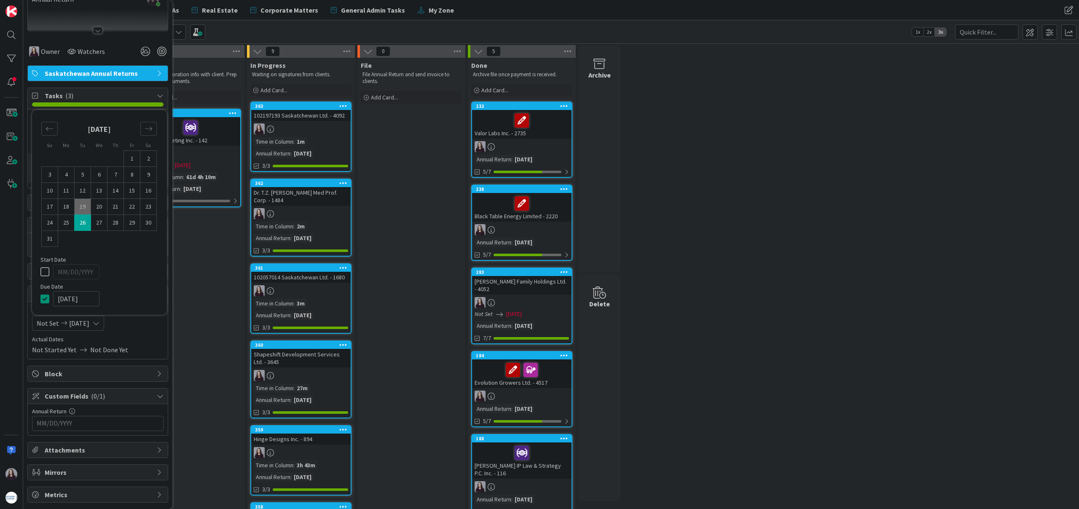
click at [43, 301] on icon at bounding box center [46, 299] width 13 height 10
click at [97, 423] on input "MM/DD/YYYY" at bounding box center [98, 423] width 122 height 14
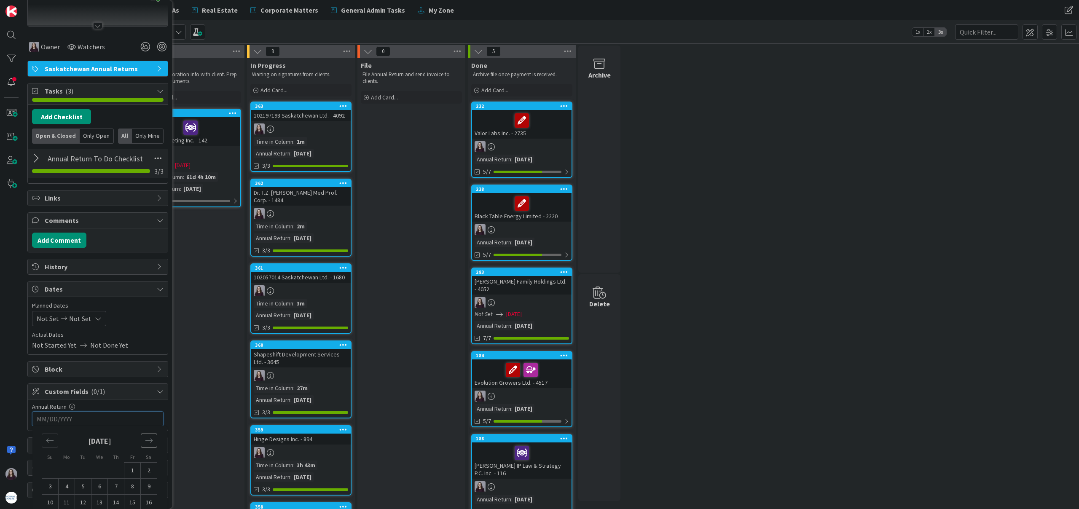
click at [145, 445] on div "Move forward to switch to the next month." at bounding box center [149, 441] width 16 height 14
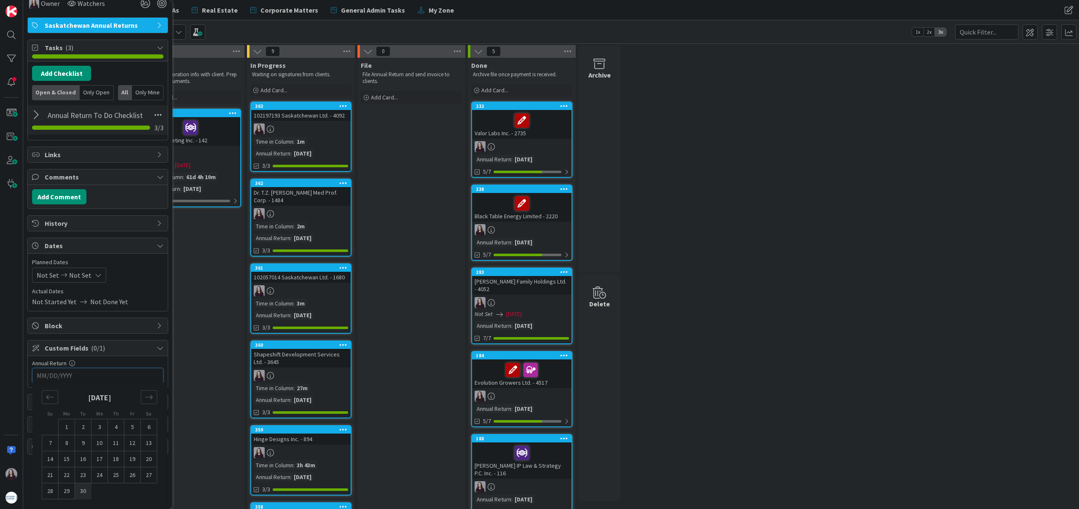
click at [83, 491] on td "30" at bounding box center [83, 491] width 16 height 16
type input "[DATE]"
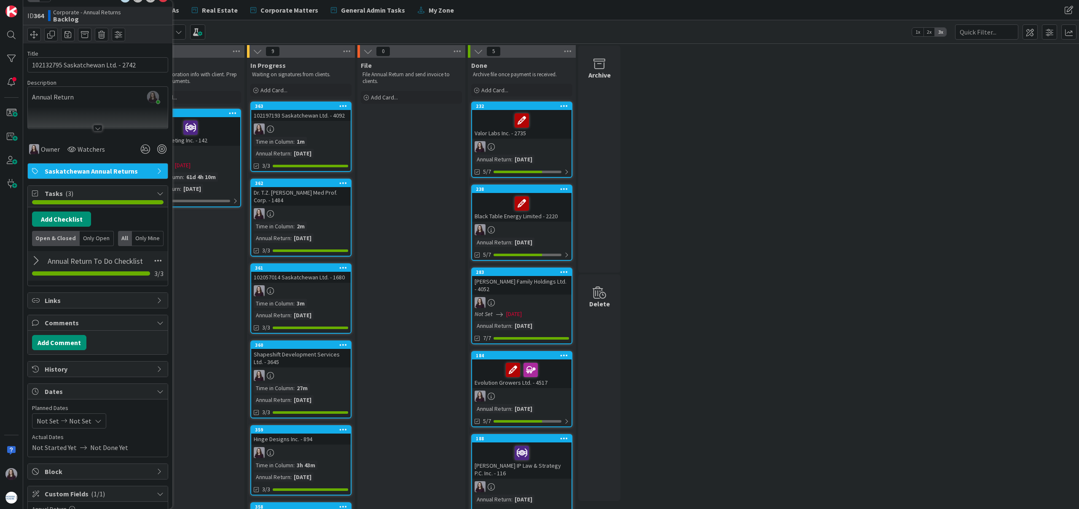
scroll to position [0, 0]
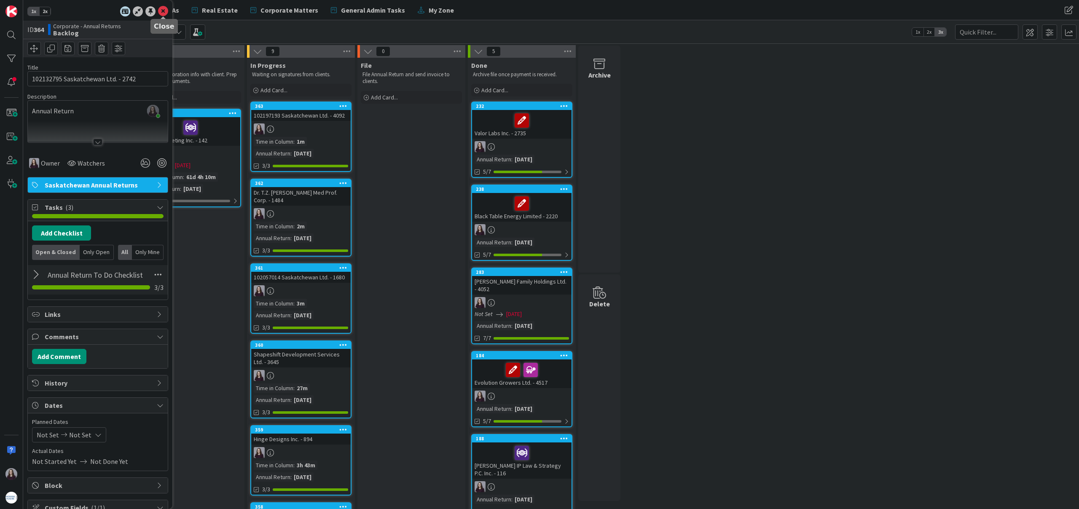
click at [161, 12] on icon at bounding box center [163, 11] width 10 height 10
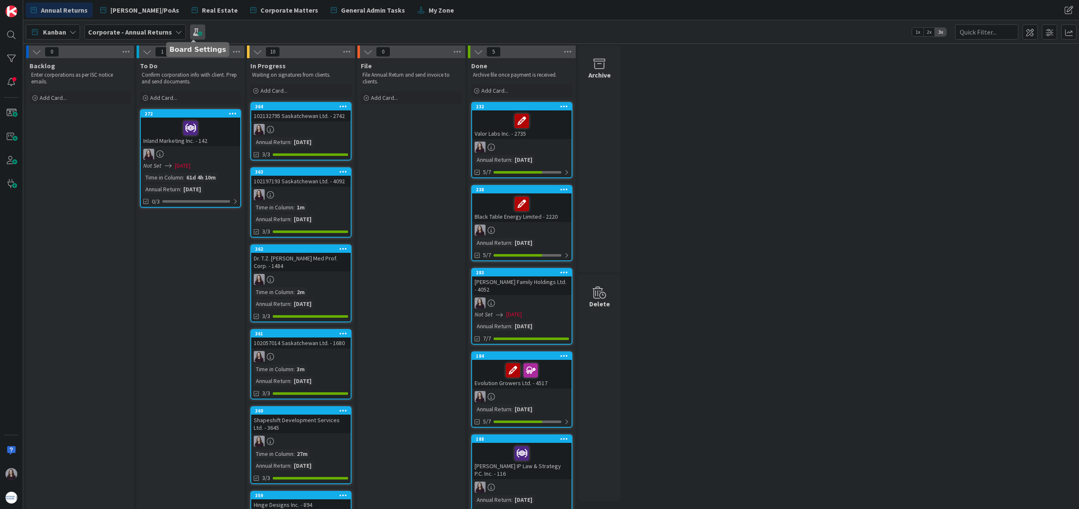
click at [195, 32] on span at bounding box center [197, 31] width 15 height 15
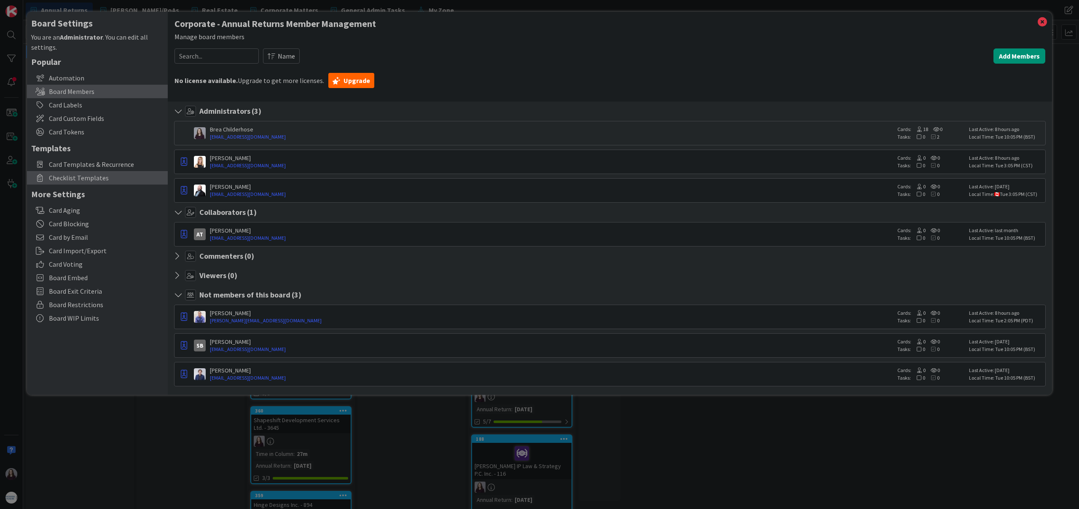
click at [99, 182] on span "Checklist Templates" at bounding box center [106, 178] width 115 height 10
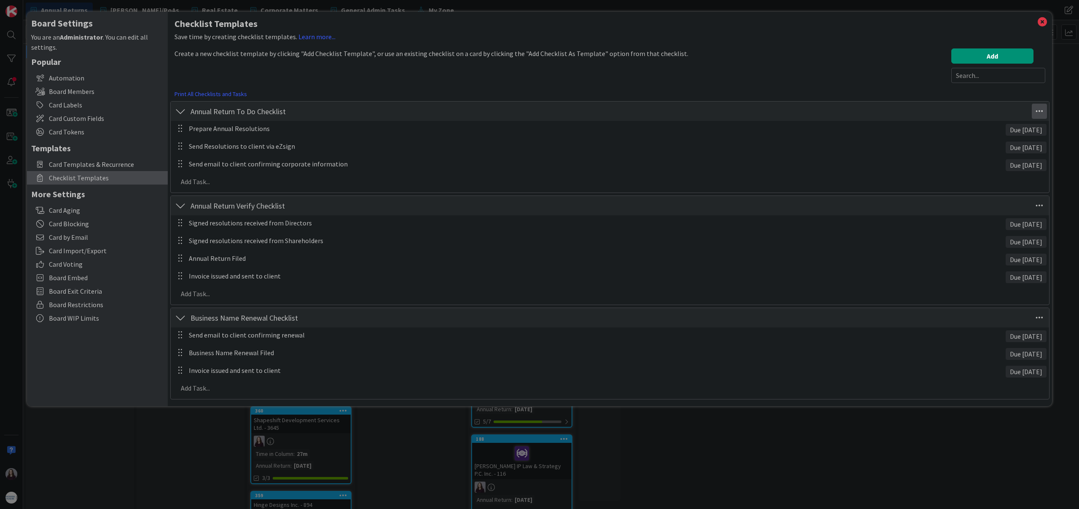
click at [1041, 112] on icon at bounding box center [1038, 111] width 15 height 15
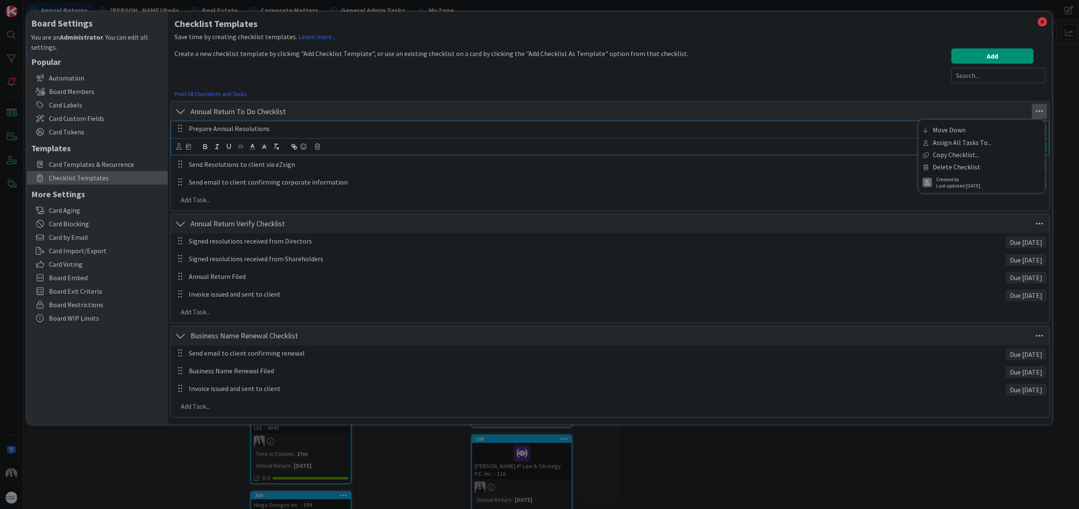
click at [852, 124] on p "Prepare Annual Resolutions" at bounding box center [595, 129] width 813 height 10
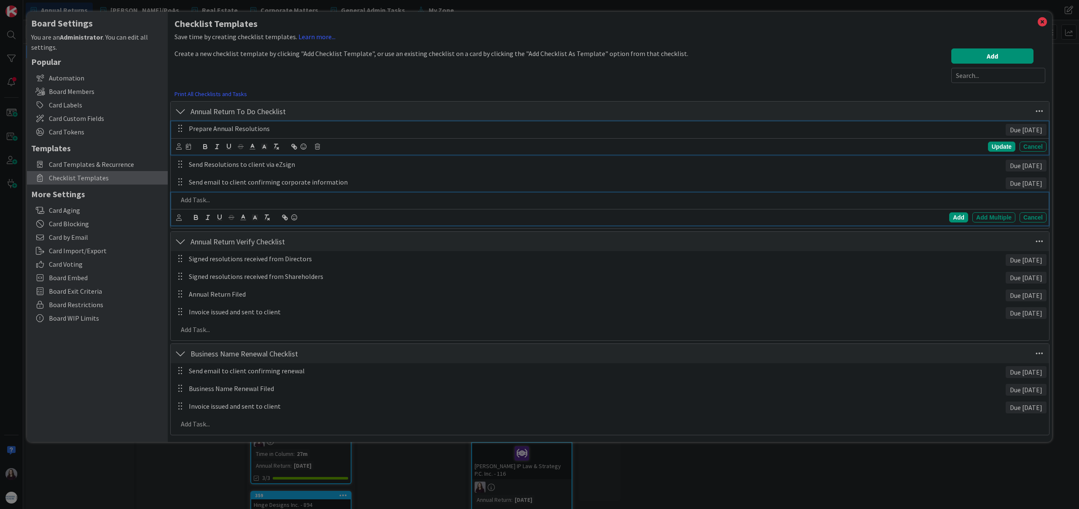
click at [701, 196] on p at bounding box center [610, 200] width 865 height 10
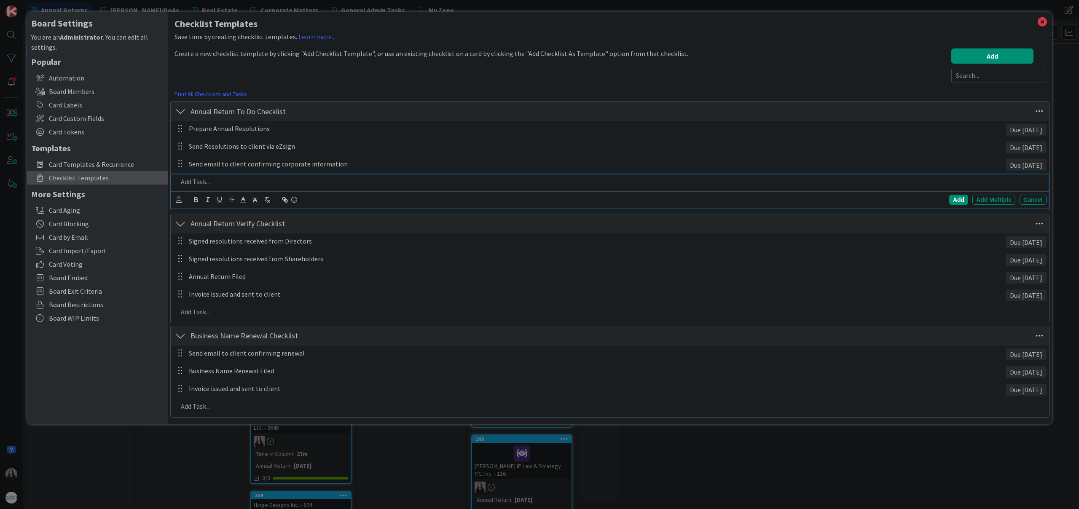
click at [1026, 132] on div "Due [DATE]" at bounding box center [1025, 130] width 41 height 12
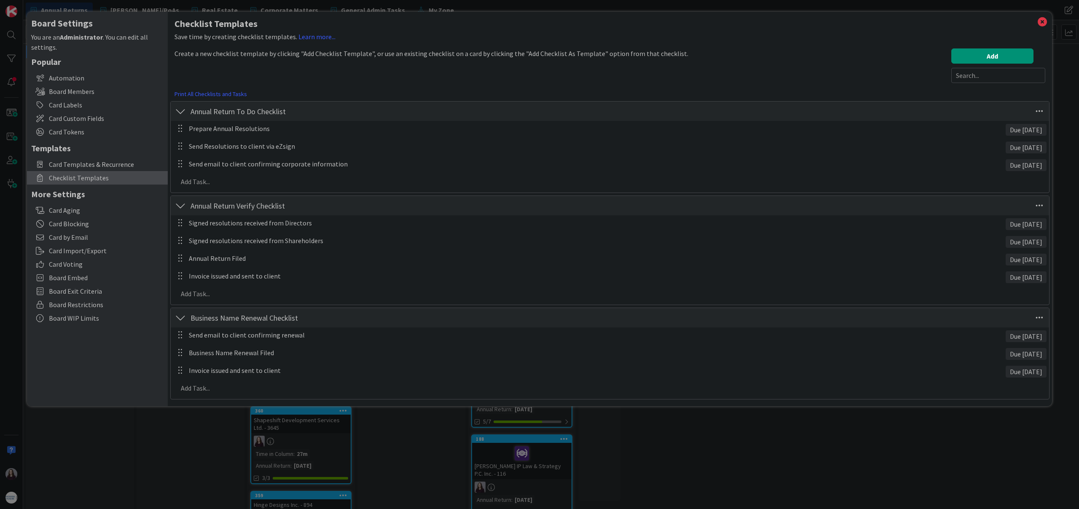
click at [1026, 128] on div "Due [DATE]" at bounding box center [1025, 130] width 41 height 12
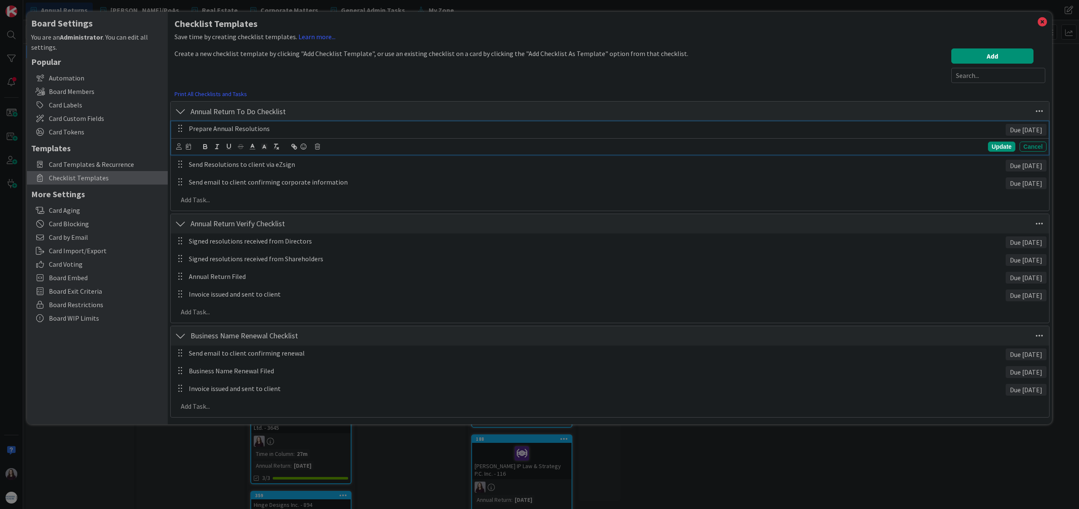
click at [384, 132] on p "Prepare Annual Resolutions" at bounding box center [595, 129] width 813 height 10
click at [190, 147] on icon at bounding box center [188, 147] width 5 height 6
click at [213, 191] on input "7" at bounding box center [206, 190] width 32 height 15
click at [269, 191] on icon at bounding box center [268, 190] width 7 height 7
click at [269, 191] on icon at bounding box center [268, 191] width 7 height 7
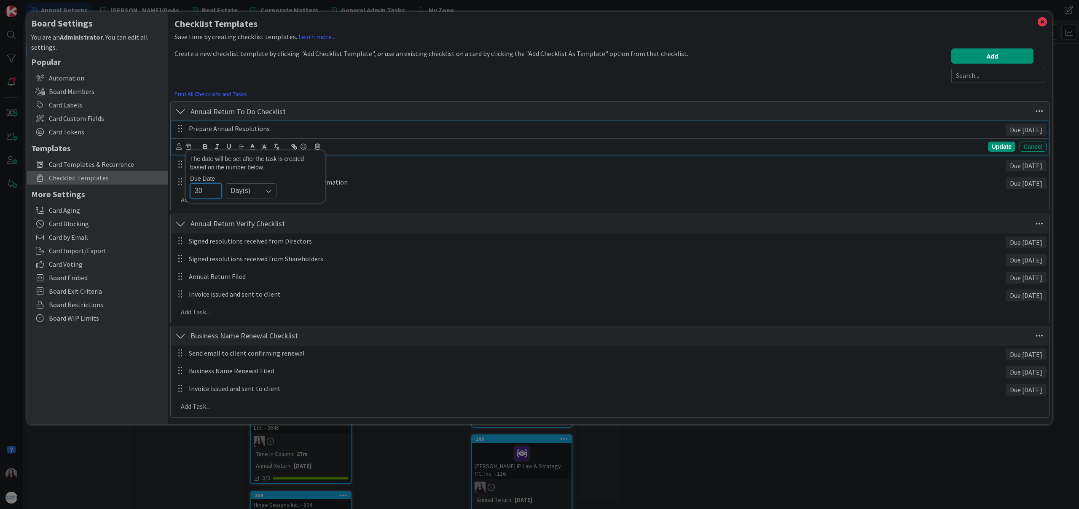
click at [296, 187] on div "30 Day(s) Day(s) Week(s) Month(s) Year(s)" at bounding box center [255, 190] width 131 height 15
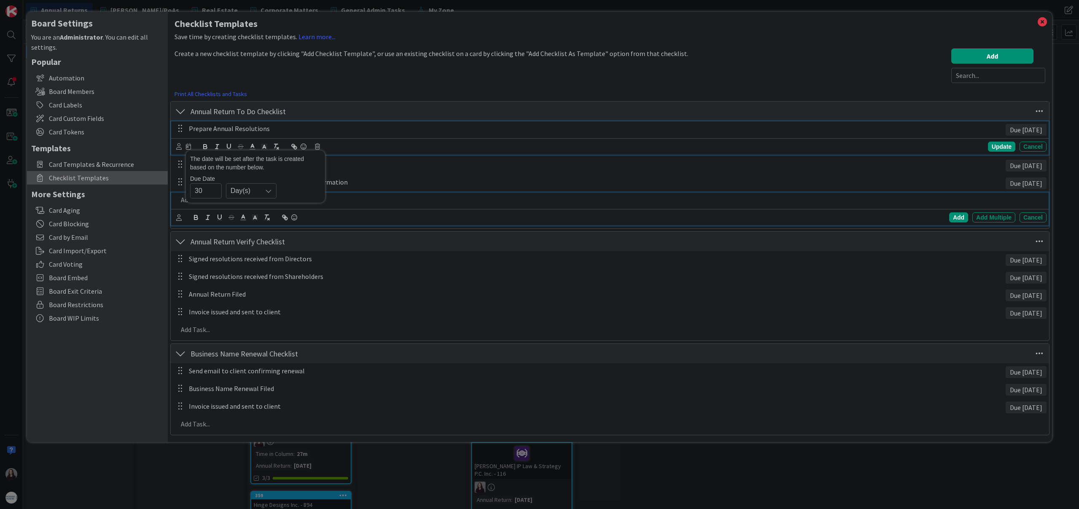
click at [420, 193] on div at bounding box center [610, 200] width 872 height 15
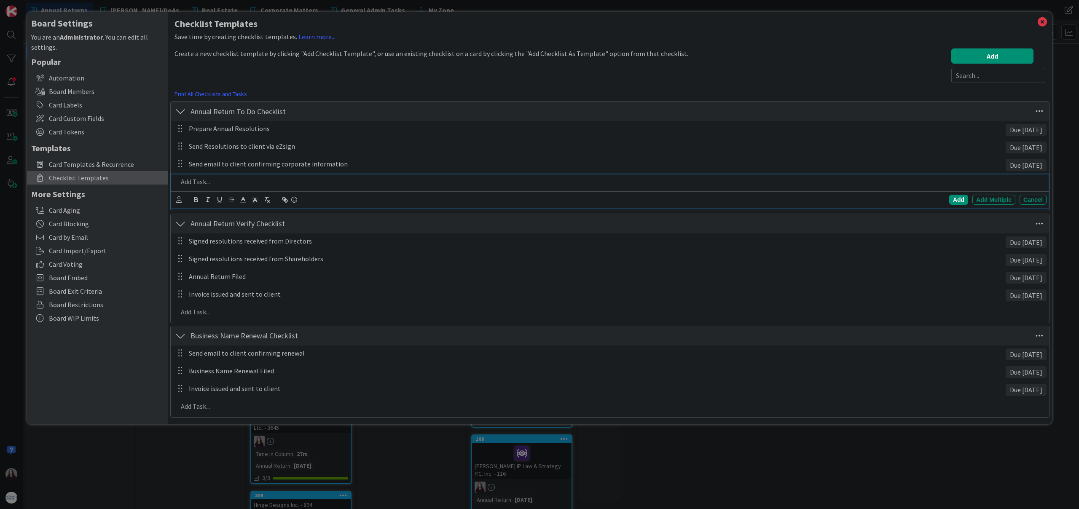
click at [1005, 131] on div "Due [DATE]" at bounding box center [1025, 130] width 41 height 12
click at [256, 134] on div "Prepare Annual Resolutions" at bounding box center [595, 128] width 820 height 15
click at [184, 148] on div "The date will be set after the task is created based on the number below. Due D…" at bounding box center [183, 146] width 15 height 9
click at [188, 148] on icon at bounding box center [188, 147] width 5 height 6
click at [206, 192] on input "30" at bounding box center [206, 190] width 32 height 15
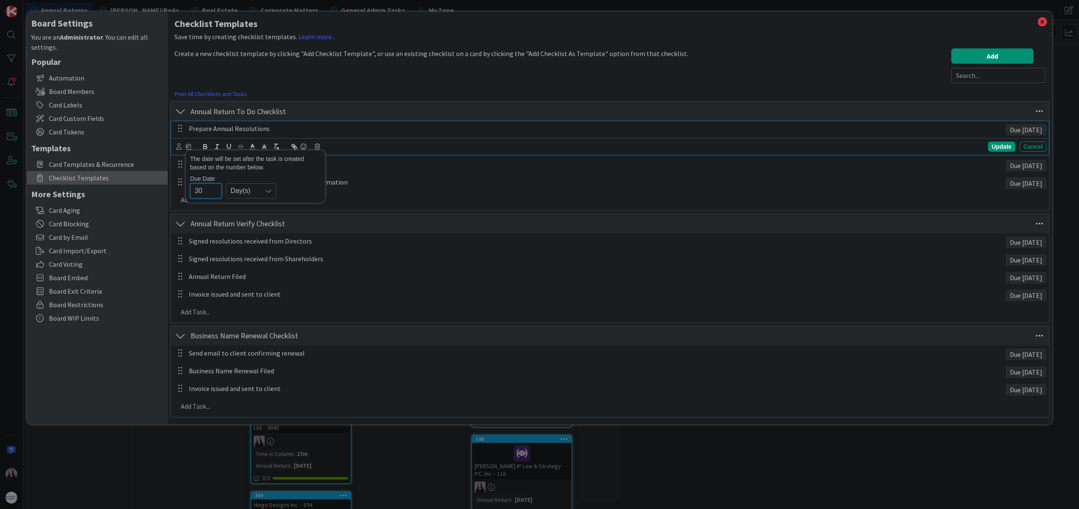
type input "3"
type input "7"
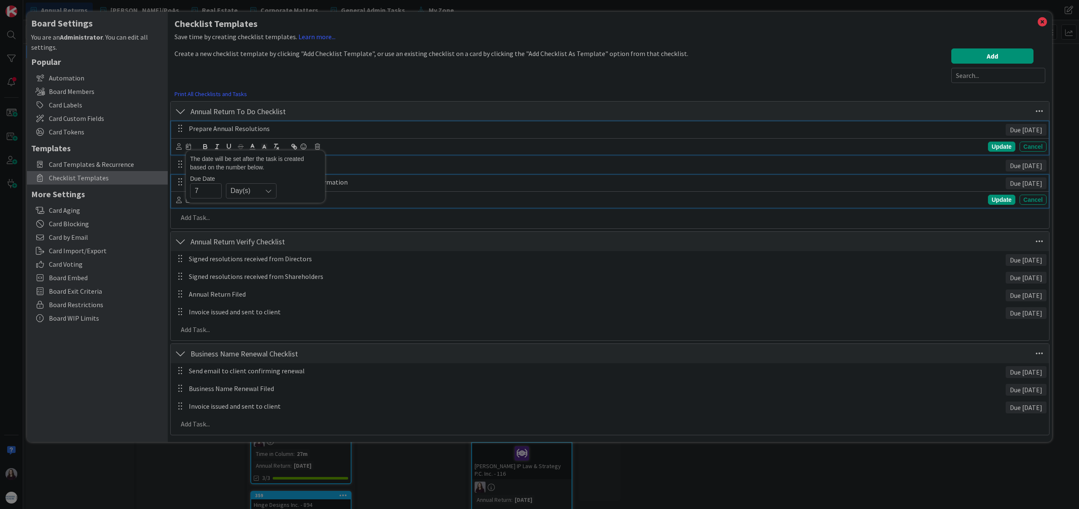
click at [453, 182] on p "Send email to client confirming corporate information" at bounding box center [595, 182] width 813 height 10
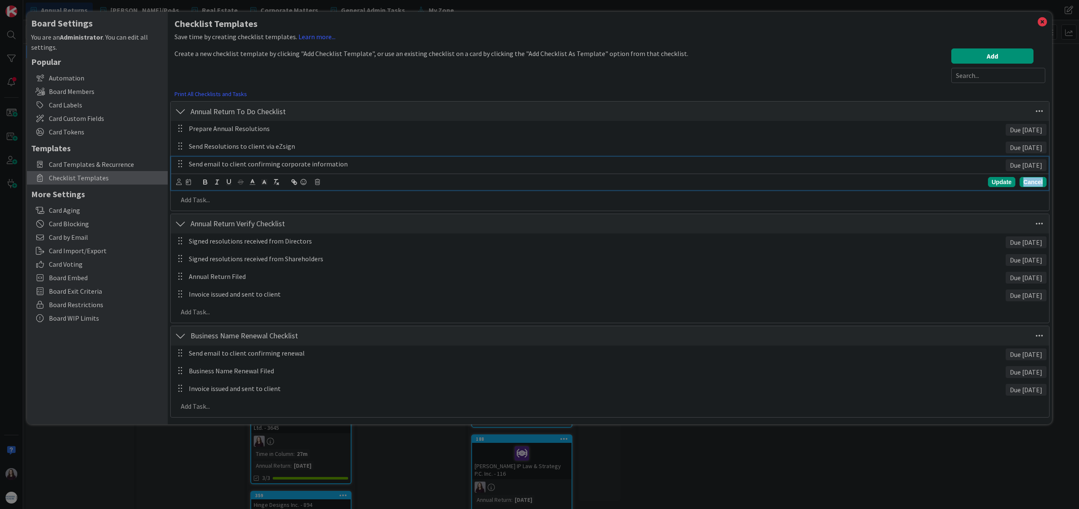
click at [1039, 183] on div "Cancel" at bounding box center [1032, 182] width 27 height 10
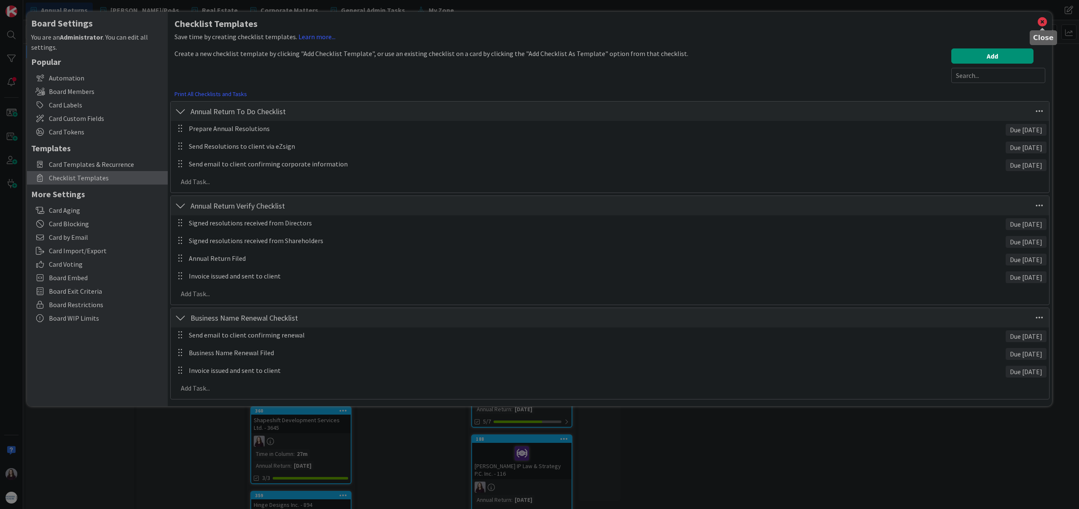
click at [1039, 19] on icon at bounding box center [1041, 22] width 11 height 12
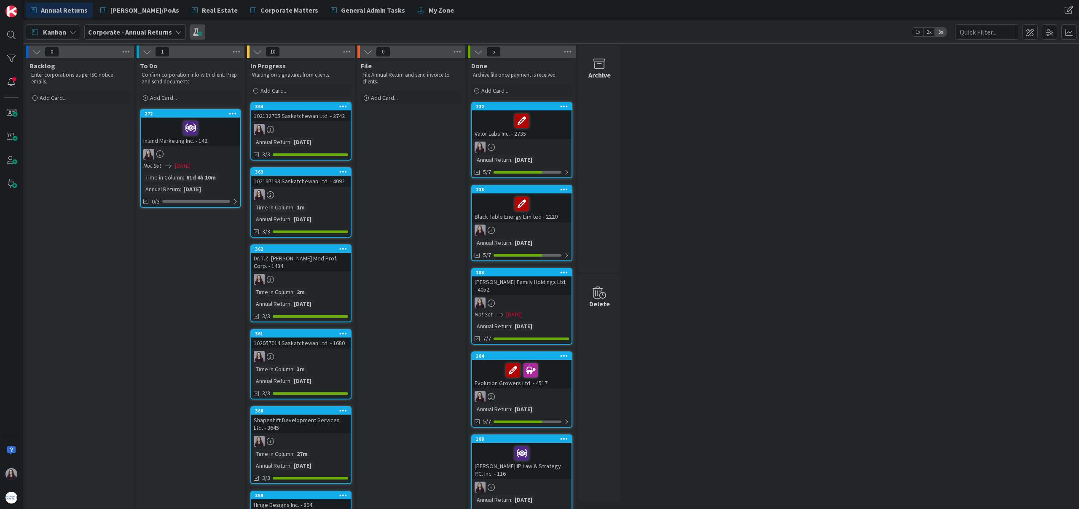
click at [193, 37] on span at bounding box center [197, 31] width 15 height 15
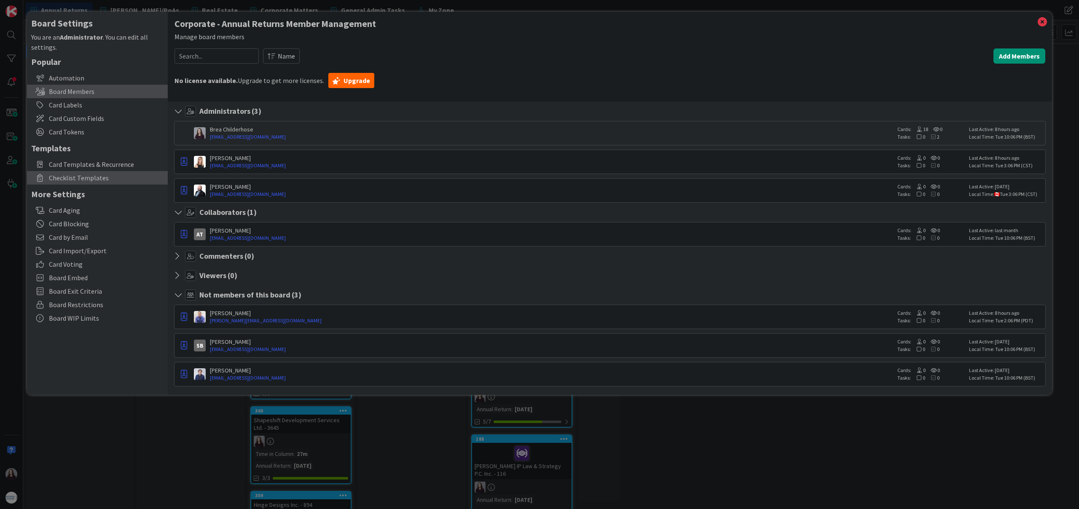
click at [92, 178] on span "Checklist Templates" at bounding box center [106, 178] width 115 height 10
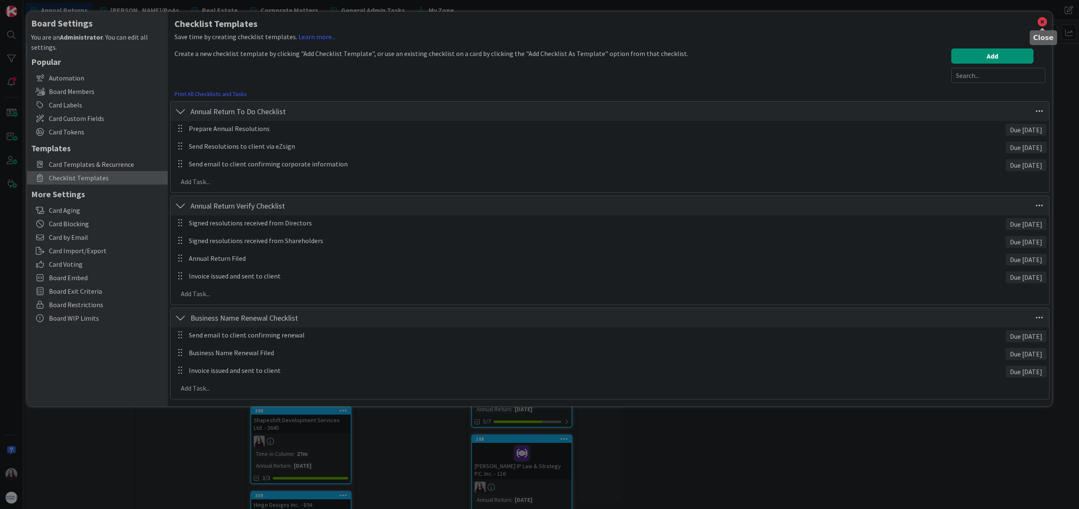
click at [1040, 19] on icon at bounding box center [1041, 22] width 11 height 12
